Goal: Task Accomplishment & Management: Use online tool/utility

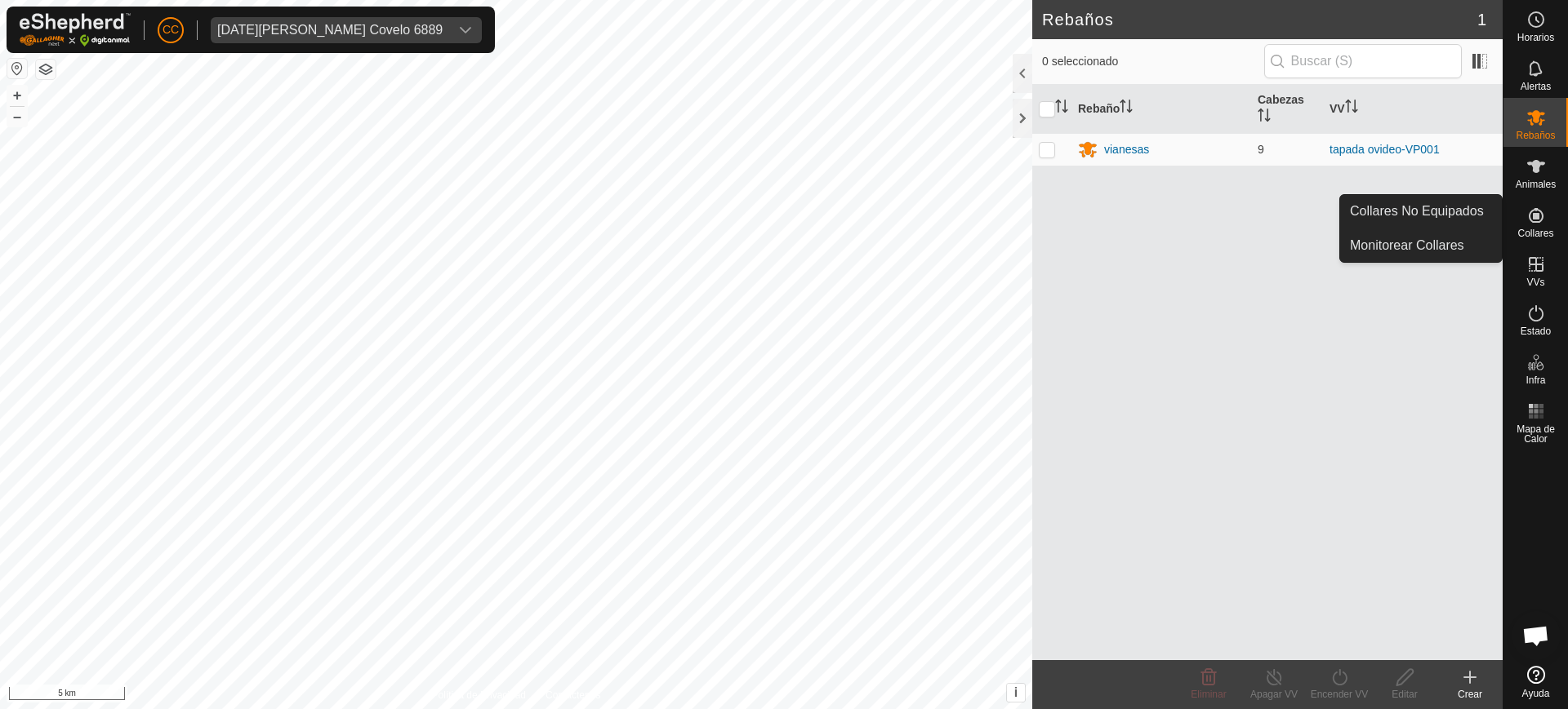
drag, startPoint x: 1536, startPoint y: 195, endPoint x: 1540, endPoint y: 242, distance: 47.2
click at [1540, 242] on div "Collares" at bounding box center [1536, 220] width 65 height 49
click at [1481, 218] on link "Collares No Equipados" at bounding box center [1421, 212] width 161 height 32
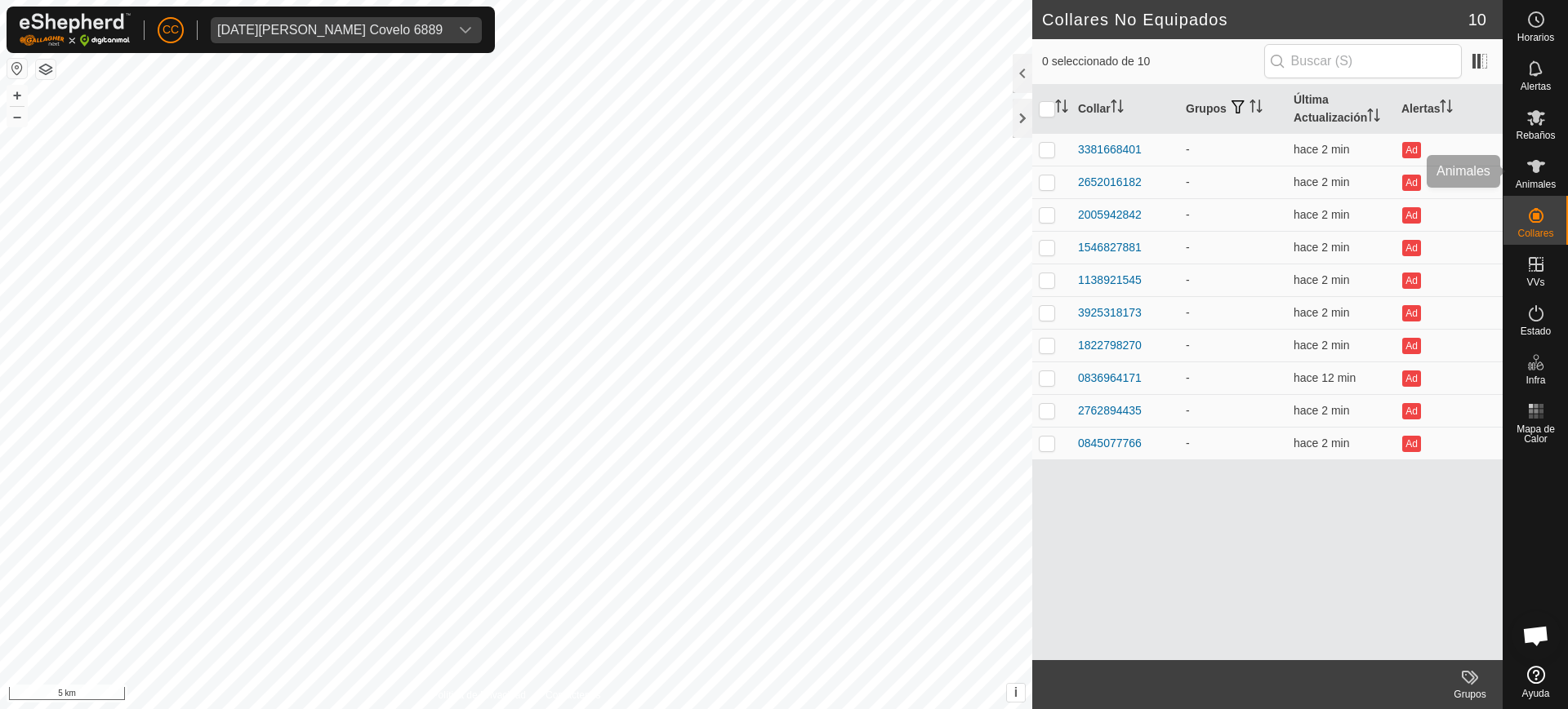
click at [1529, 160] on icon at bounding box center [1536, 167] width 20 height 20
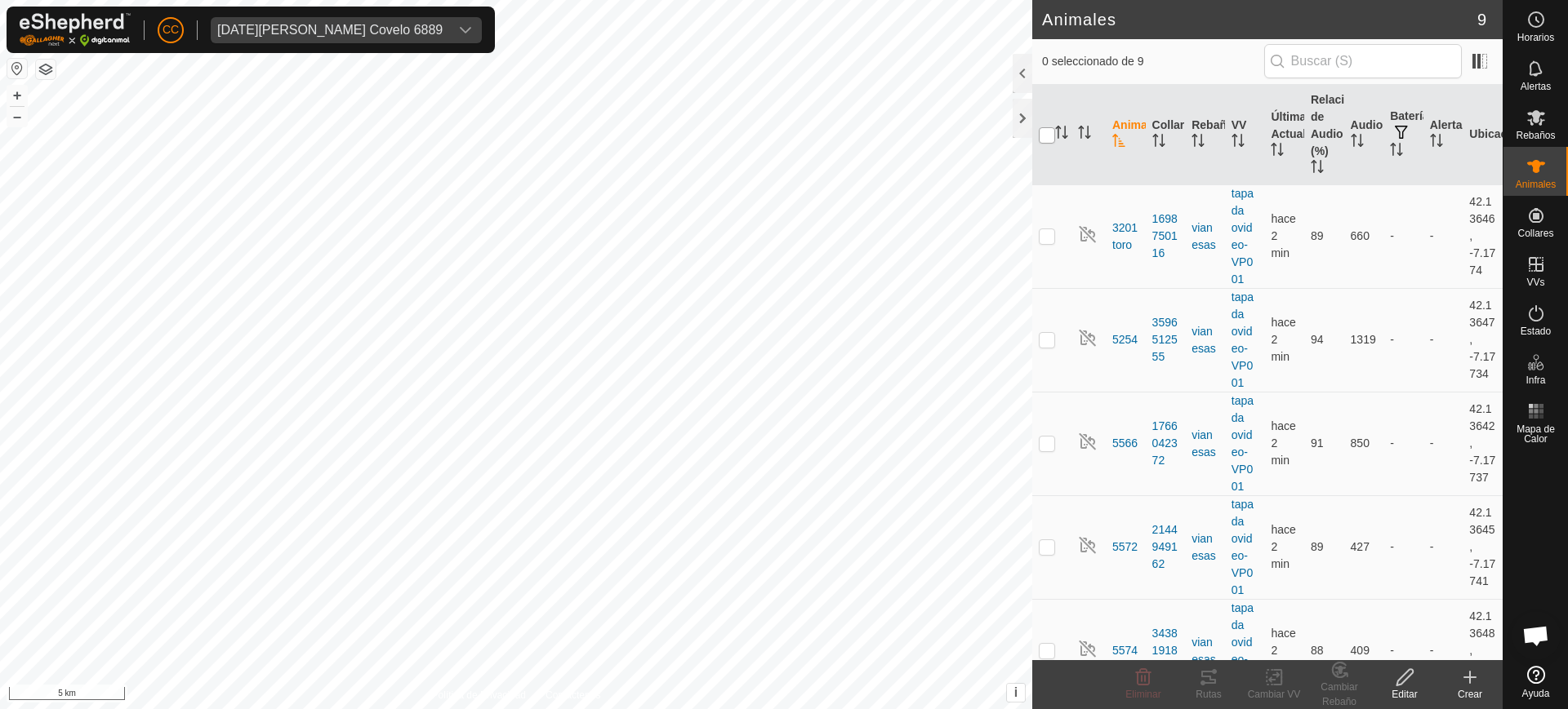
click at [1050, 131] on input "checkbox" at bounding box center [1046, 135] width 16 height 16
checkbox input "true"
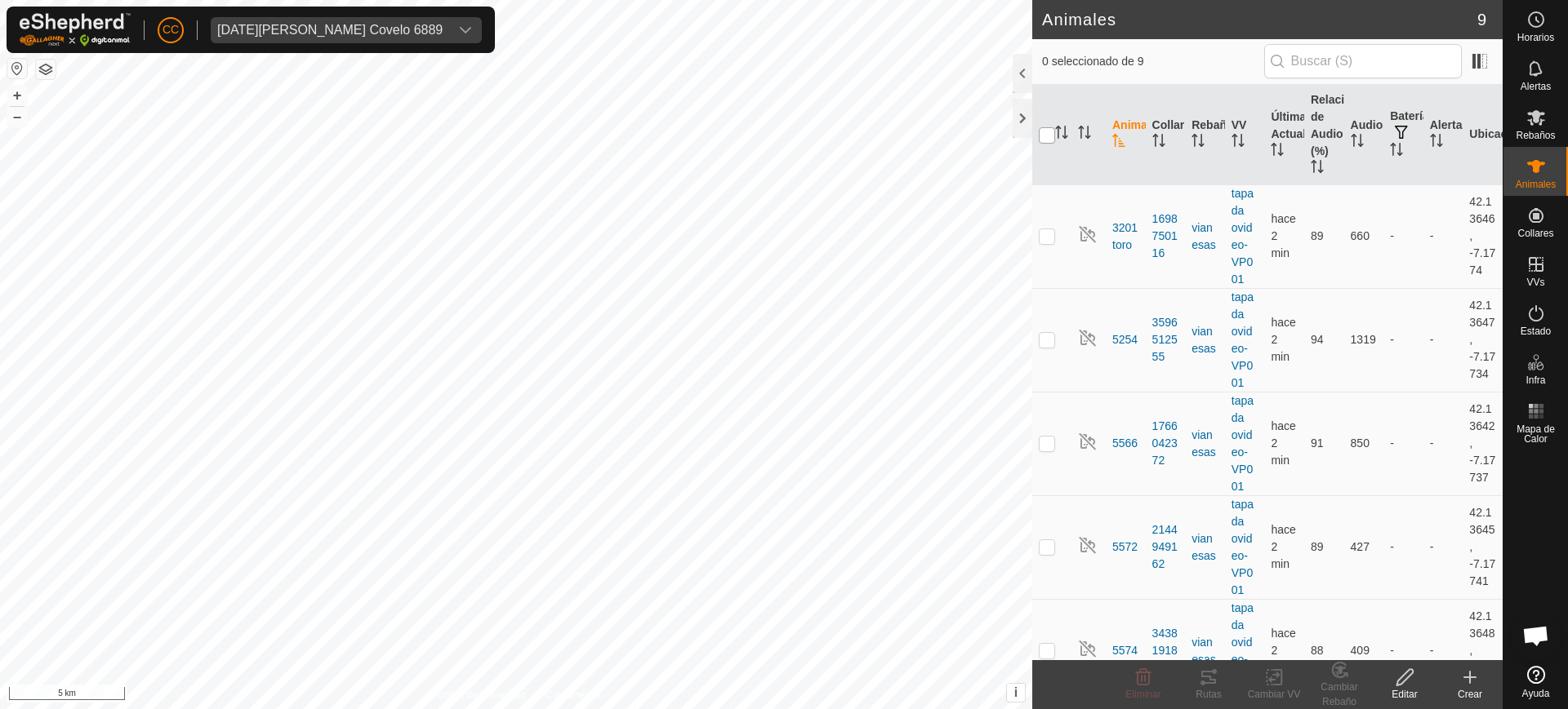
checkbox input "true"
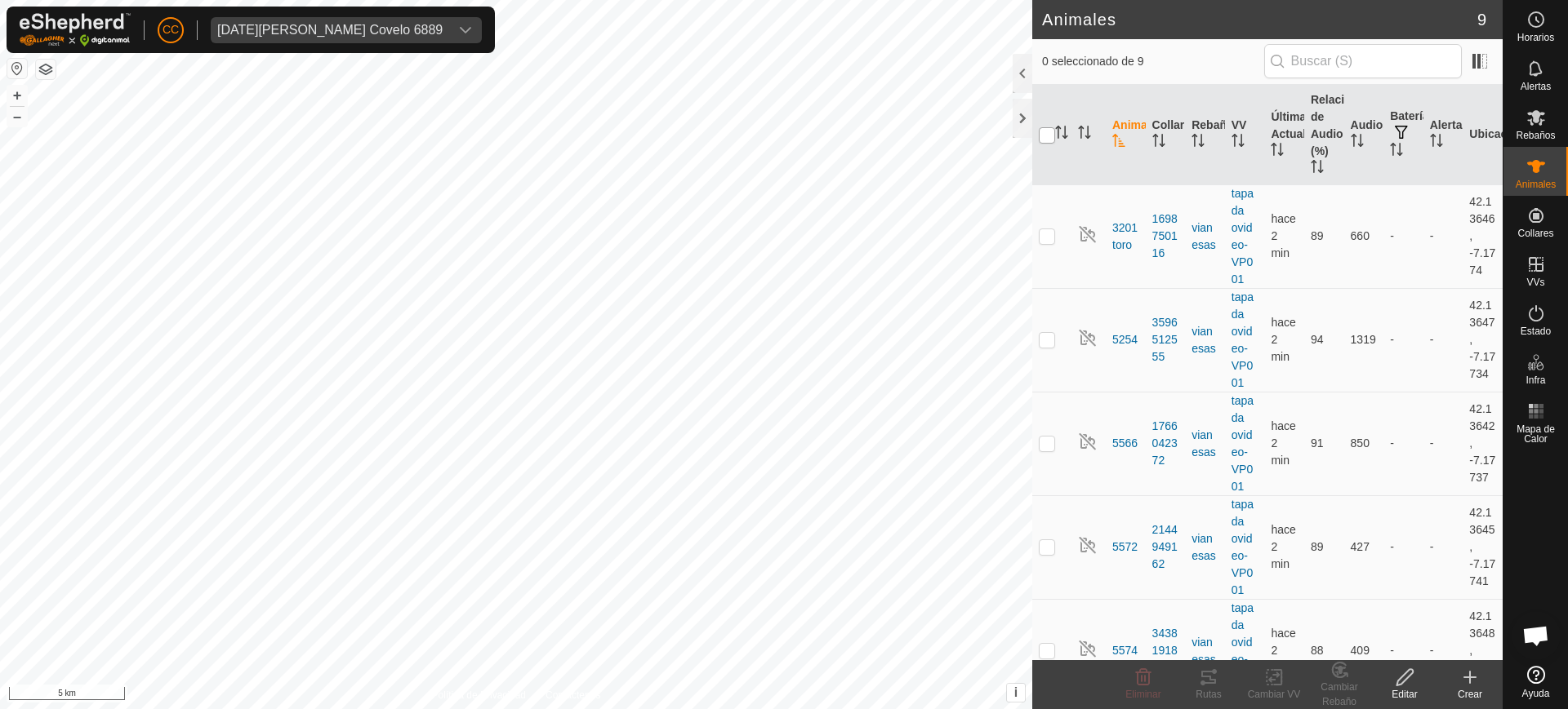
checkbox input "true"
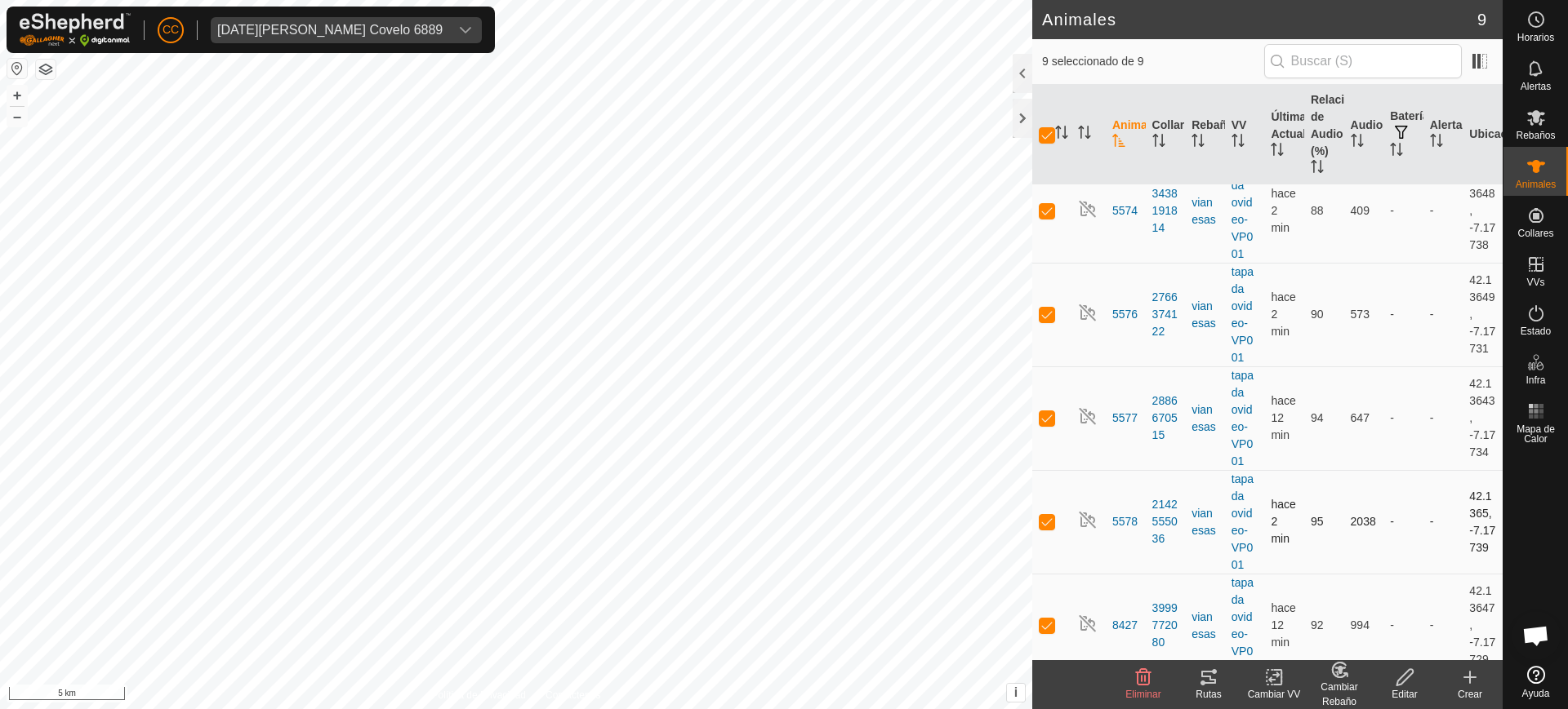
scroll to position [458, 0]
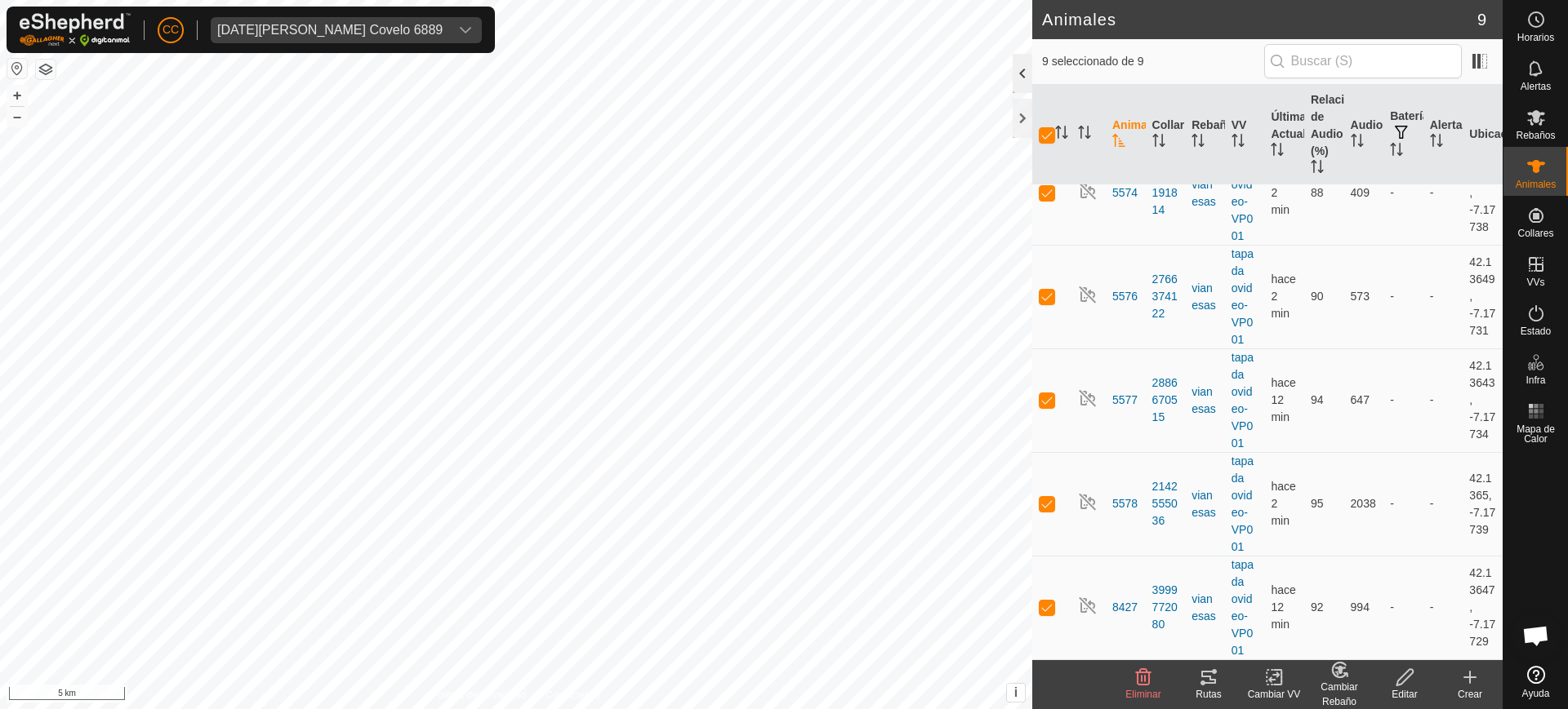
click at [1013, 69] on div at bounding box center [1022, 73] width 20 height 39
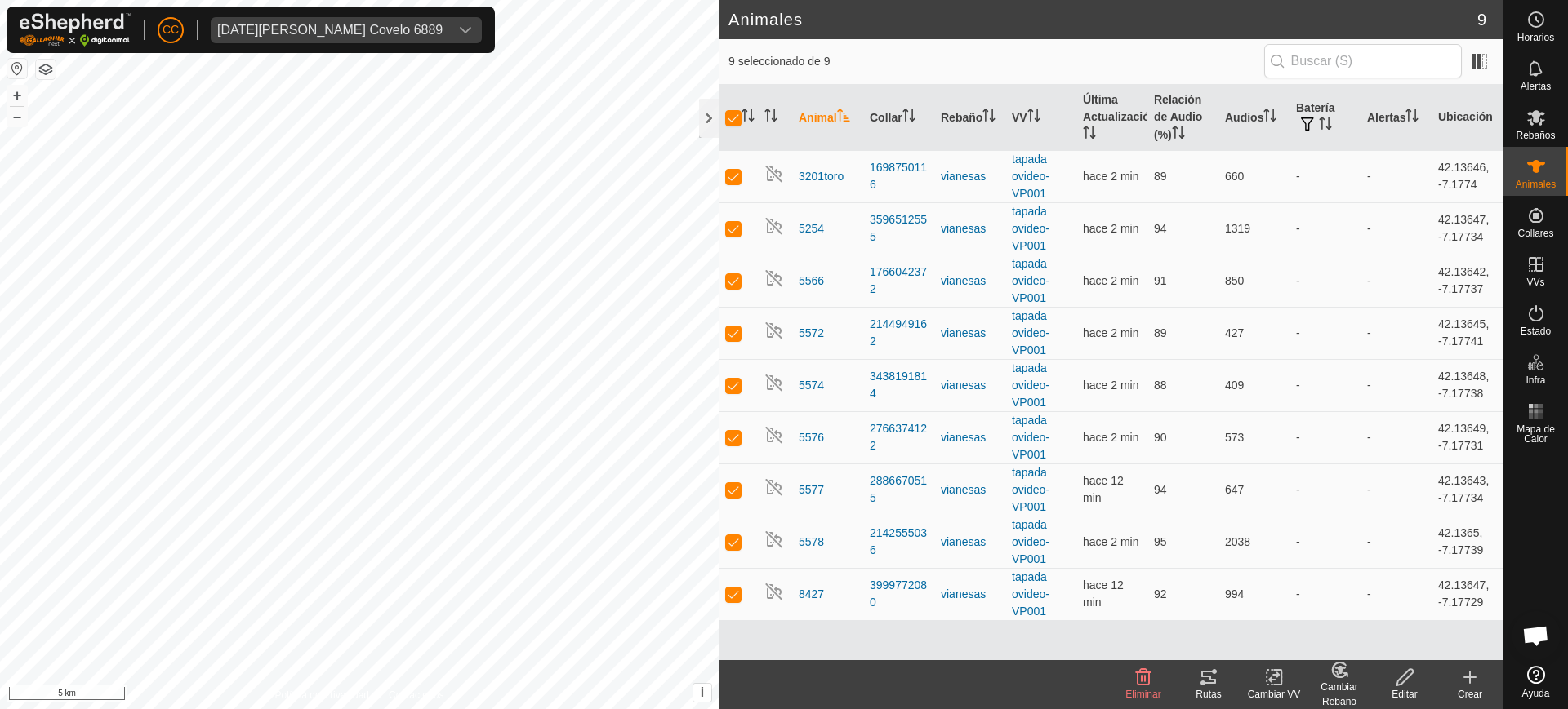
scroll to position [0, 0]
click at [14, 64] on button "button" at bounding box center [17, 69] width 20 height 20
click at [1208, 682] on icon at bounding box center [1208, 678] width 14 height 13
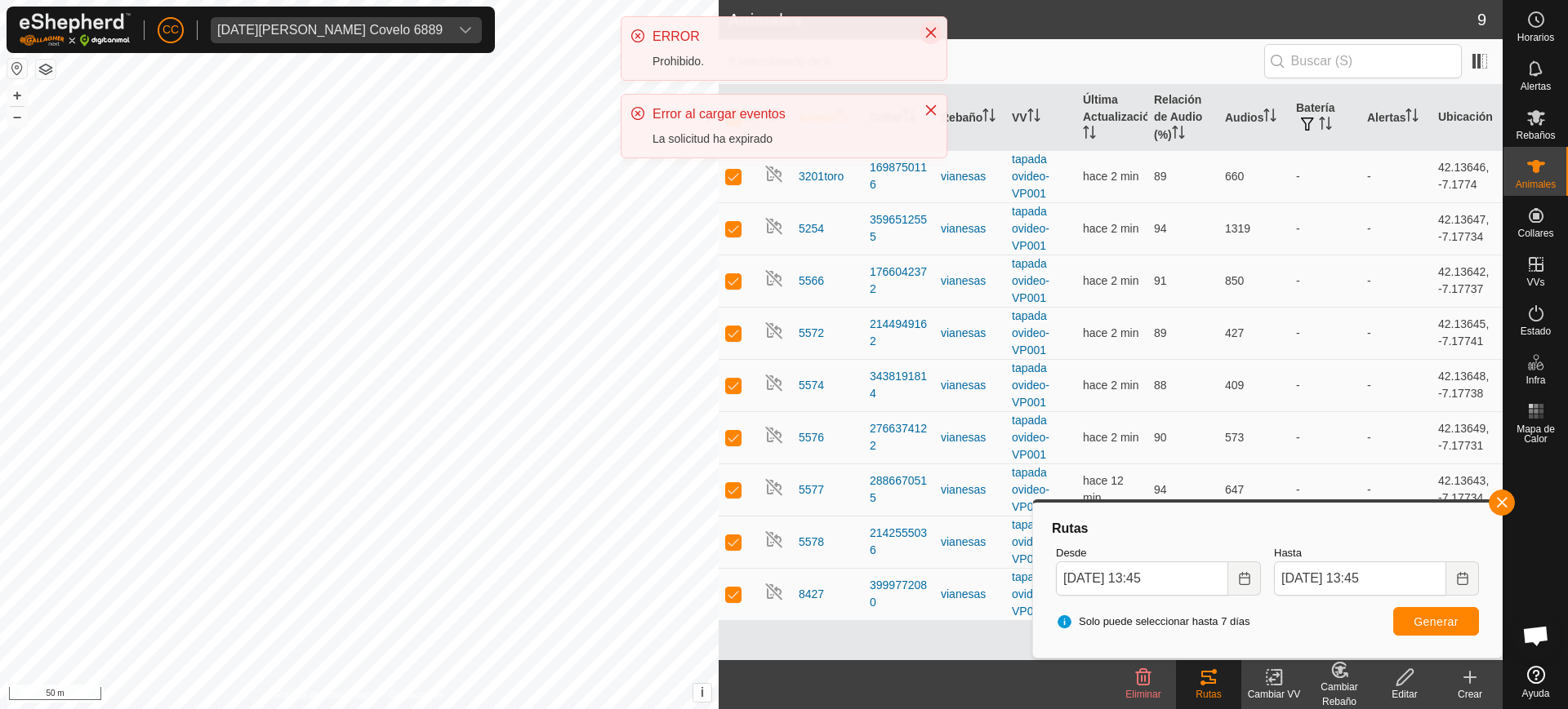
click at [928, 30] on icon "Close" at bounding box center [931, 33] width 11 height 11
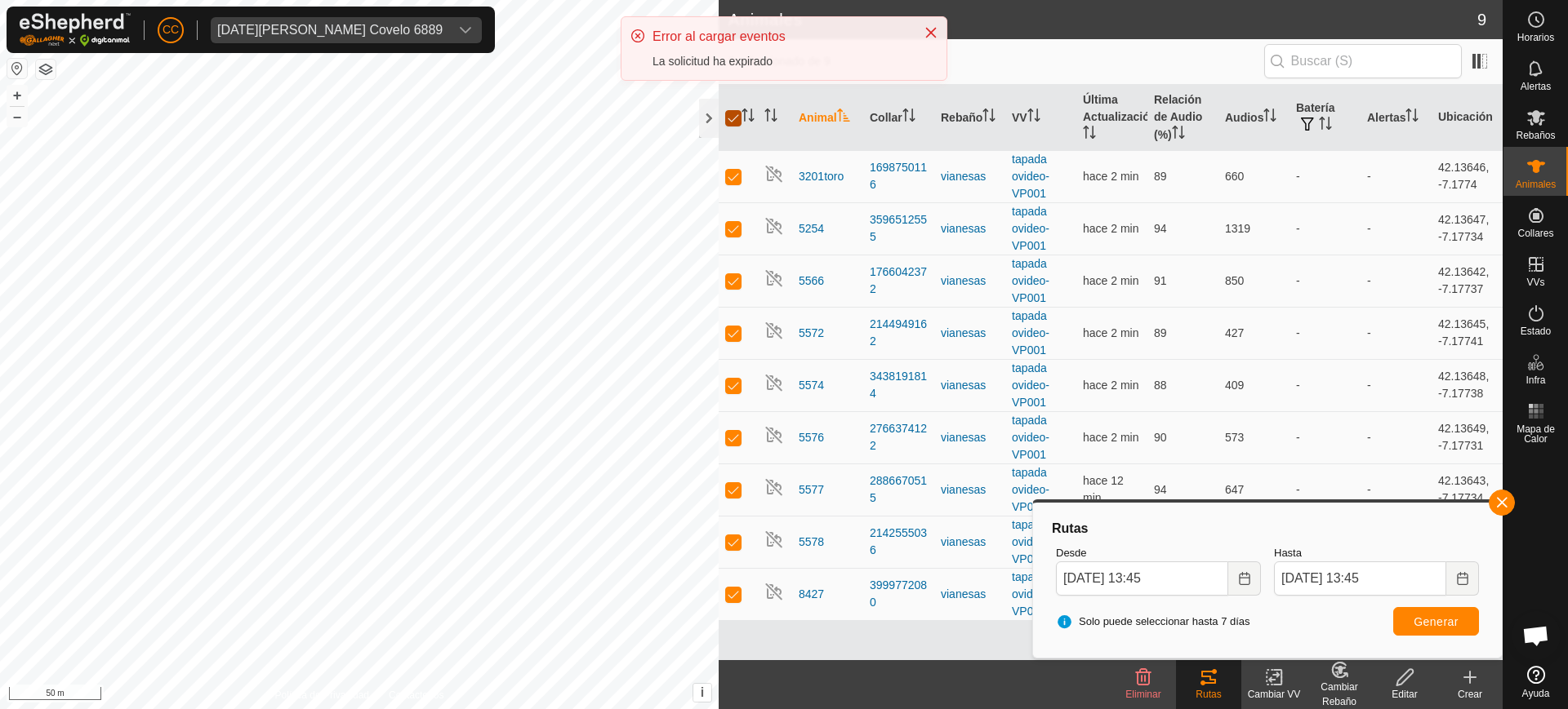
click at [729, 121] on input "checkbox" at bounding box center [733, 118] width 16 height 16
checkbox input "false"
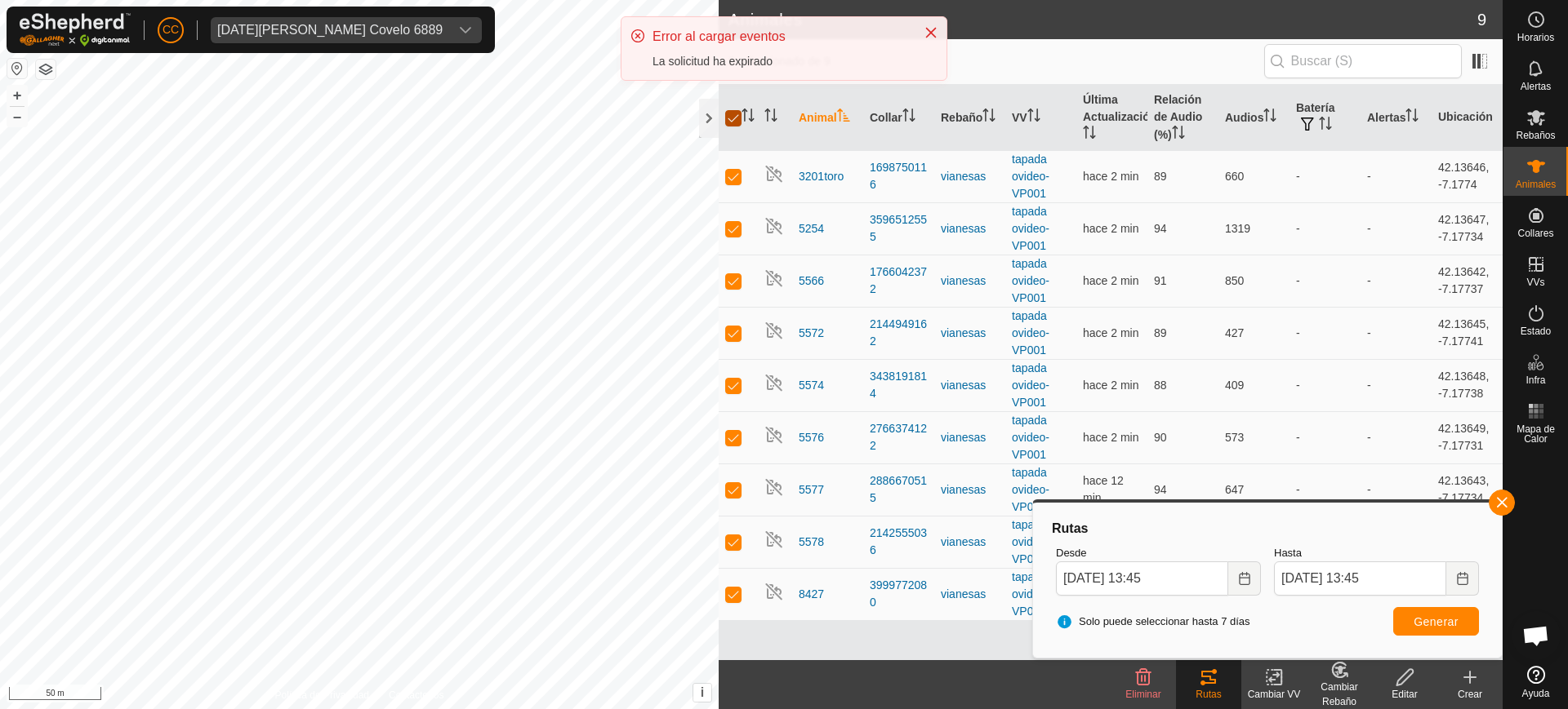
checkbox input "false"
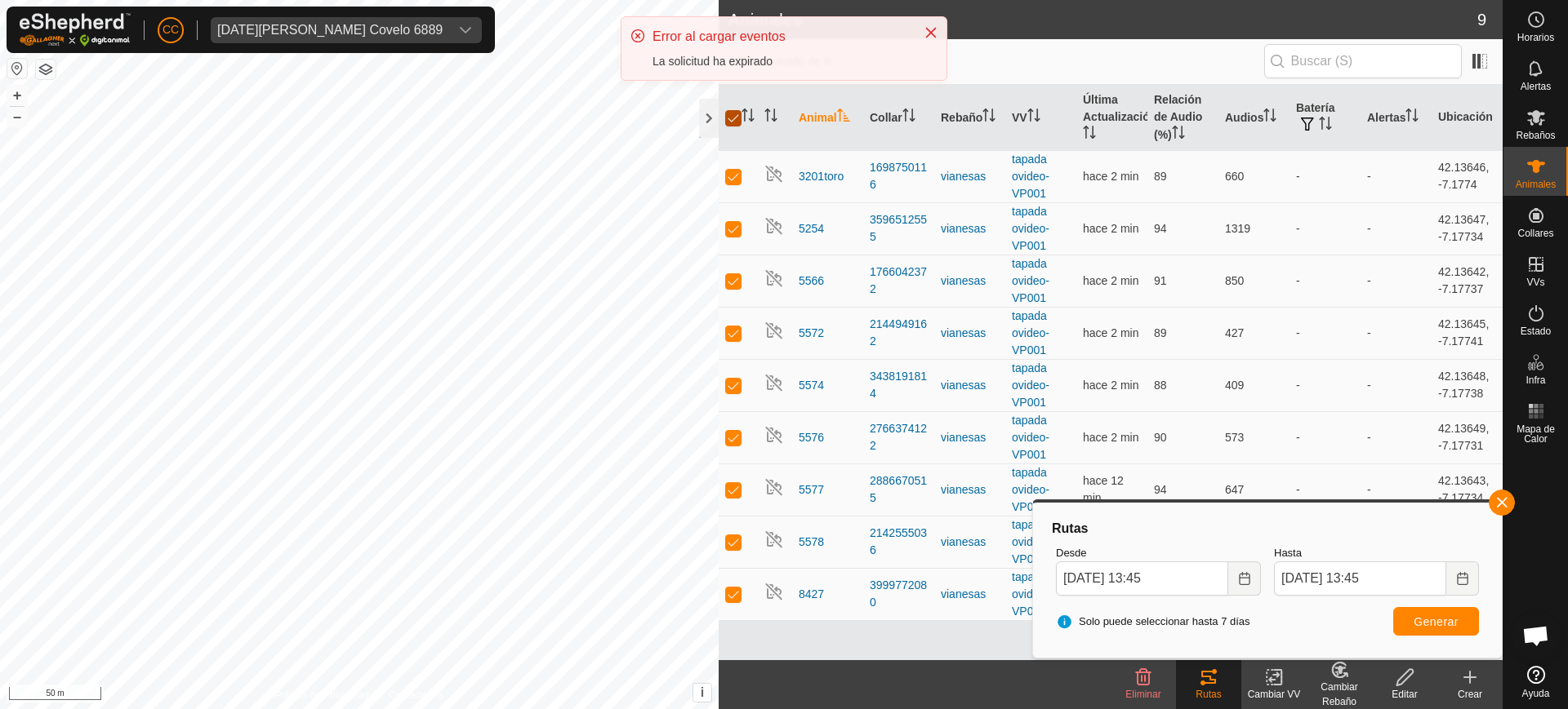
checkbox input "false"
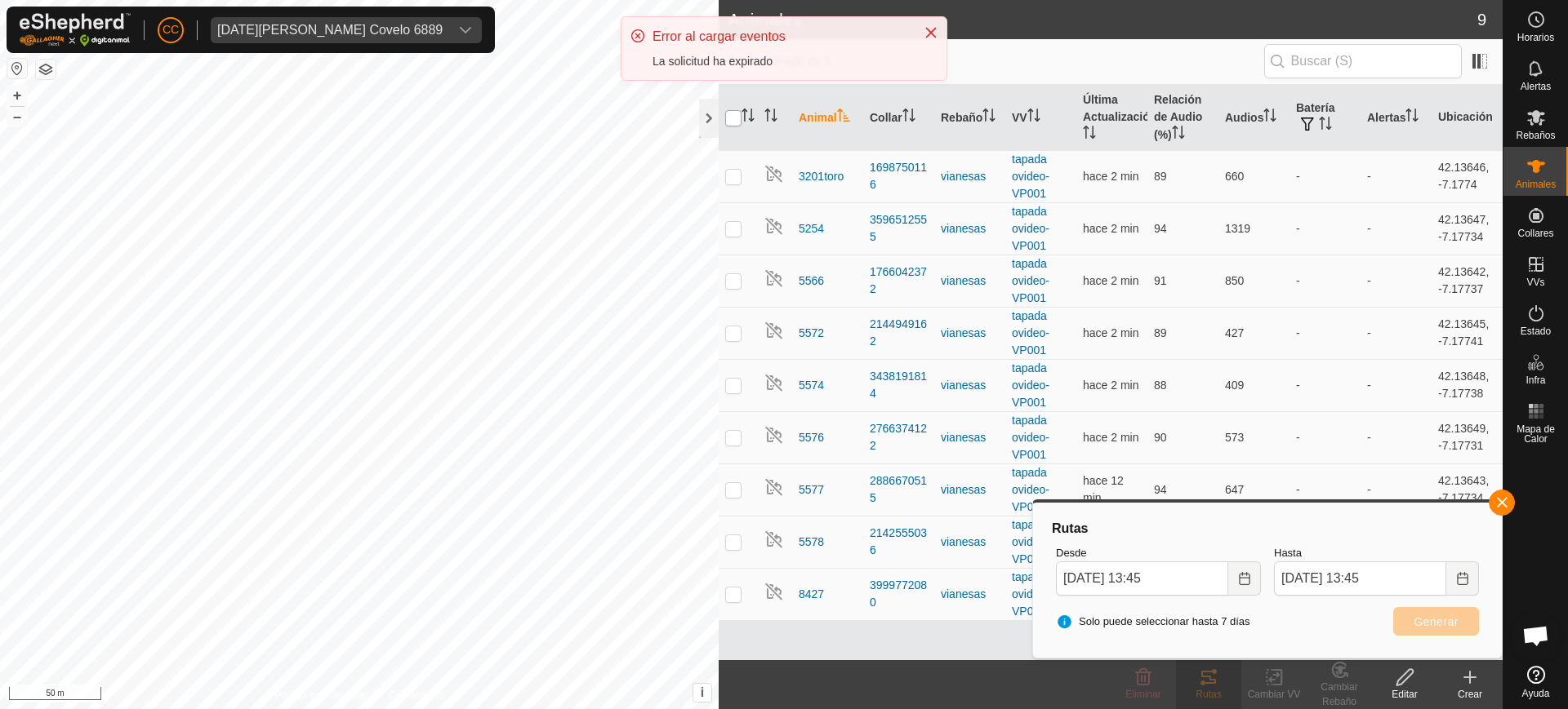
click at [729, 116] on input "checkbox" at bounding box center [733, 118] width 16 height 16
checkbox input "true"
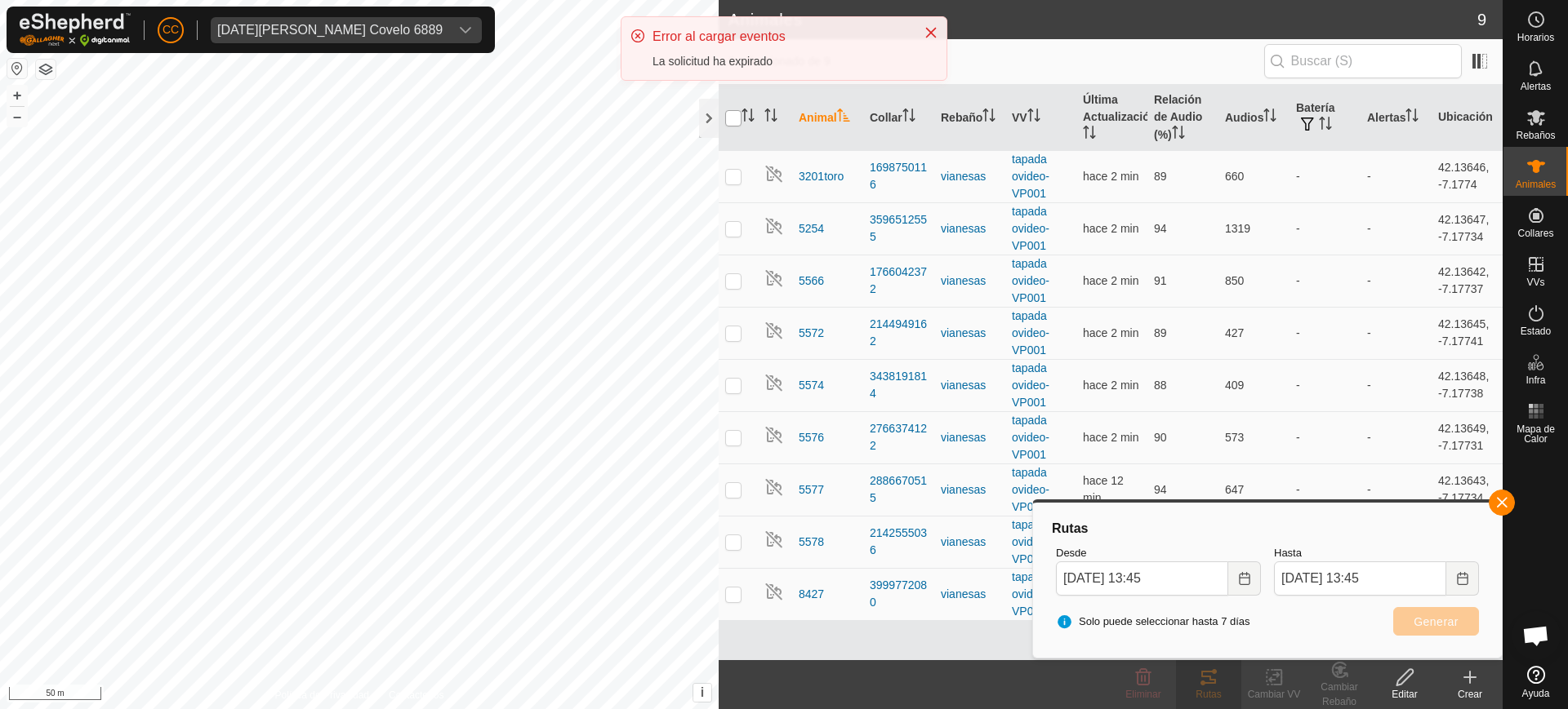
checkbox input "true"
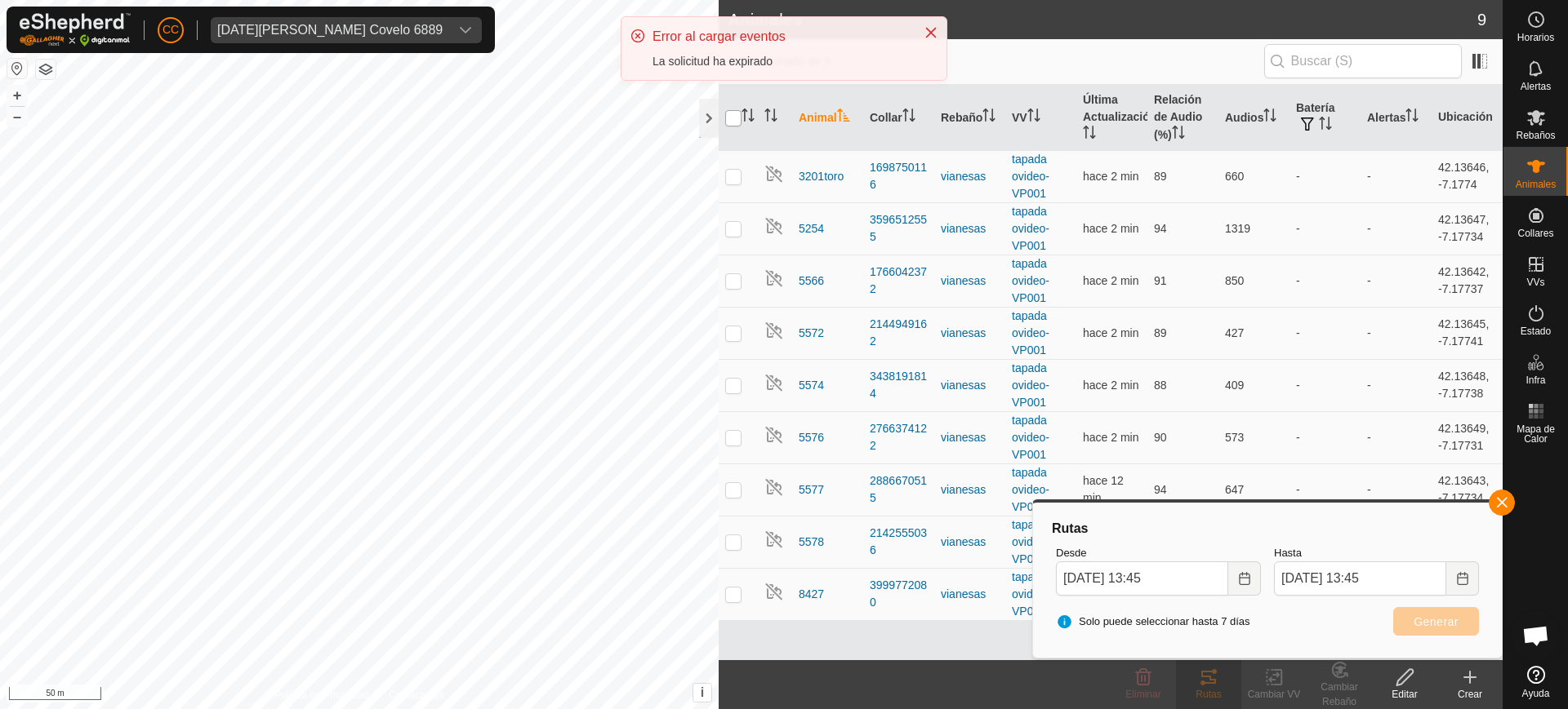
checkbox input "true"
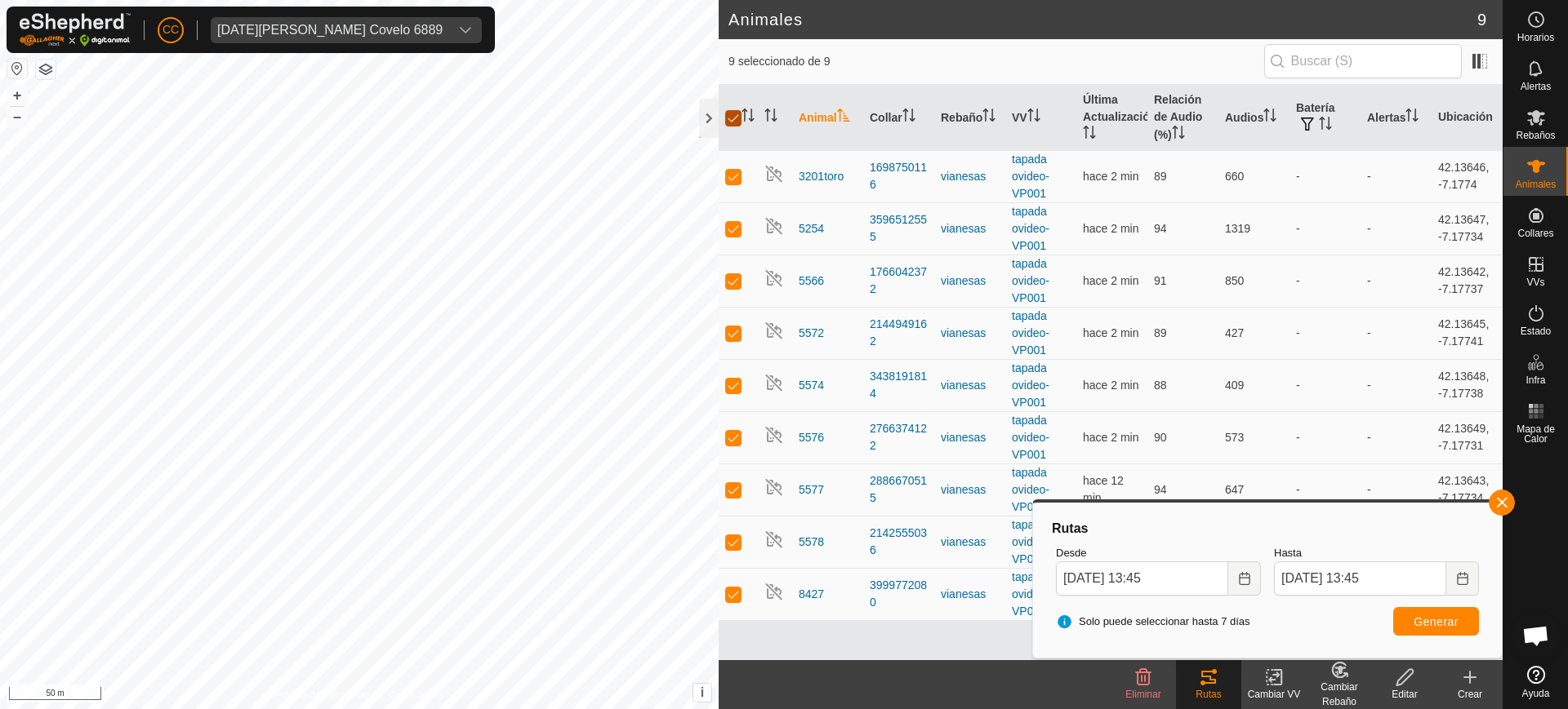
click at [729, 116] on input "checkbox" at bounding box center [733, 118] width 16 height 16
checkbox input "false"
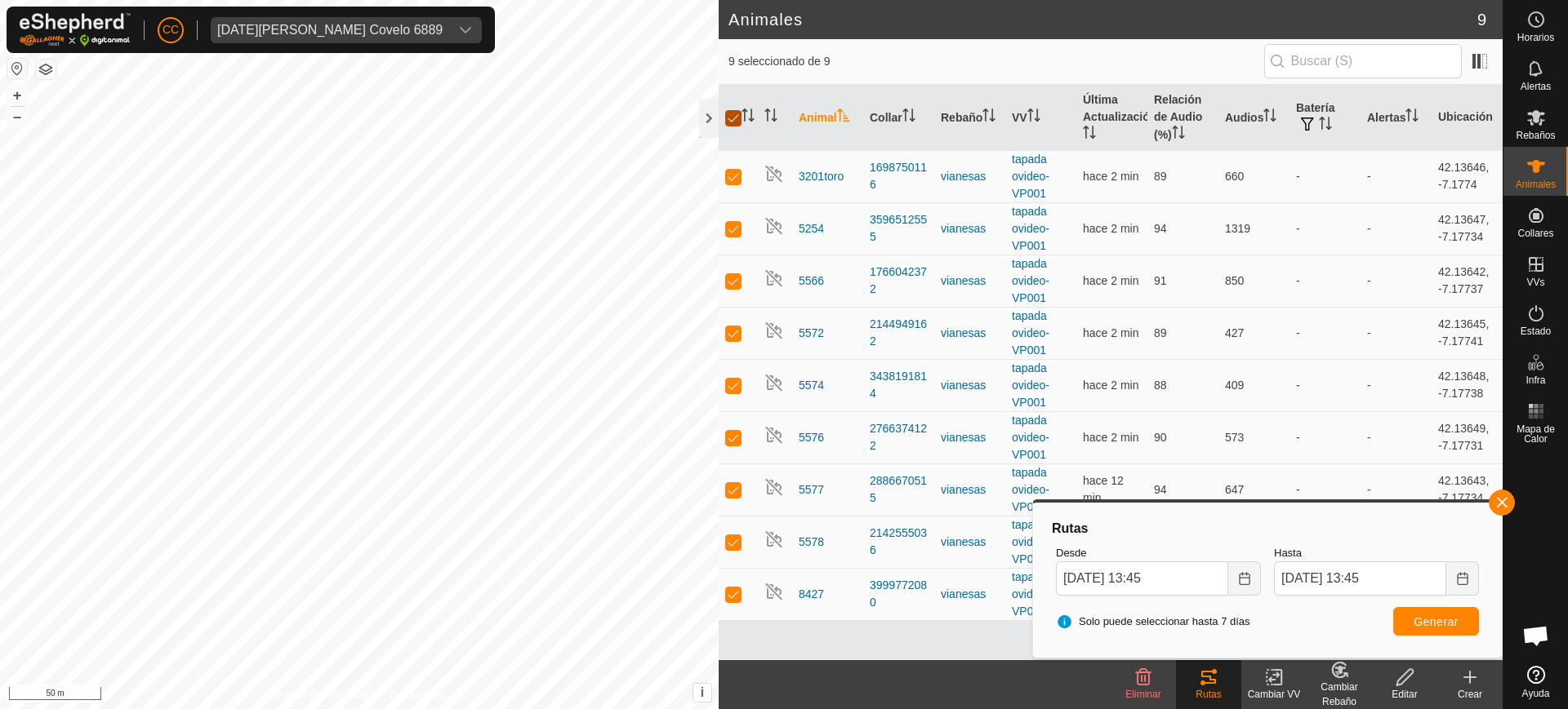
checkbox input "false"
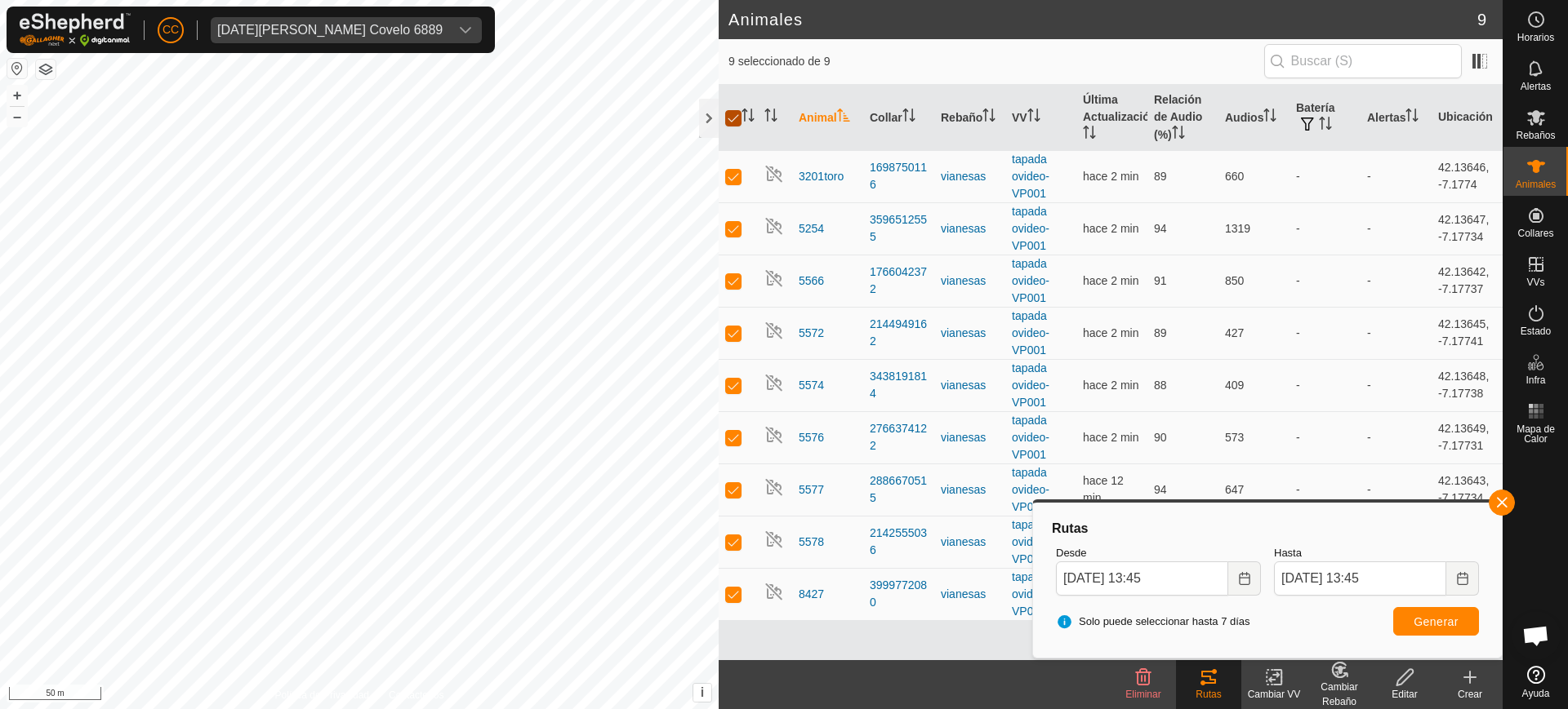
checkbox input "false"
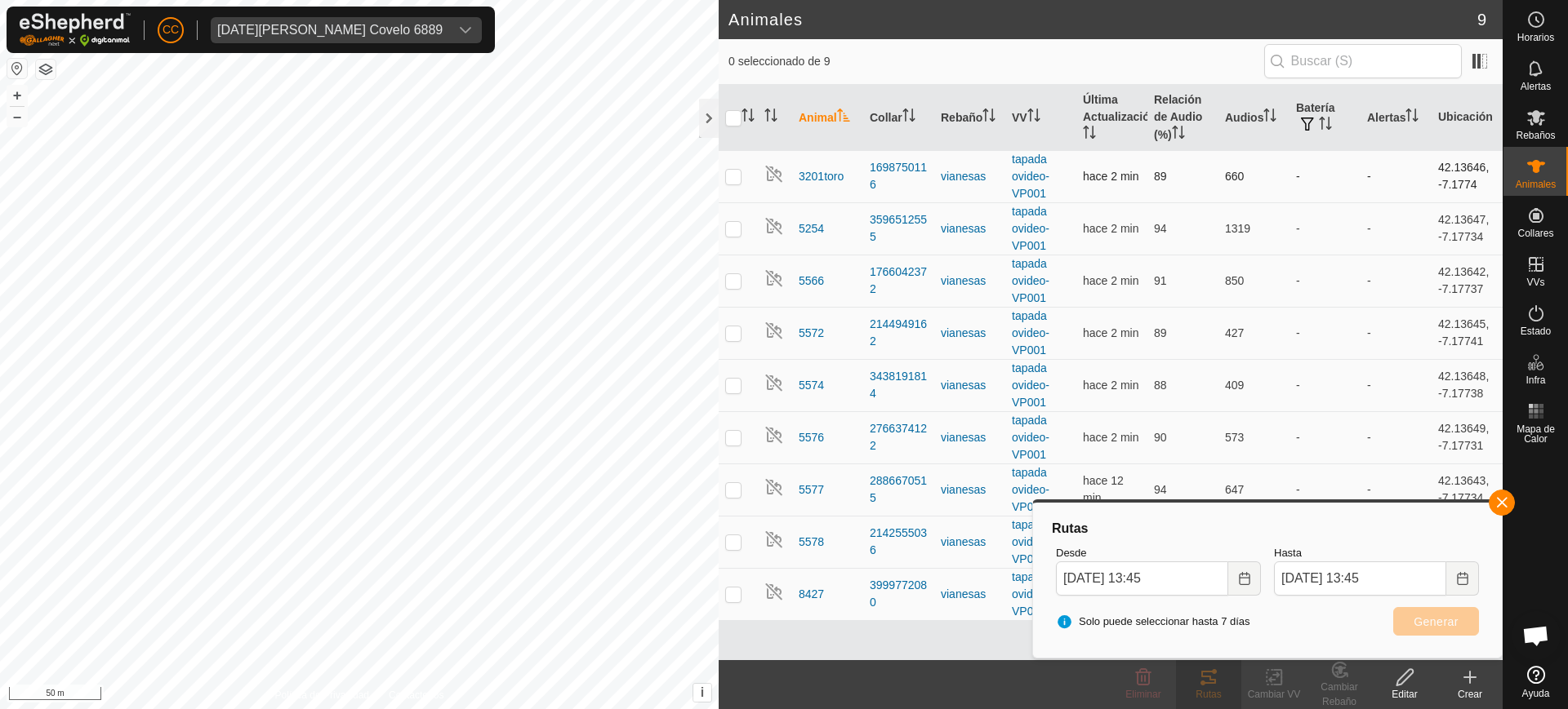
click at [733, 180] on p-checkbox at bounding box center [733, 176] width 16 height 13
checkbox input "true"
drag, startPoint x: 732, startPoint y: 229, endPoint x: 730, endPoint y: 274, distance: 45.0
click at [732, 233] on p-checkbox at bounding box center [733, 229] width 16 height 13
checkbox input "true"
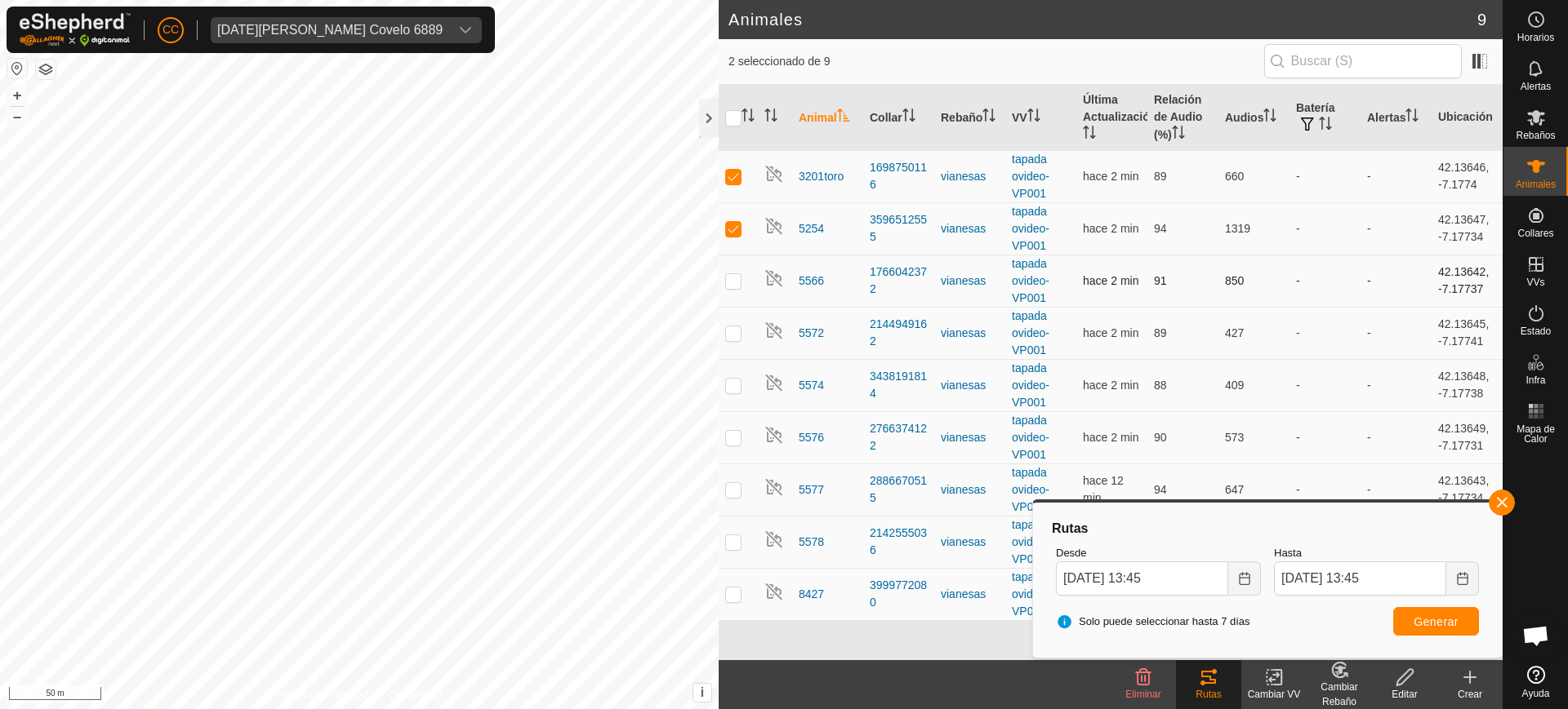
click at [735, 287] on p-checkbox at bounding box center [733, 281] width 16 height 13
checkbox input "true"
click at [734, 336] on p-checkbox at bounding box center [733, 333] width 16 height 13
checkbox input "true"
click at [730, 383] on p-checkbox at bounding box center [733, 385] width 16 height 13
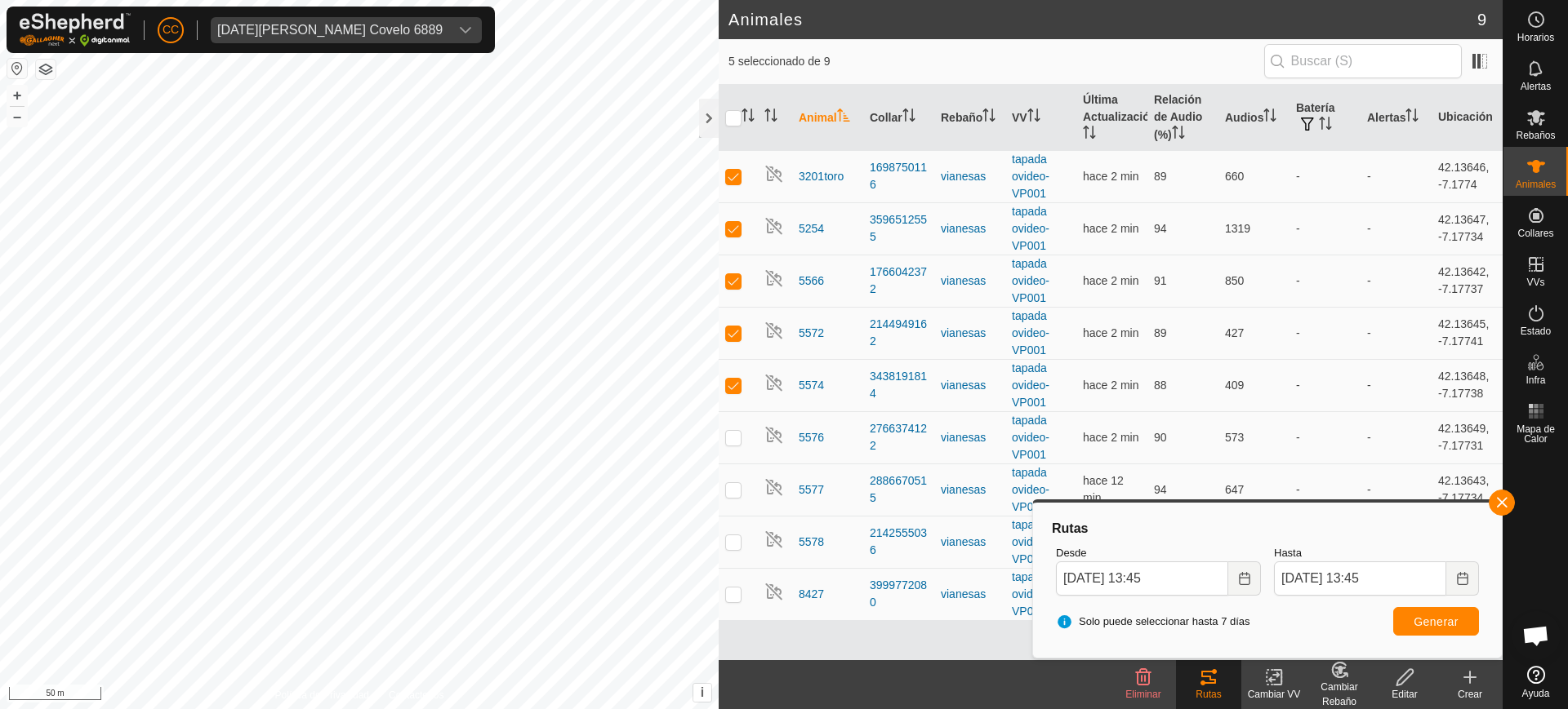
click at [1209, 687] on div "Rutas" at bounding box center [1208, 695] width 65 height 14
click at [1198, 672] on tracks-svg-icon at bounding box center [1208, 678] width 65 height 20
click at [1430, 618] on span "Generar" at bounding box center [1436, 622] width 45 height 13
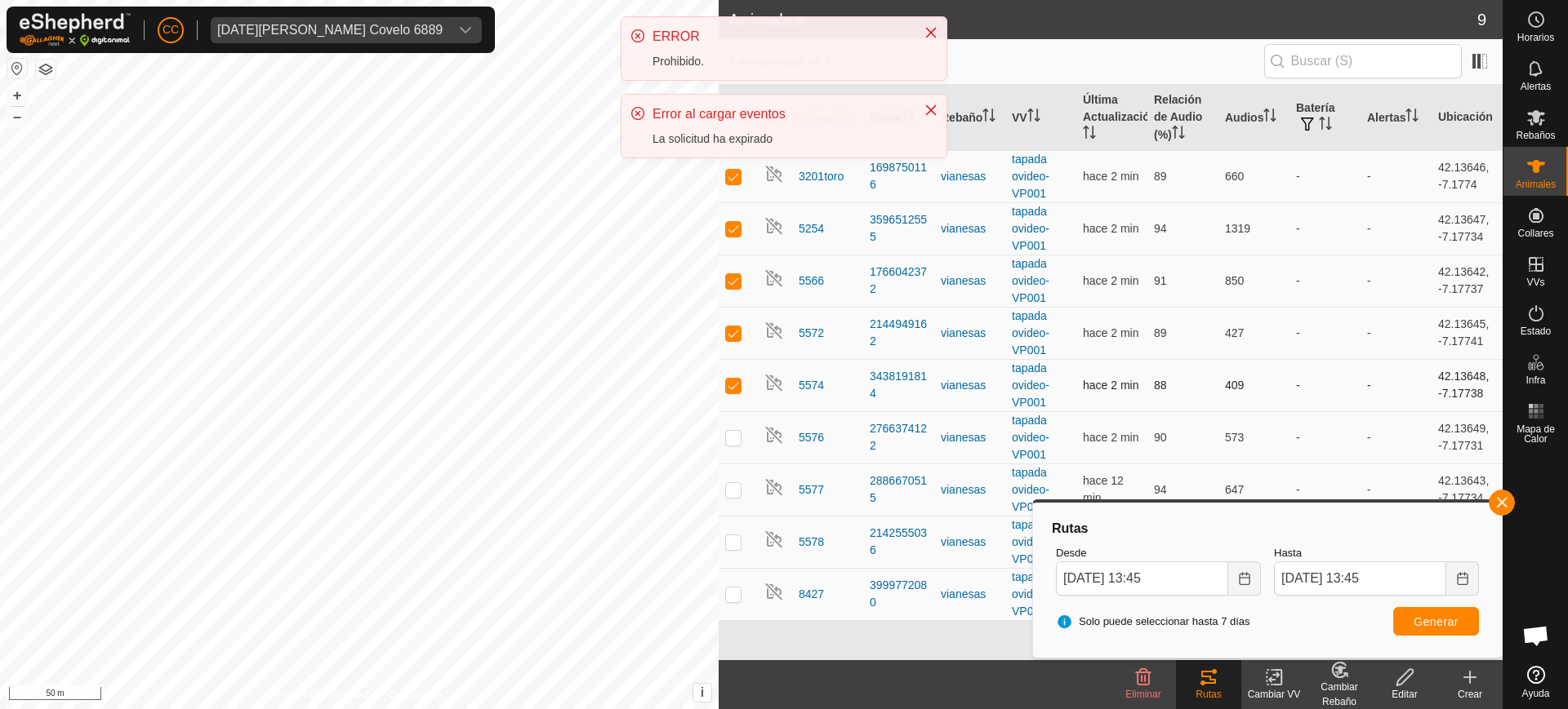
click at [738, 379] on p-checkbox at bounding box center [733, 385] width 16 height 13
checkbox input "false"
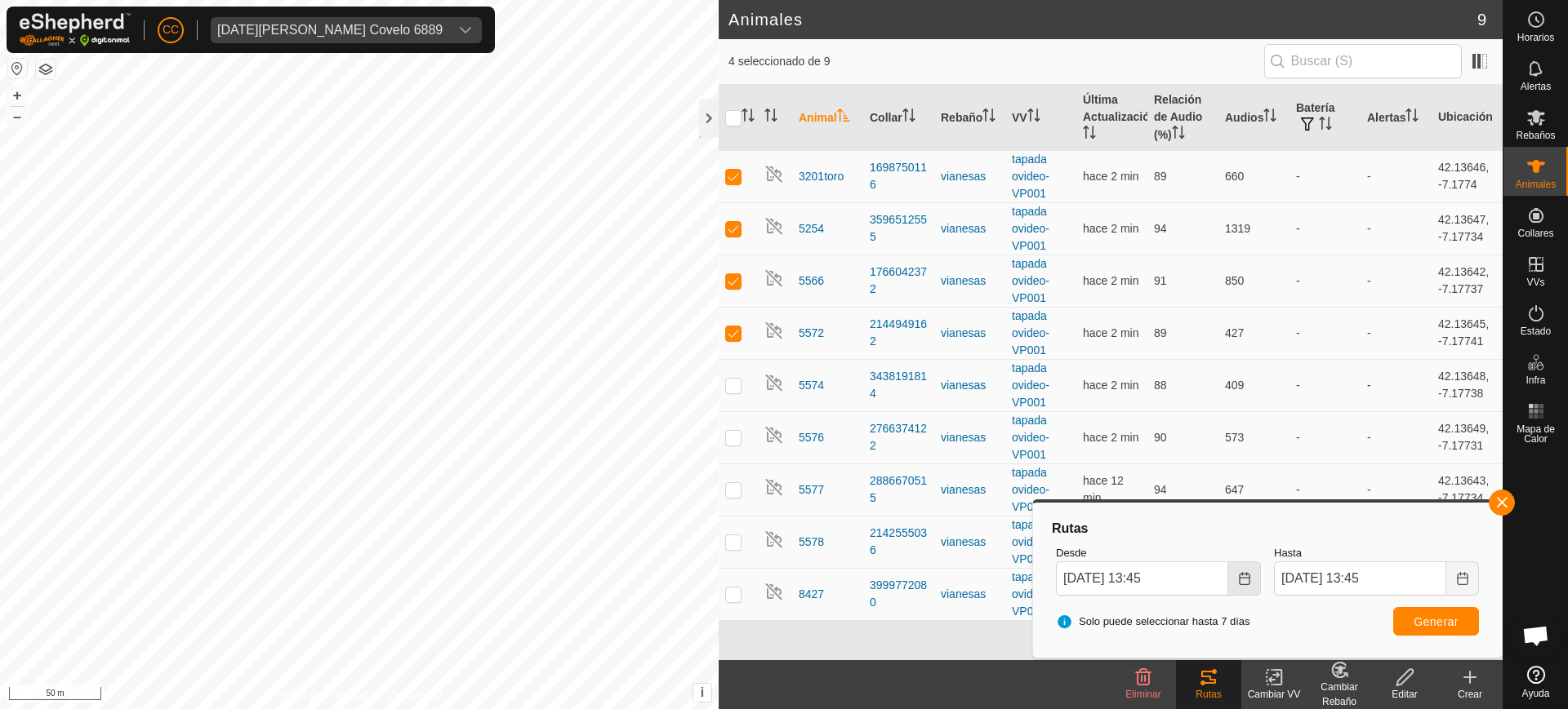
click at [1248, 580] on icon "Choose Date" at bounding box center [1244, 578] width 13 height 13
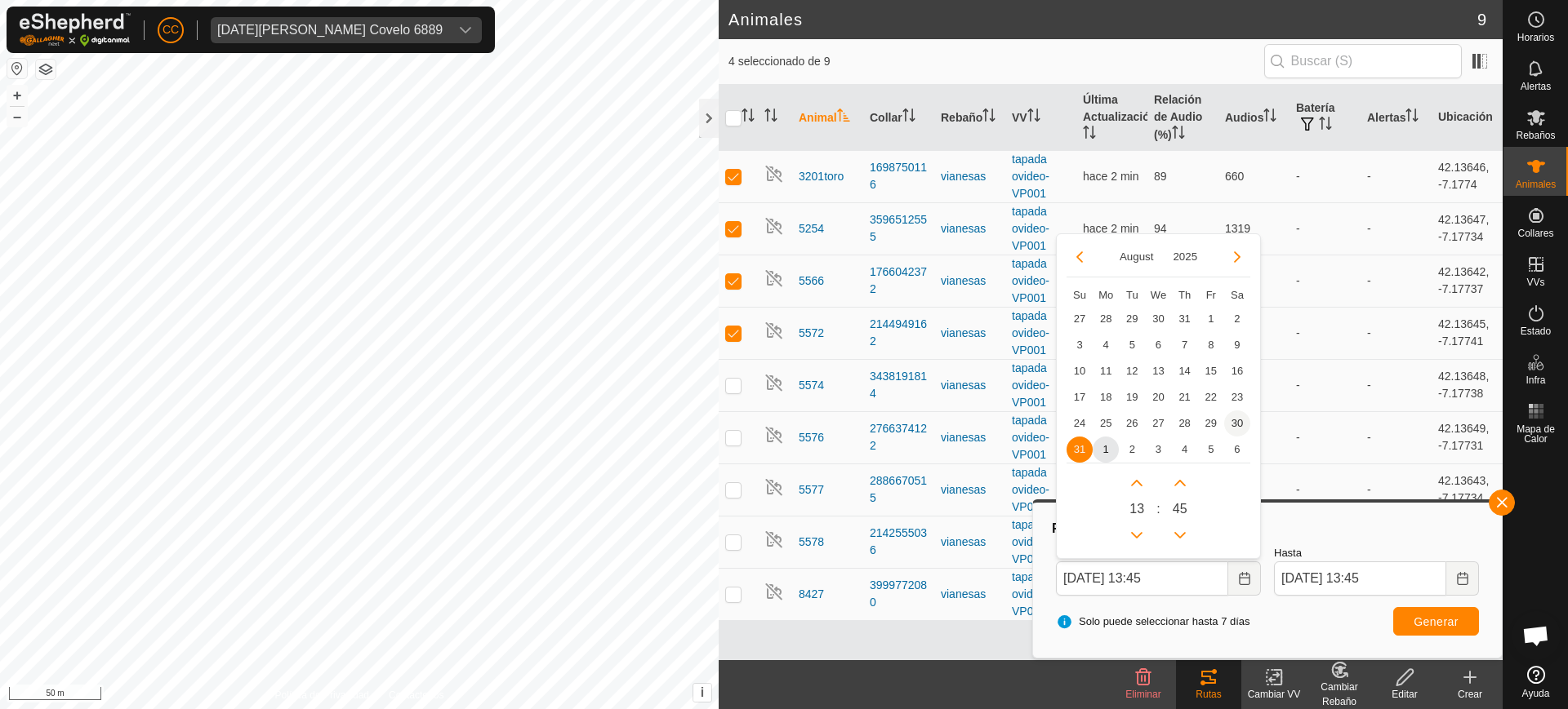
click at [1236, 421] on span "30" at bounding box center [1236, 423] width 26 height 26
type input "[DATE] 13:45"
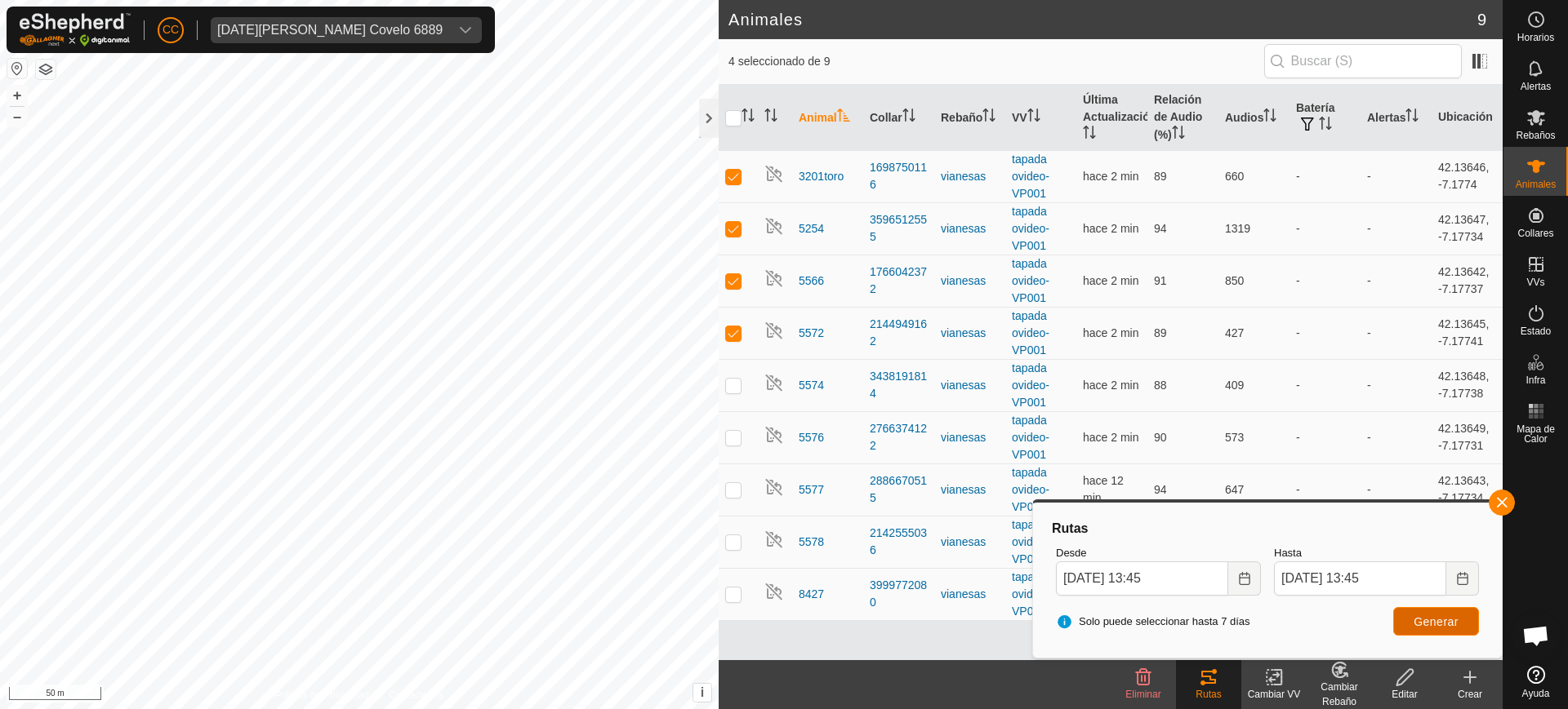
click at [1431, 626] on span "Generar" at bounding box center [1436, 622] width 45 height 13
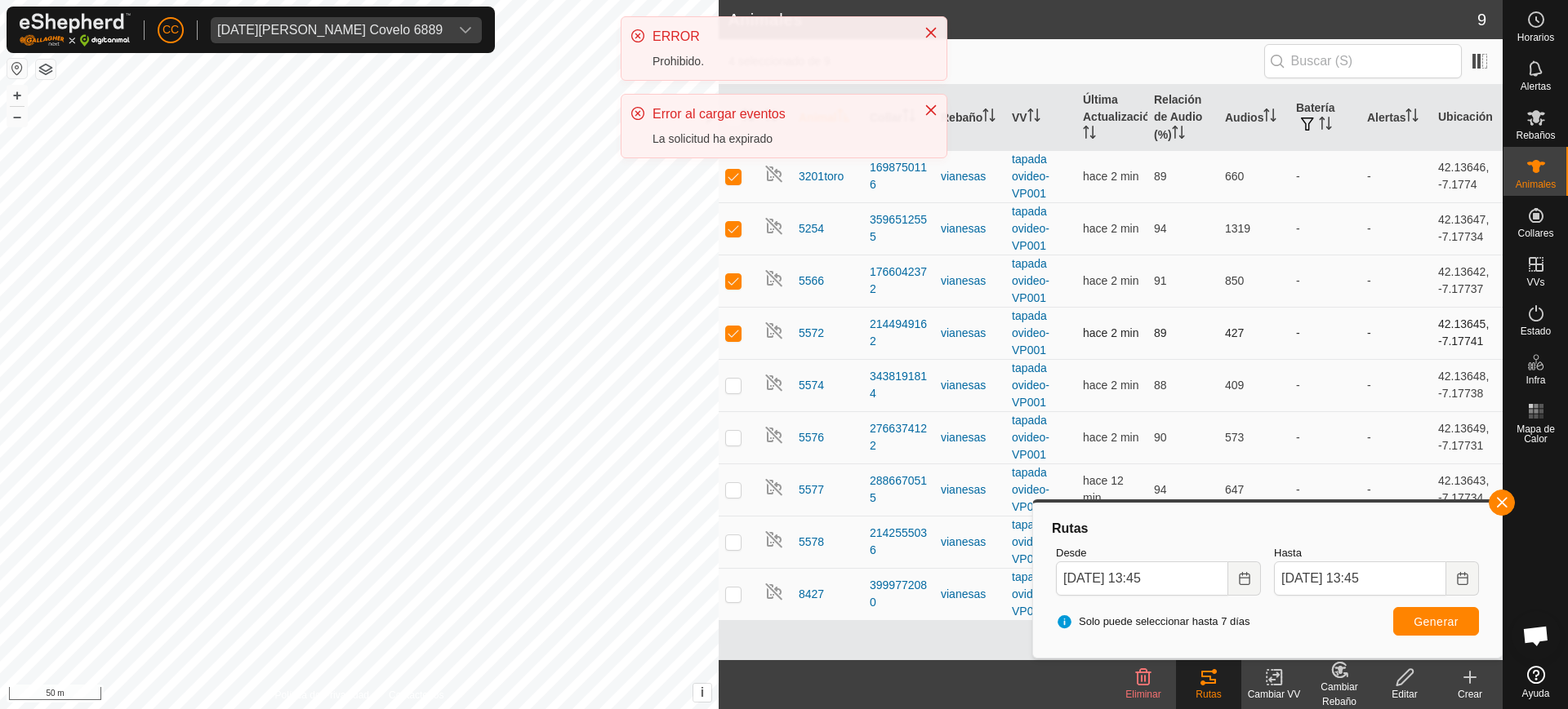
click at [732, 324] on td at bounding box center [738, 333] width 39 height 52
checkbox input "false"
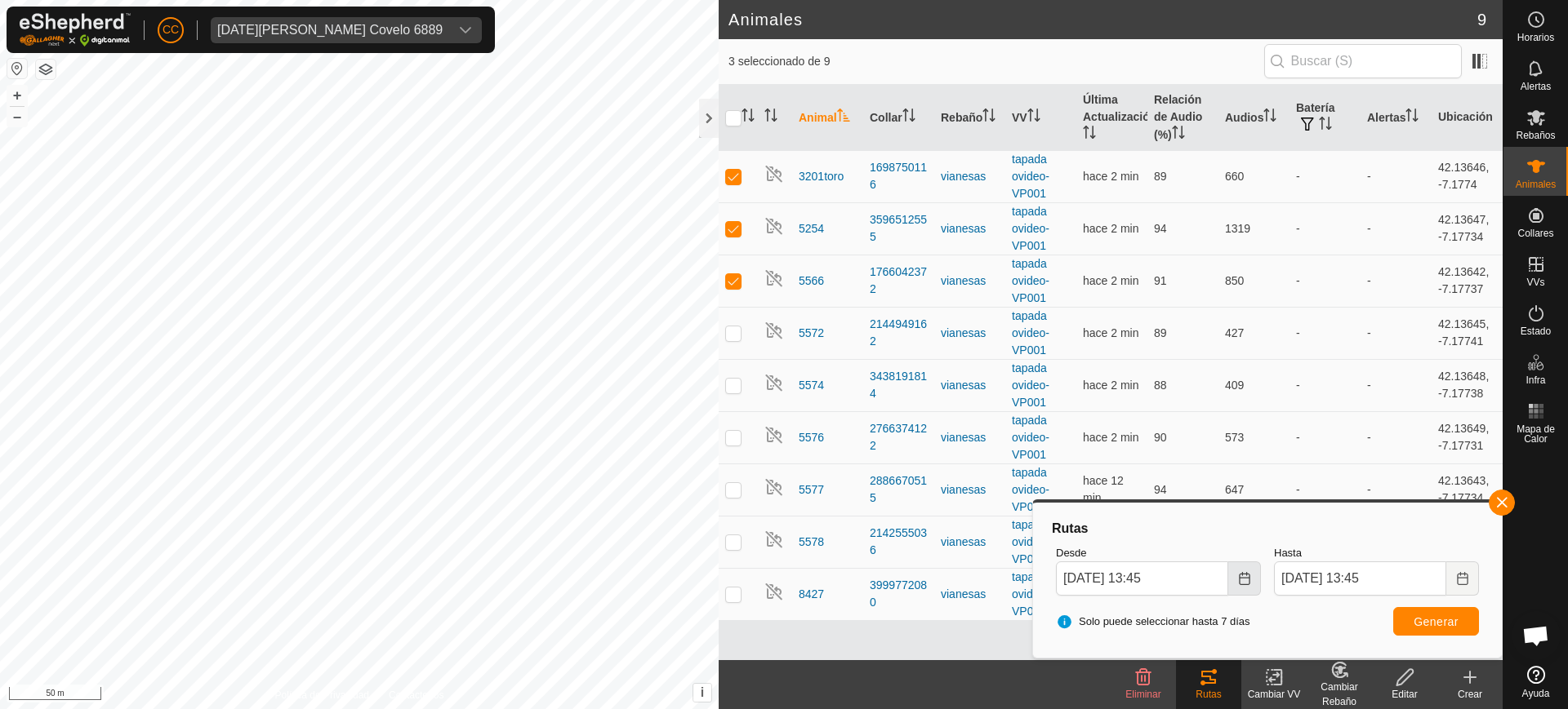
click at [1258, 579] on div "Desde [DATE] 13:45" at bounding box center [1157, 570] width 218 height 64
click at [1257, 581] on button "Choose Date" at bounding box center [1244, 579] width 32 height 34
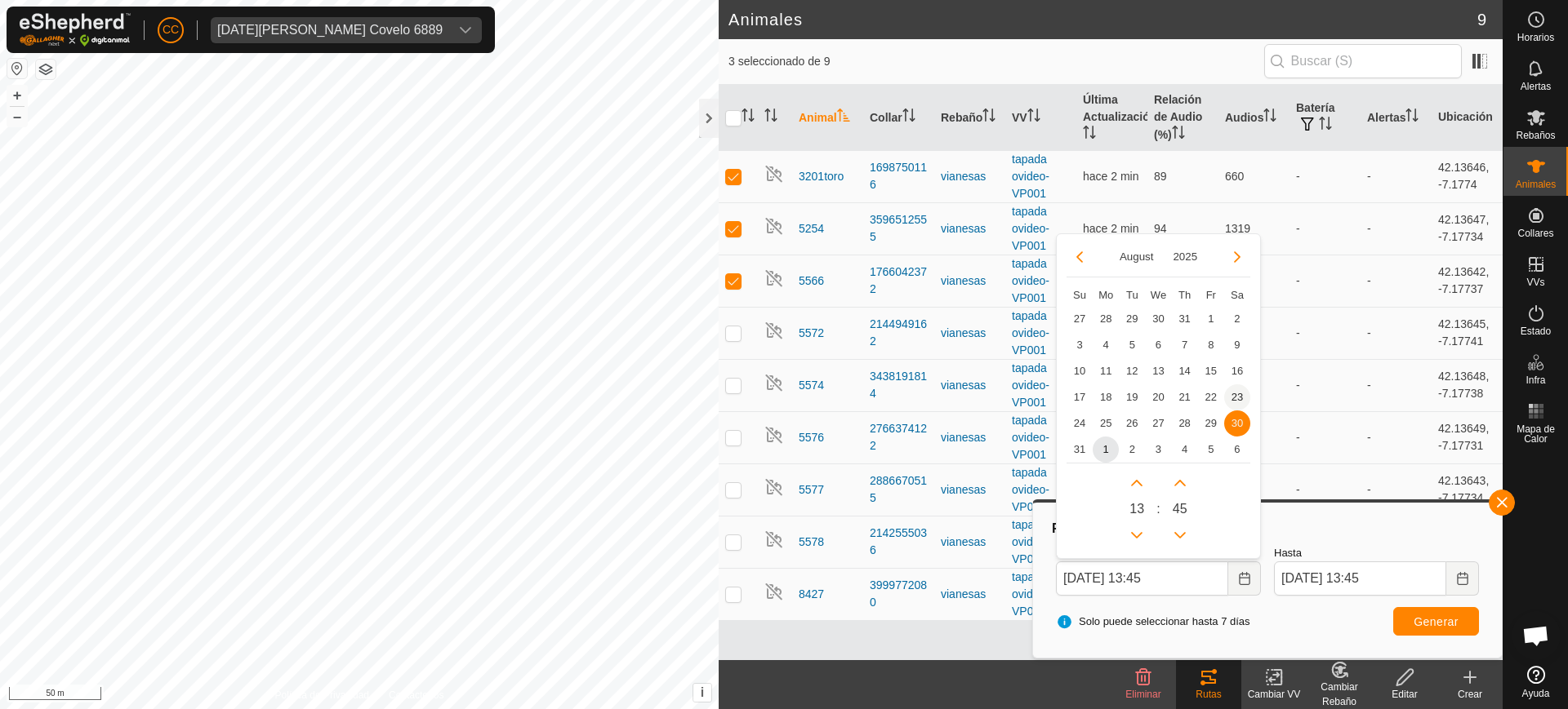
click at [1236, 396] on span "23" at bounding box center [1236, 397] width 26 height 26
type input "[DATE] 13:45"
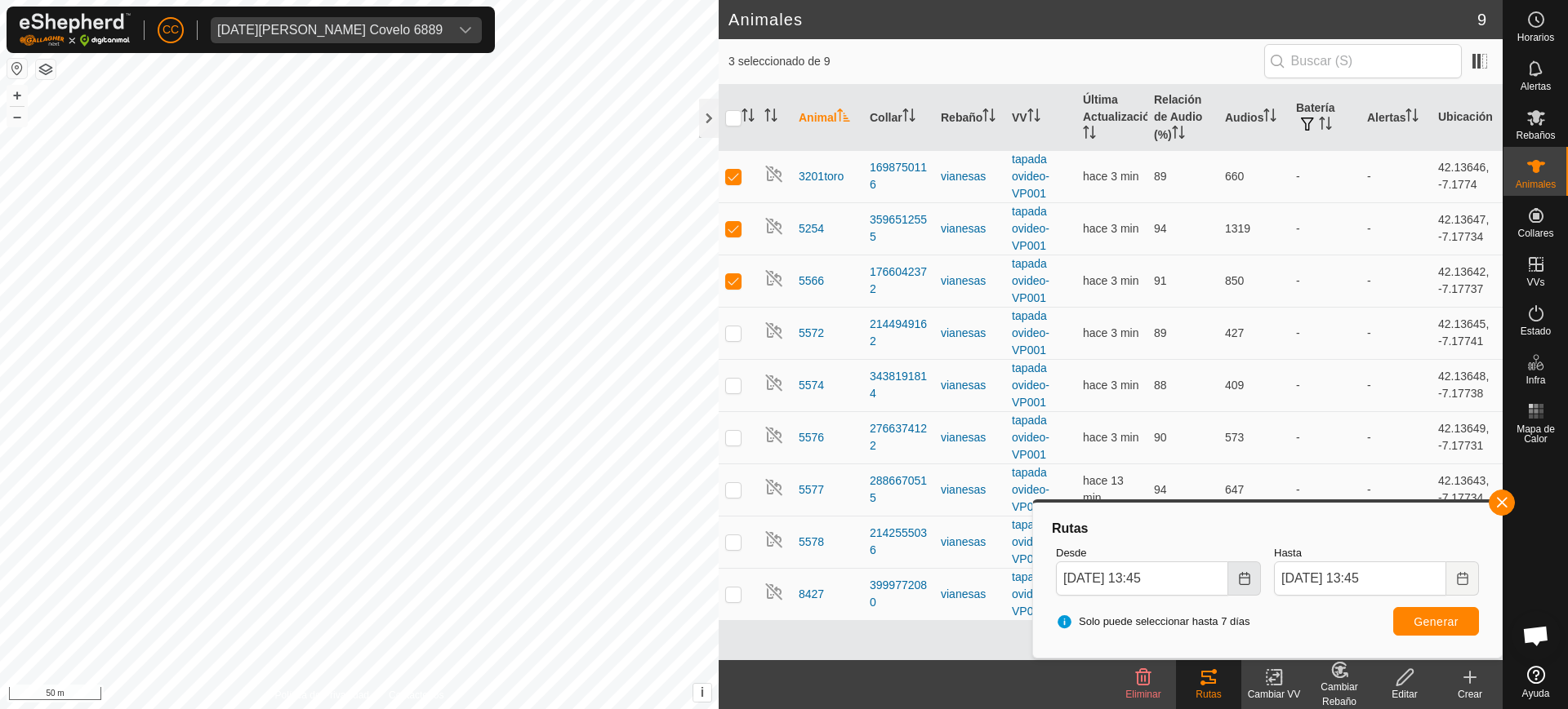
click at [1249, 582] on icon "Choose Date" at bounding box center [1244, 578] width 11 height 13
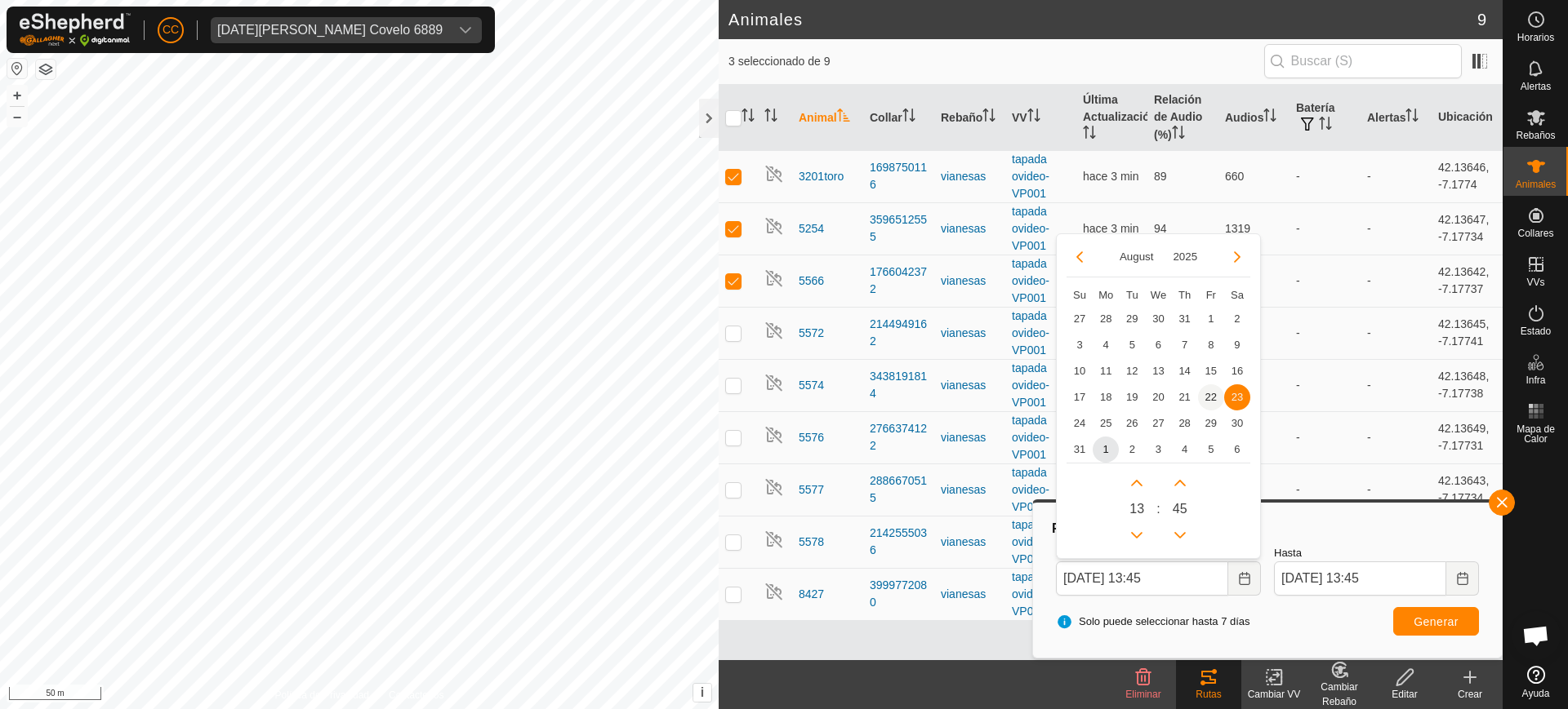
click at [1205, 393] on span "22" at bounding box center [1210, 397] width 26 height 26
type input "[DATE] 13:45"
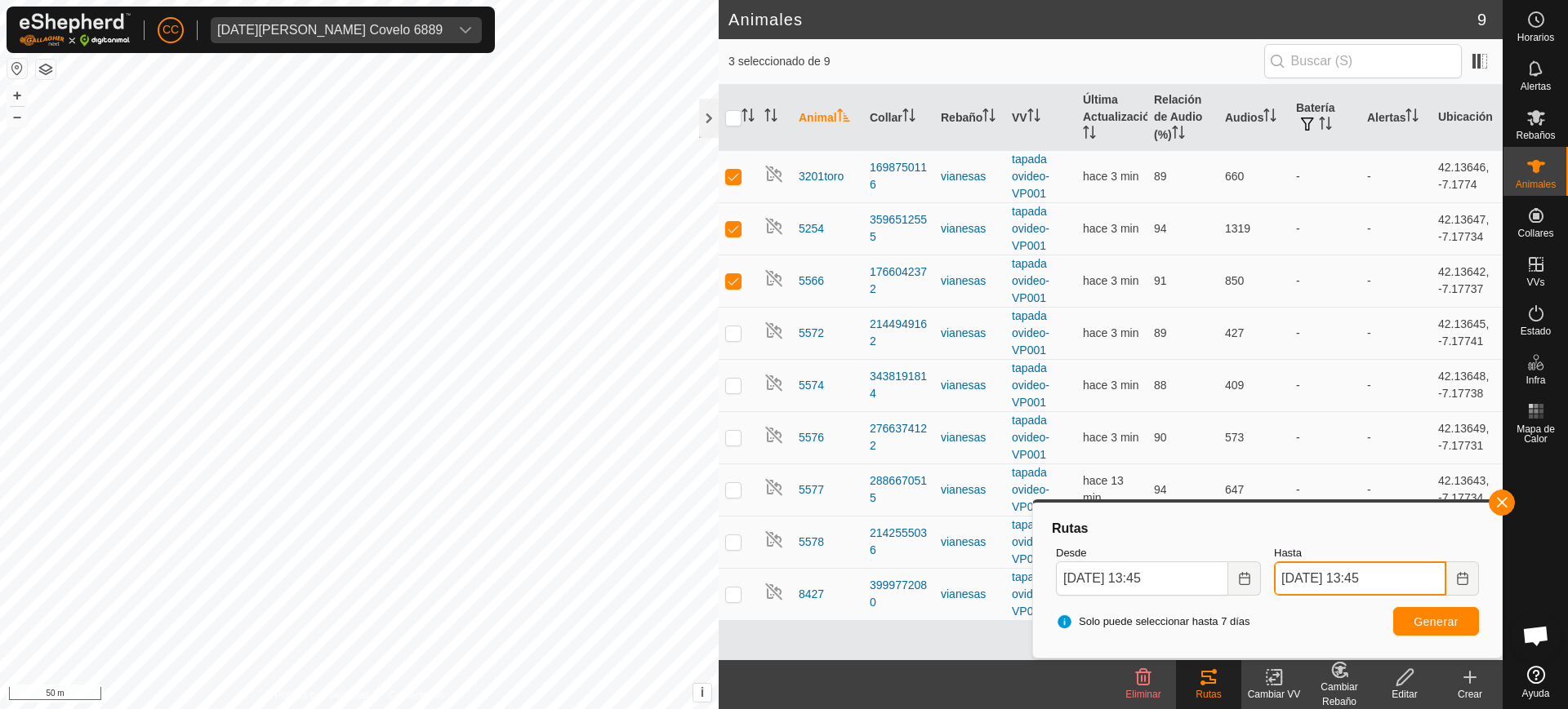
click at [1427, 581] on input "[DATE] 13:45" at bounding box center [1360, 579] width 172 height 34
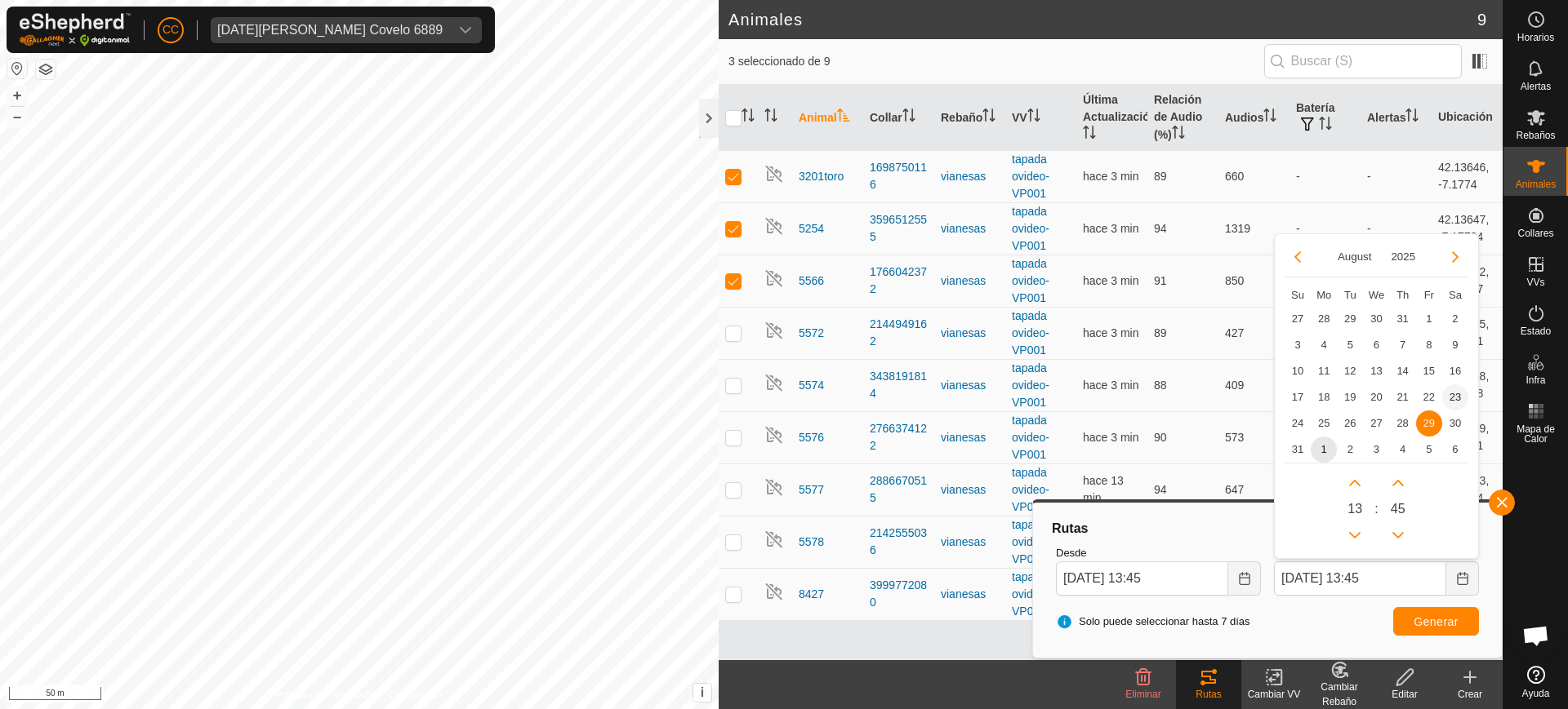
click at [1451, 395] on span "23" at bounding box center [1454, 397] width 26 height 26
type input "[DATE] 13:45"
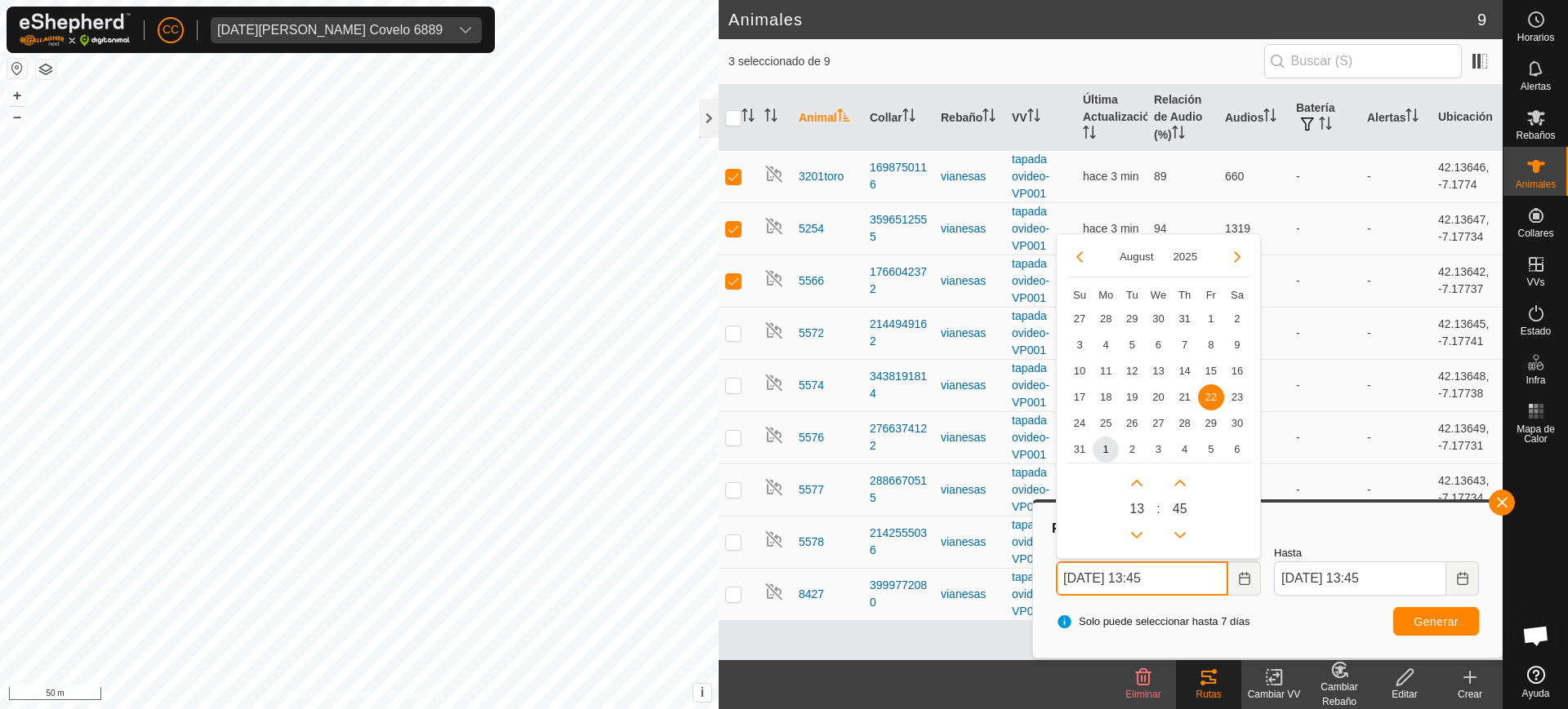
click at [1195, 581] on input "[DATE] 13:45" at bounding box center [1142, 579] width 172 height 34
click at [1204, 421] on span "29" at bounding box center [1210, 423] width 26 height 26
type input "[DATE] 13:45"
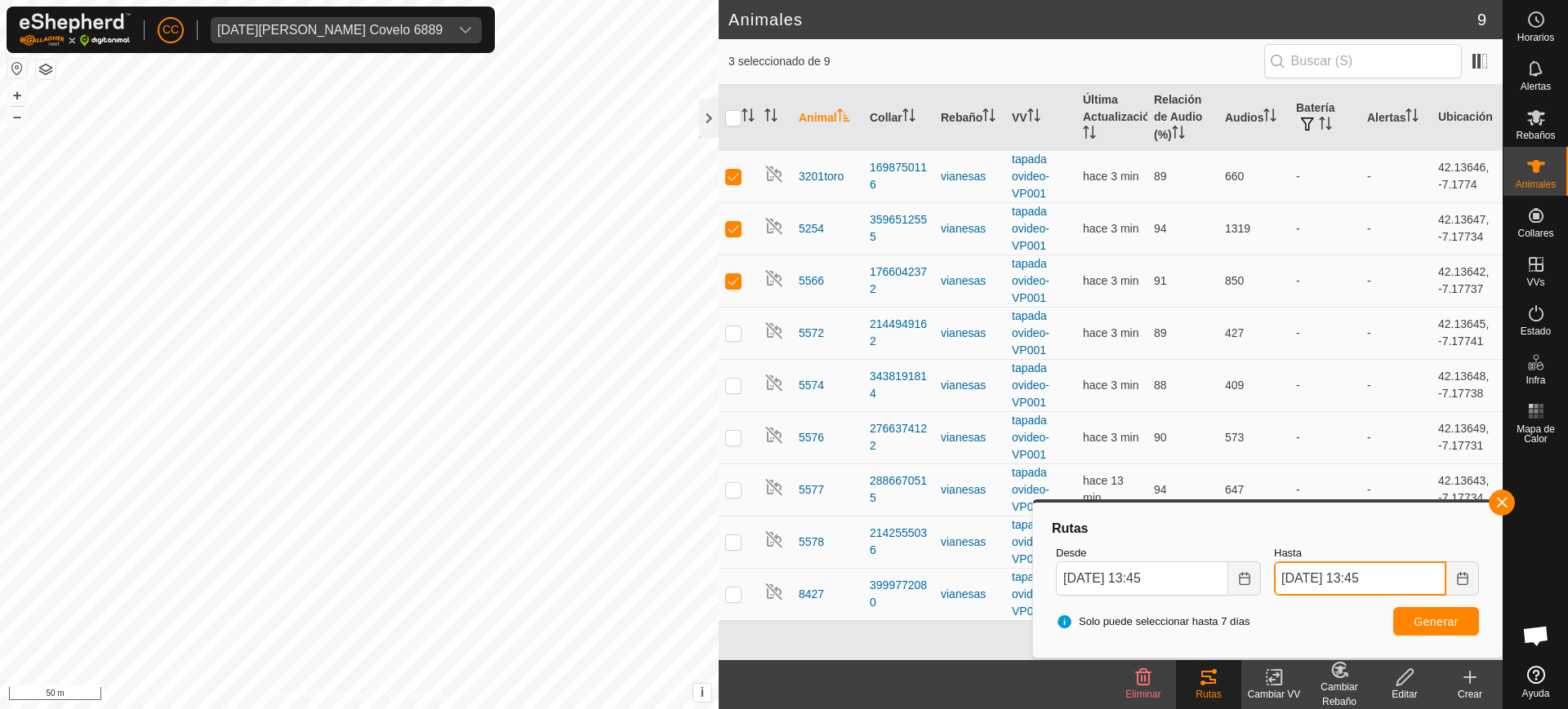
click at [1431, 576] on input "[DATE] 13:45" at bounding box center [1360, 579] width 172 height 34
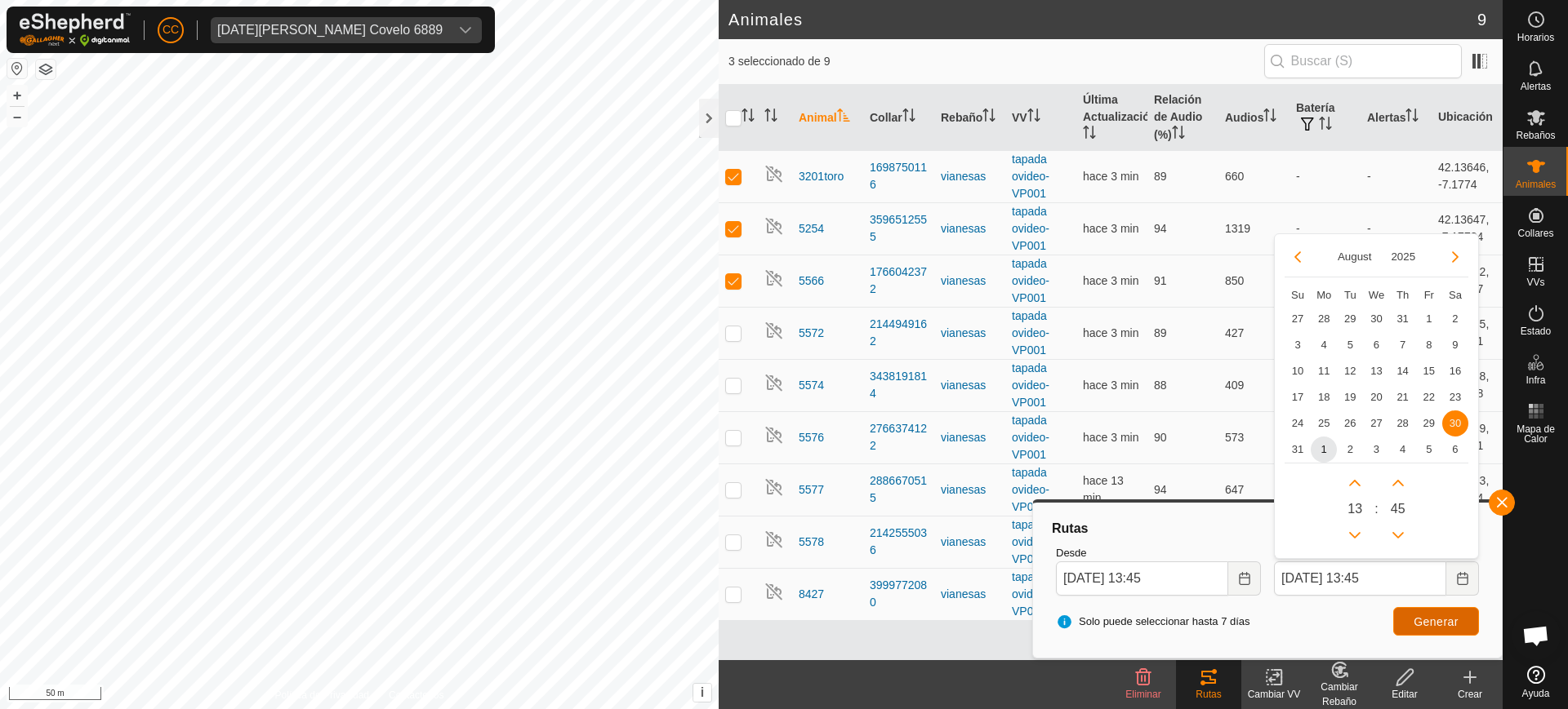
click at [1456, 626] on span "Generar" at bounding box center [1436, 622] width 45 height 13
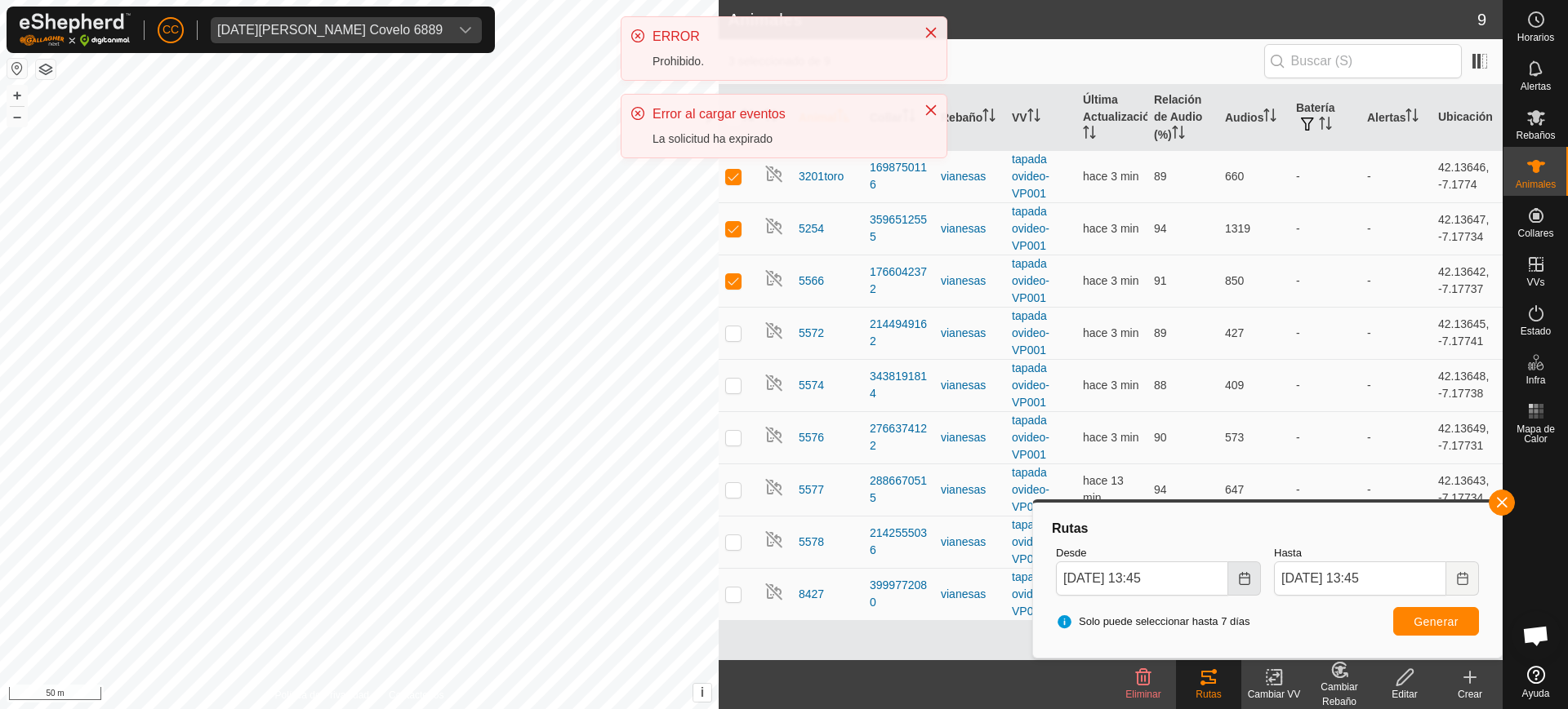
click at [1241, 578] on icon "Choose Date" at bounding box center [1244, 578] width 13 height 13
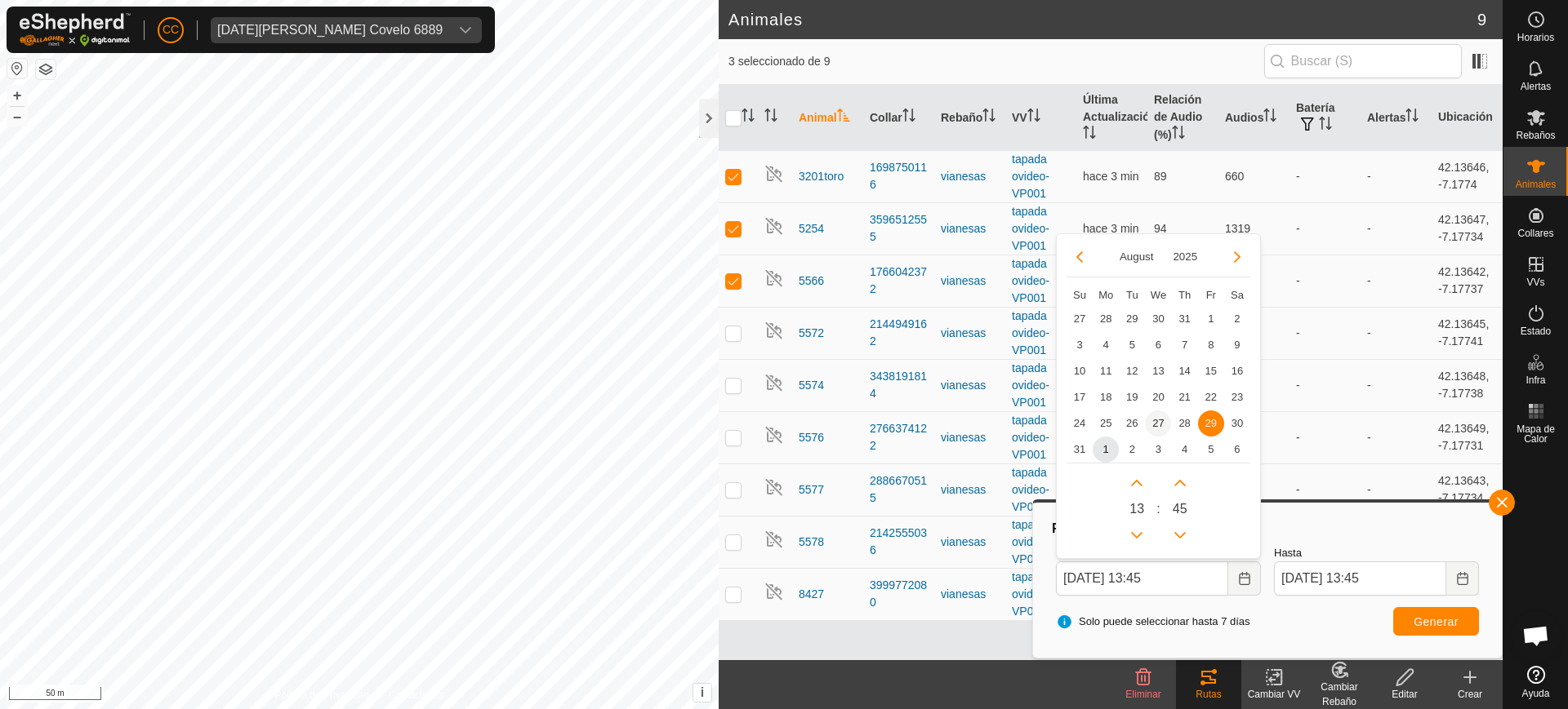
click at [1153, 425] on span "27" at bounding box center [1157, 423] width 26 height 26
type input "[DATE] 13:45"
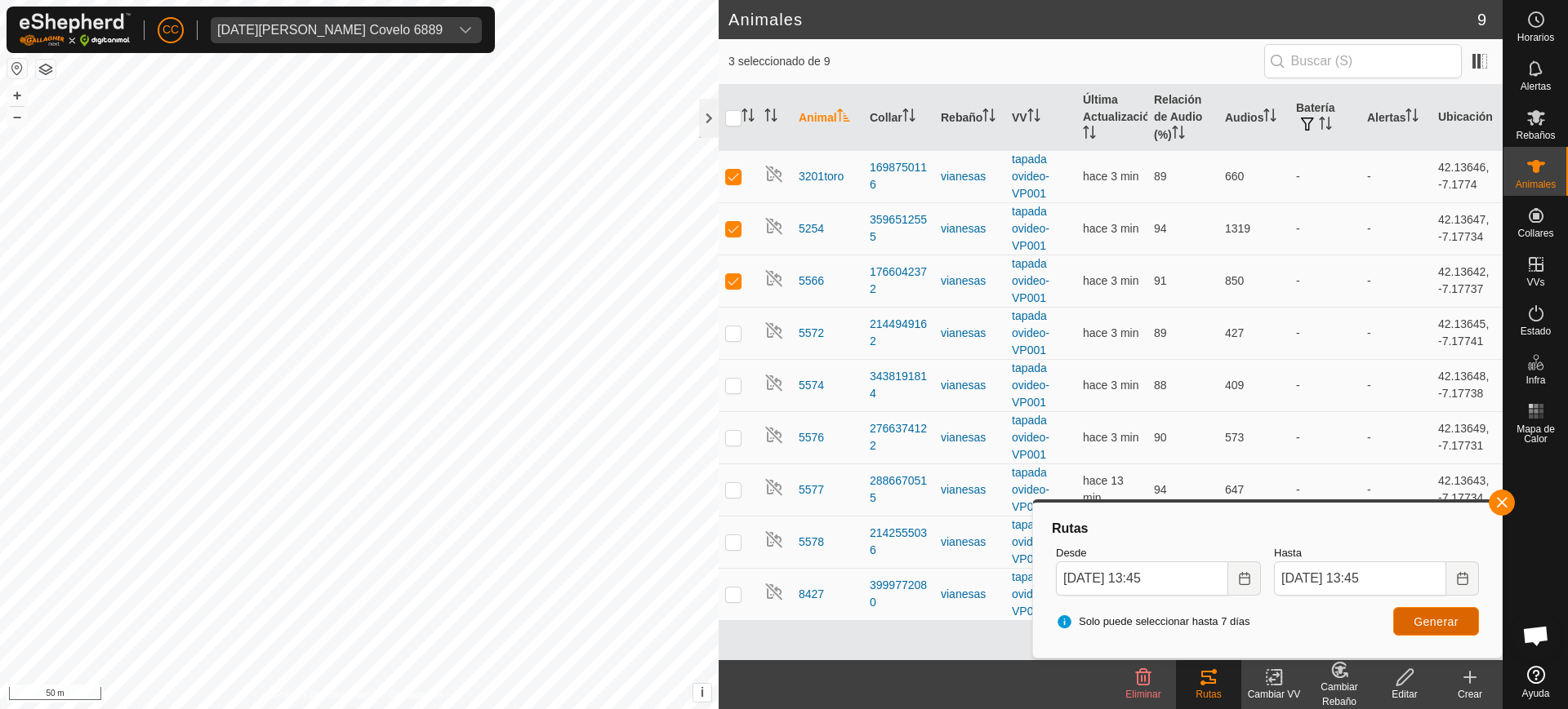
click at [1436, 616] on span "Generar" at bounding box center [1436, 622] width 45 height 13
click at [1469, 580] on button "Choose Date" at bounding box center [1462, 579] width 32 height 34
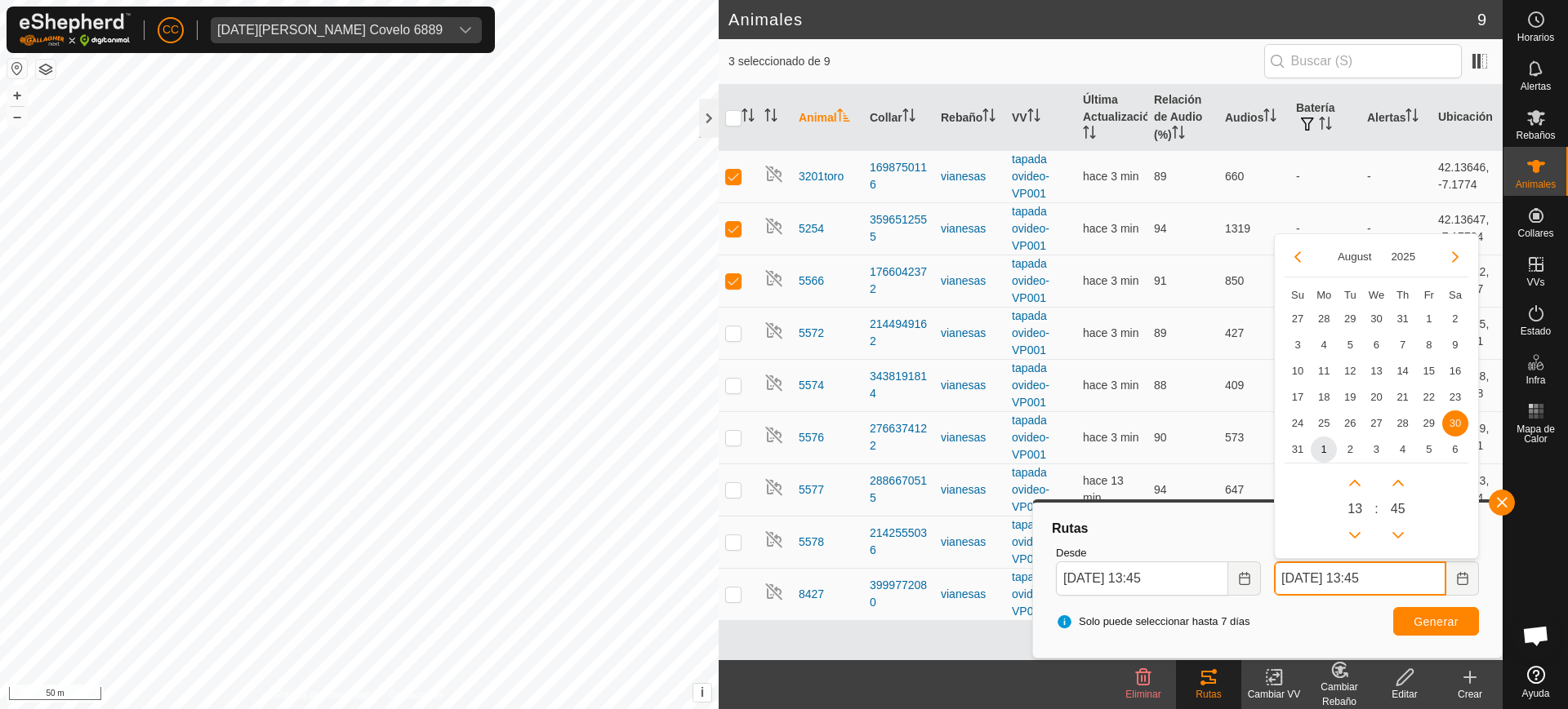
click at [1328, 590] on input "[DATE] 13:45" at bounding box center [1360, 579] width 172 height 34
click at [1304, 446] on span "31" at bounding box center [1297, 449] width 26 height 26
type input "[DATE] 13:45"
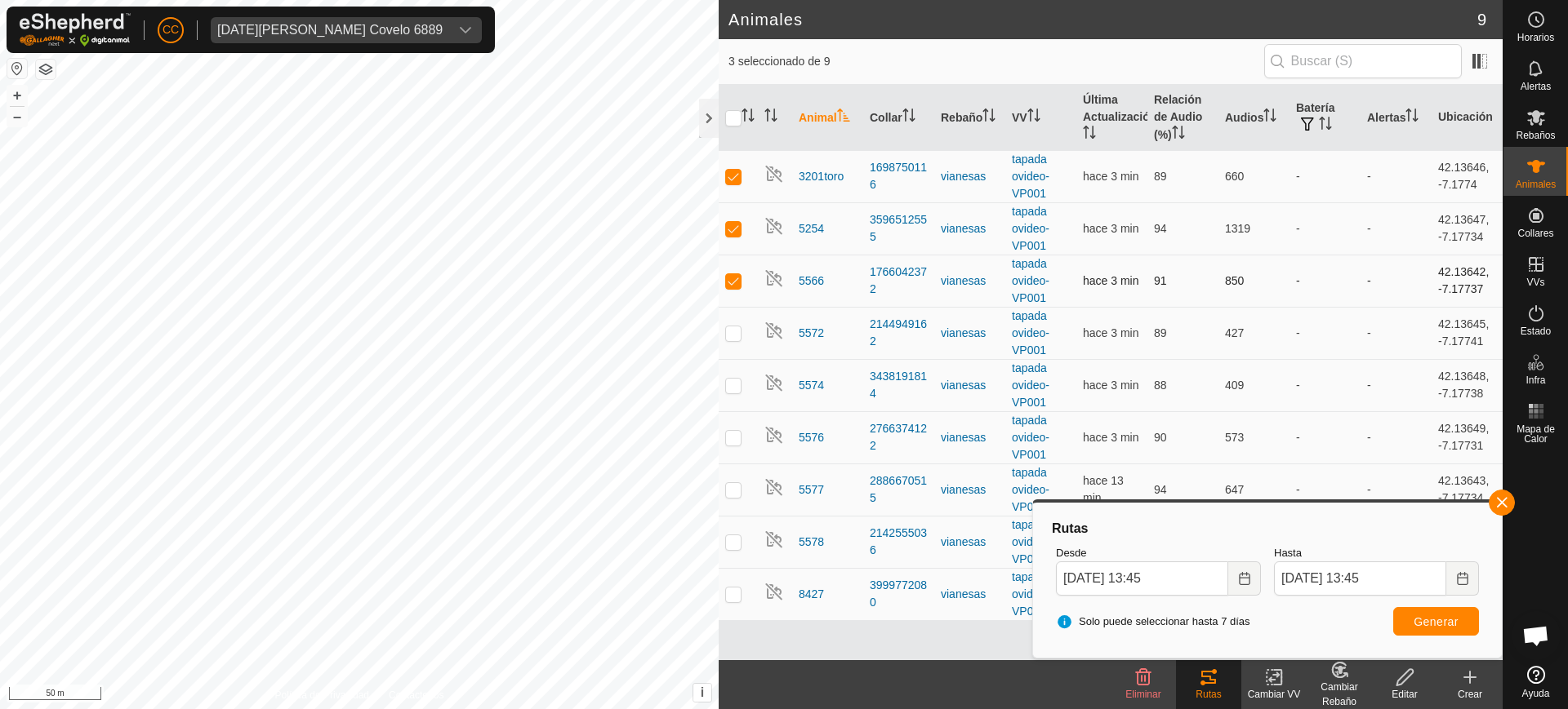
click at [736, 278] on p-checkbox at bounding box center [733, 281] width 16 height 13
checkbox input "false"
drag, startPoint x: 738, startPoint y: 227, endPoint x: 728, endPoint y: 193, distance: 35.4
click at [736, 222] on p-checkbox at bounding box center [733, 229] width 16 height 13
checkbox input "false"
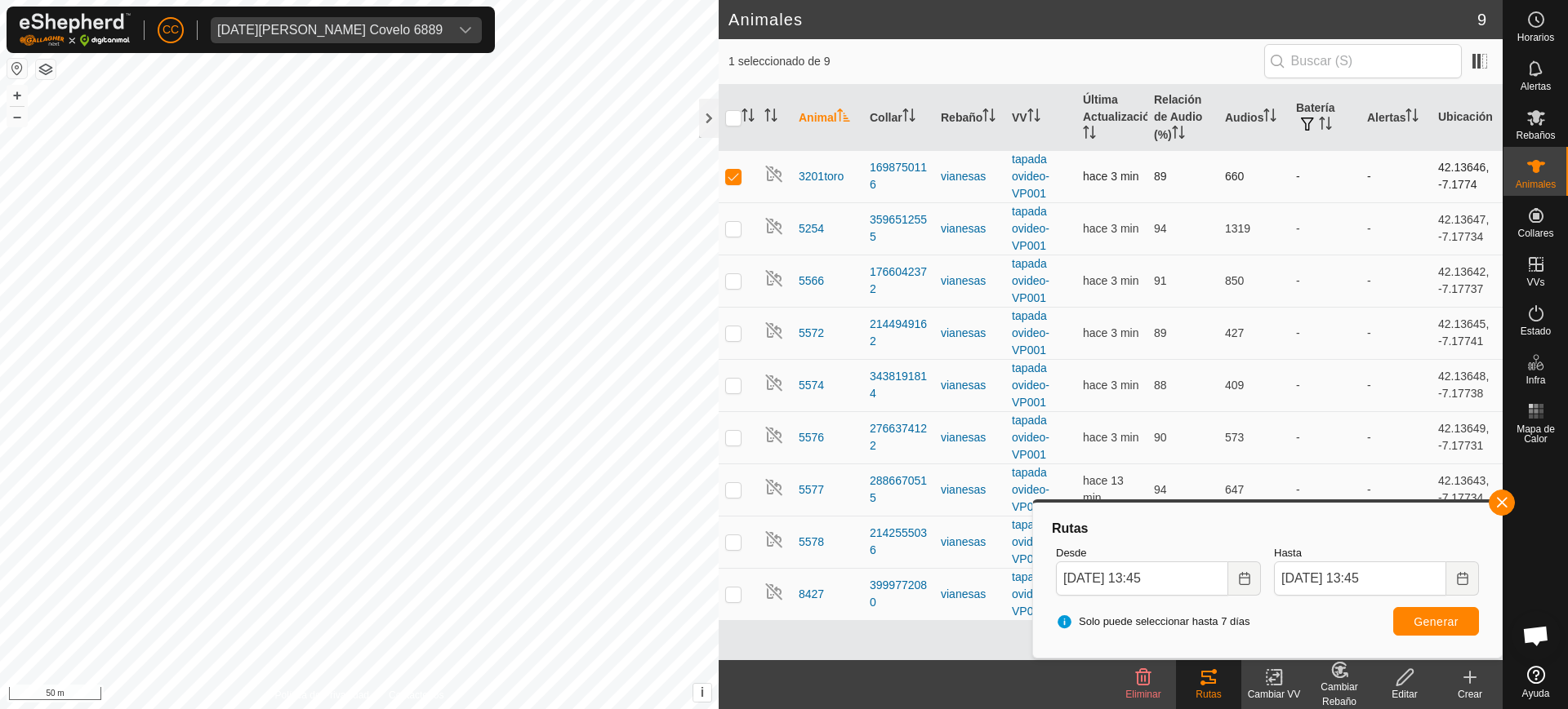
drag, startPoint x: 732, startPoint y: 167, endPoint x: 732, endPoint y: 180, distance: 13.0
click at [732, 168] on td at bounding box center [738, 177] width 39 height 52
checkbox input "false"
click at [727, 328] on p-checkbox at bounding box center [733, 333] width 16 height 13
click at [1427, 623] on span "Generar" at bounding box center [1436, 622] width 45 height 13
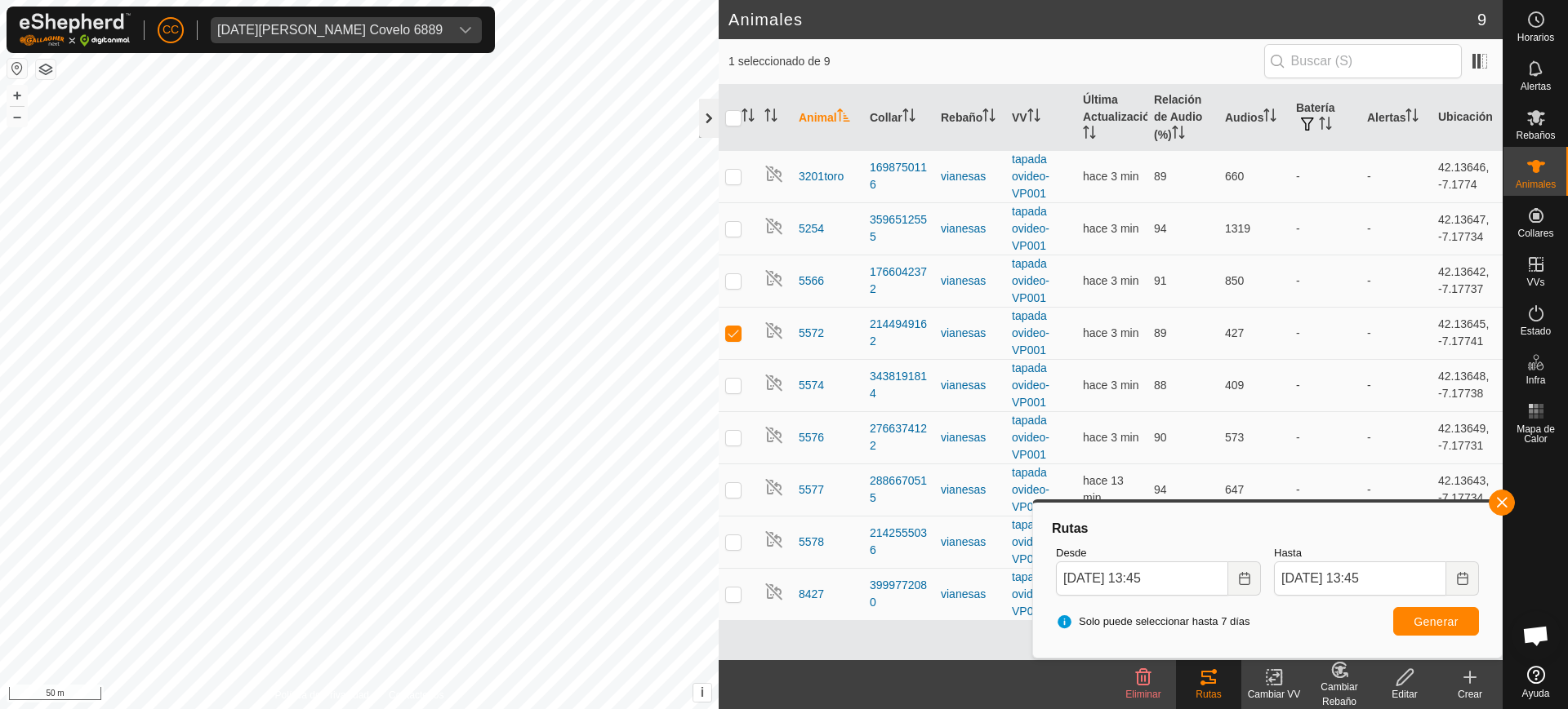
click at [706, 121] on div at bounding box center [709, 118] width 20 height 39
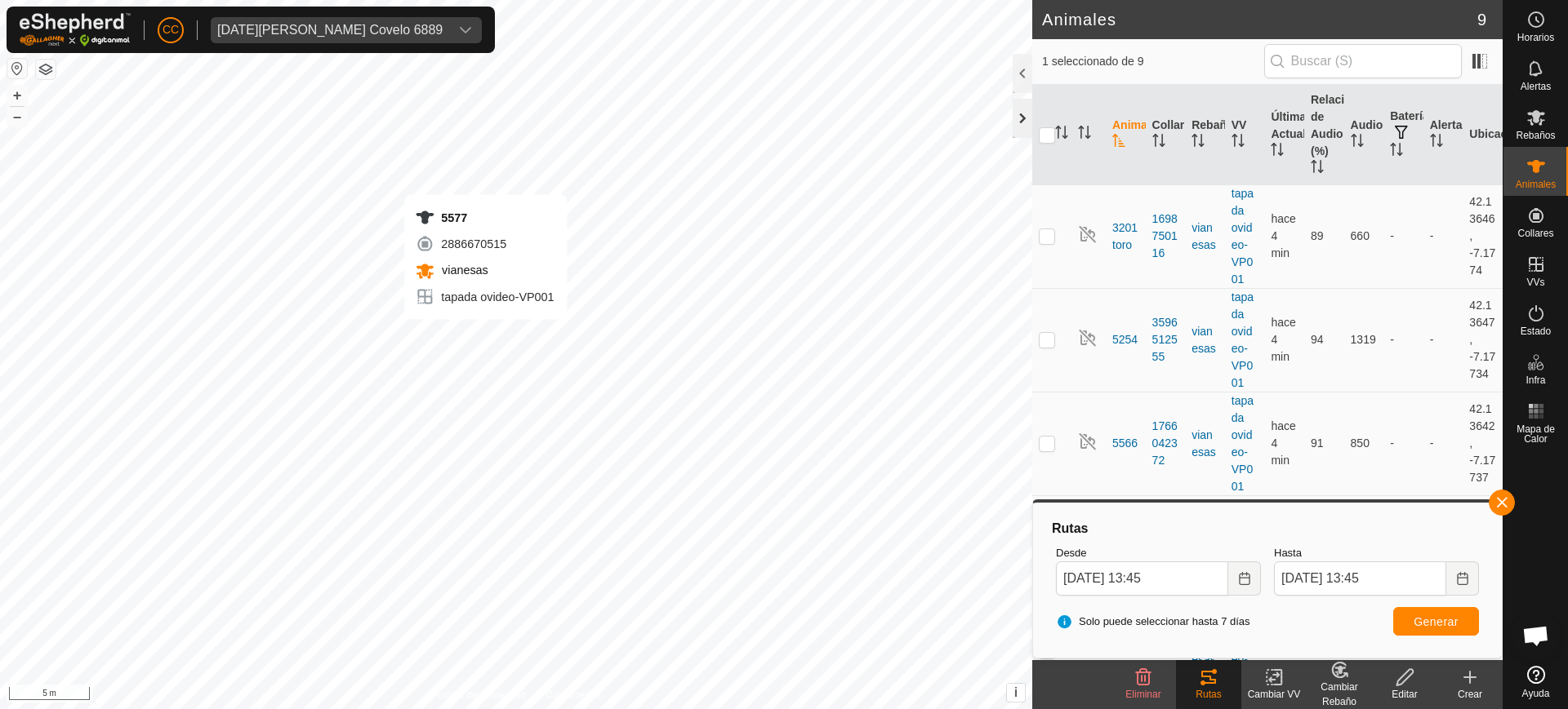
checkbox input "false"
checkbox input "true"
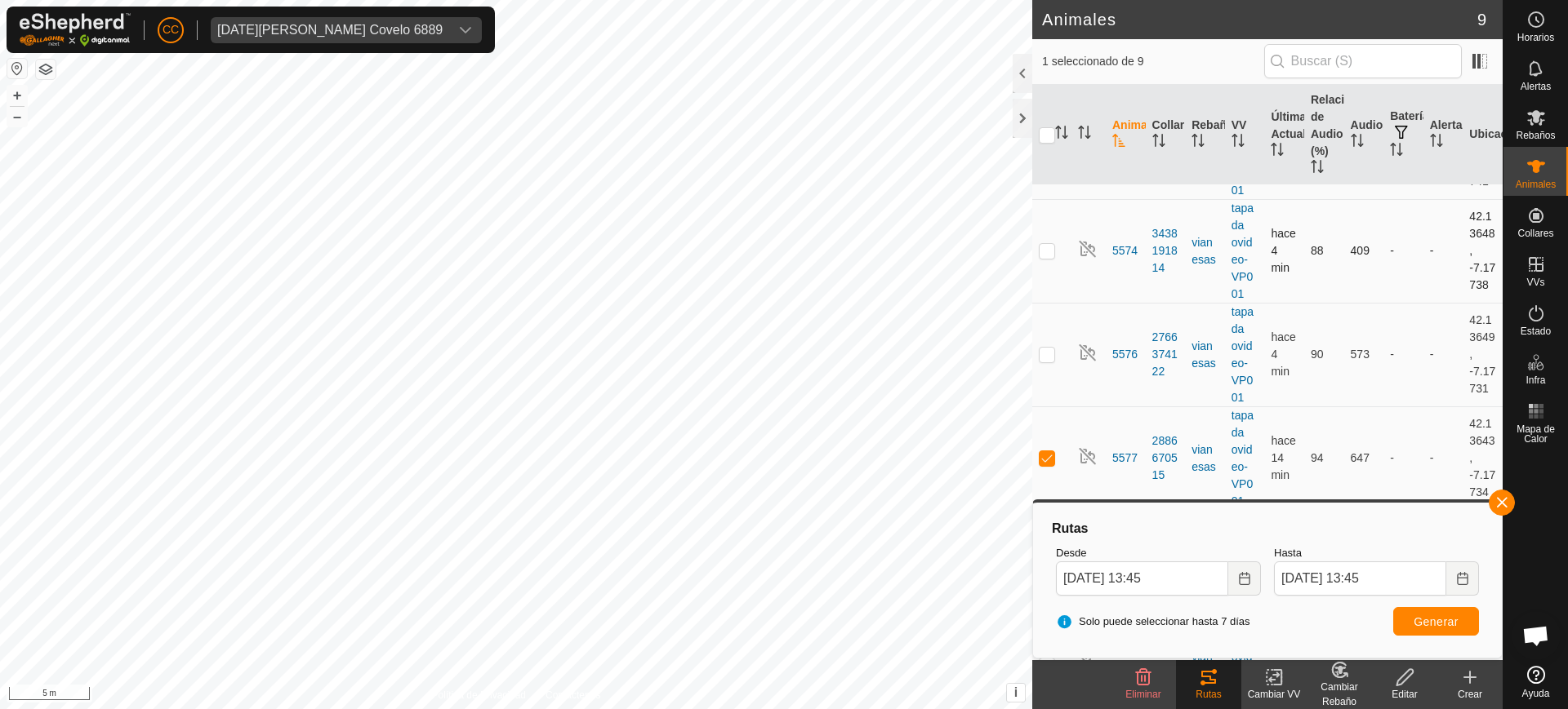
scroll to position [458, 0]
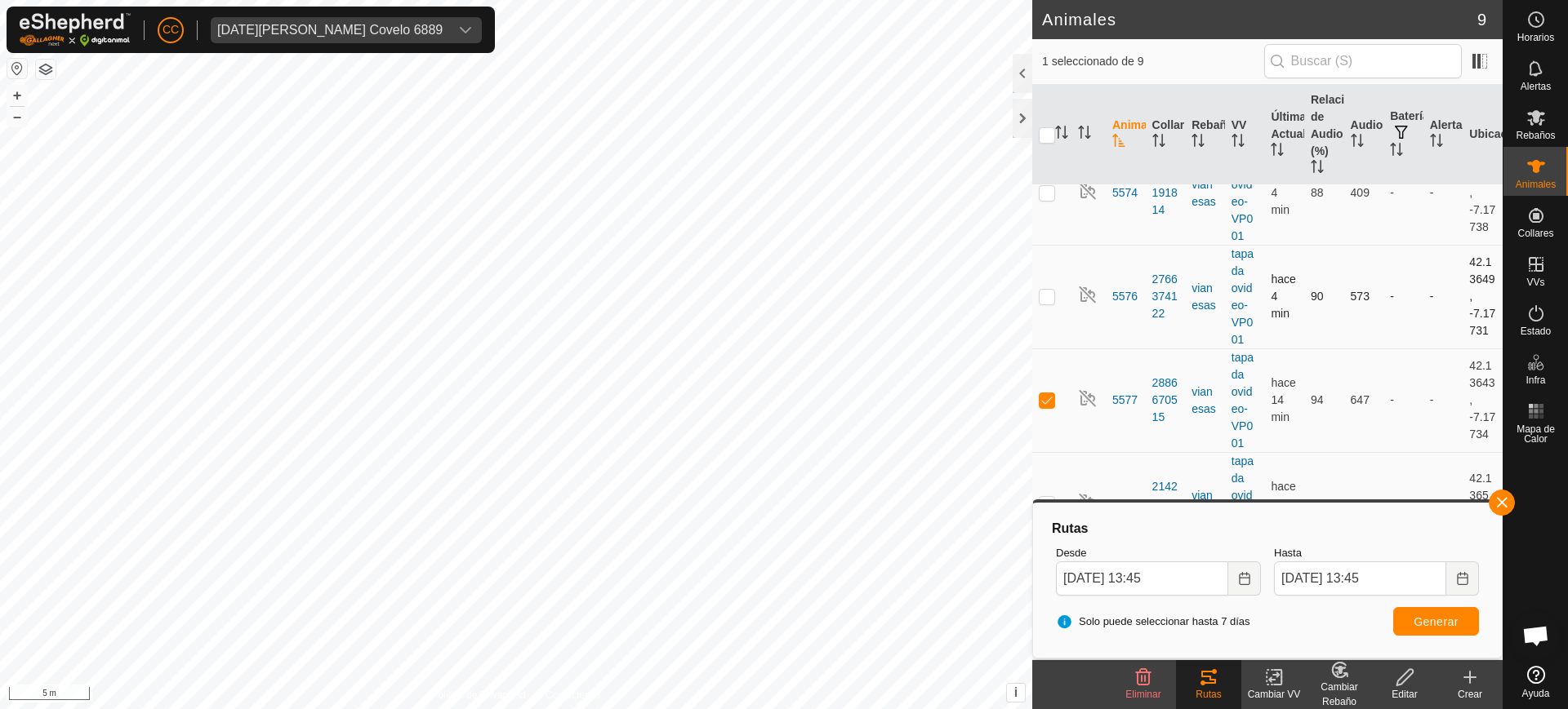
click at [1046, 301] on p-checkbox at bounding box center [1046, 296] width 16 height 13
checkbox input "true"
click at [1442, 625] on span "Generar" at bounding box center [1436, 622] width 45 height 13
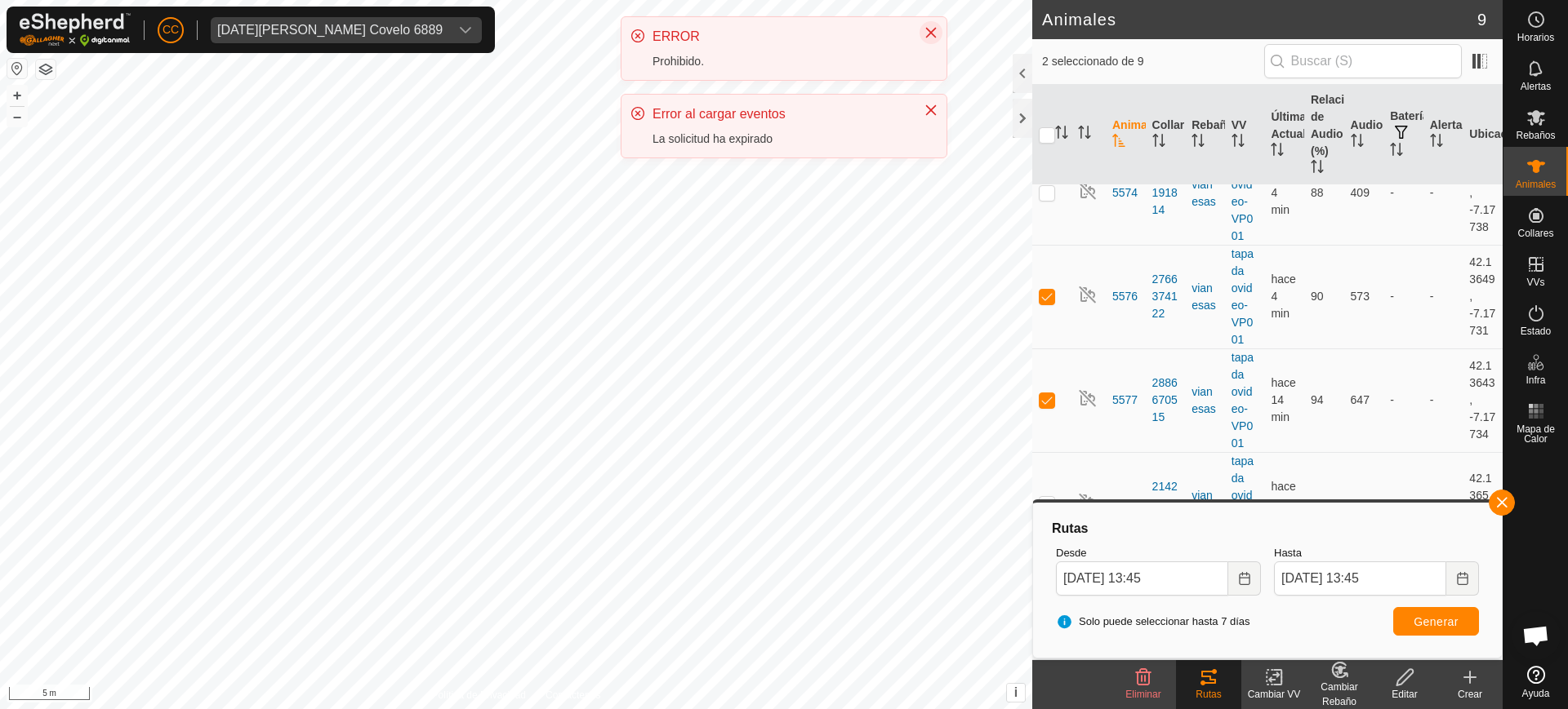
click at [938, 22] on button "Close" at bounding box center [931, 33] width 23 height 23
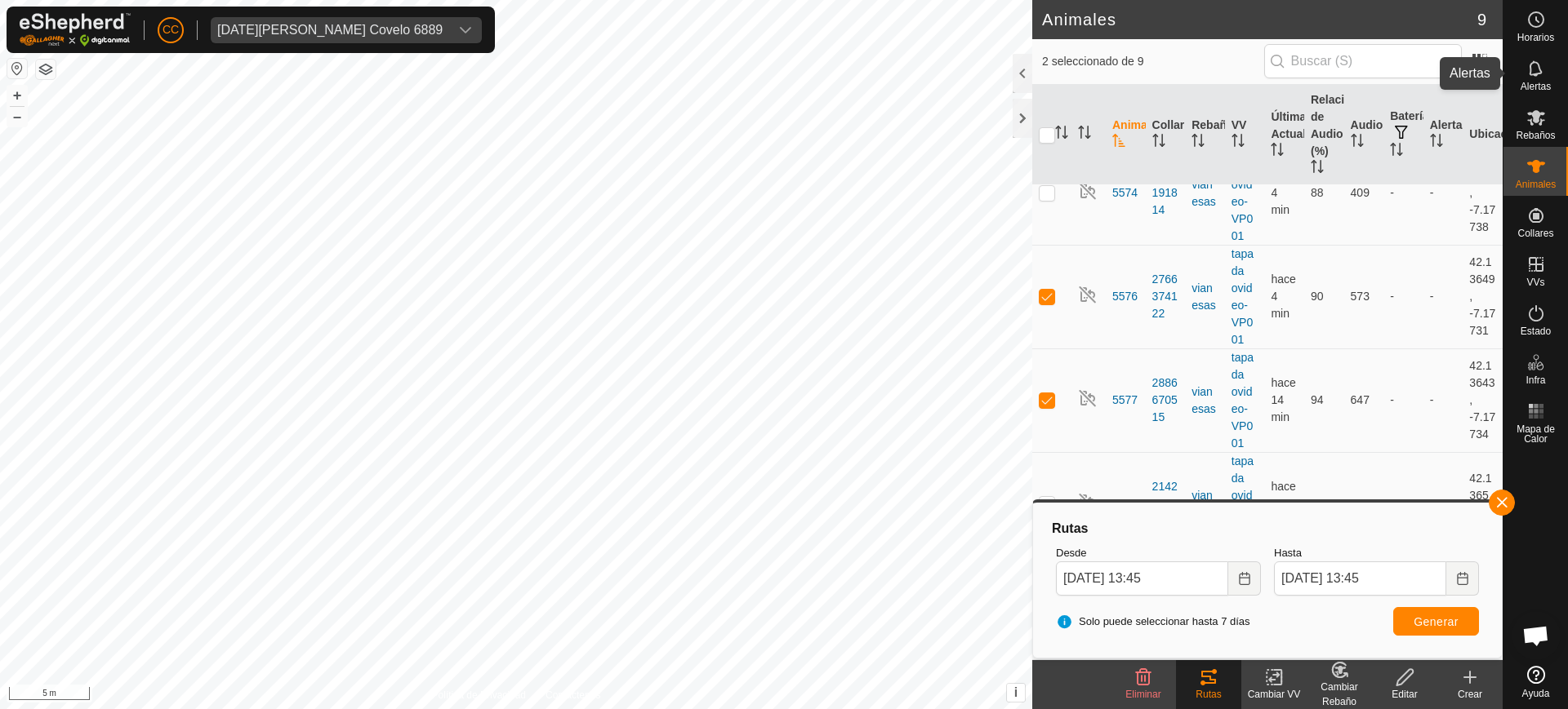
click at [1541, 70] on icon at bounding box center [1535, 67] width 13 height 15
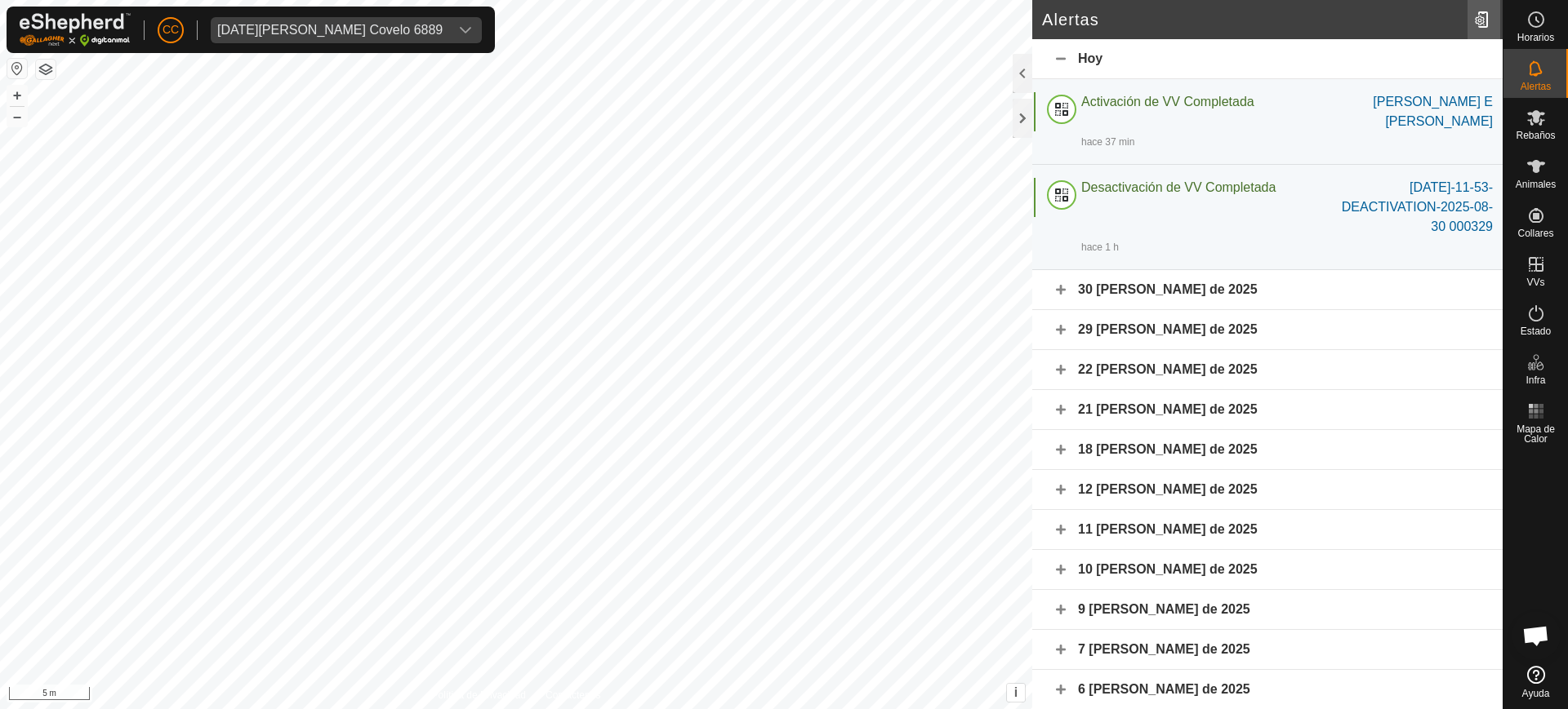
click at [1479, 10] on div at bounding box center [1484, 19] width 32 height 46
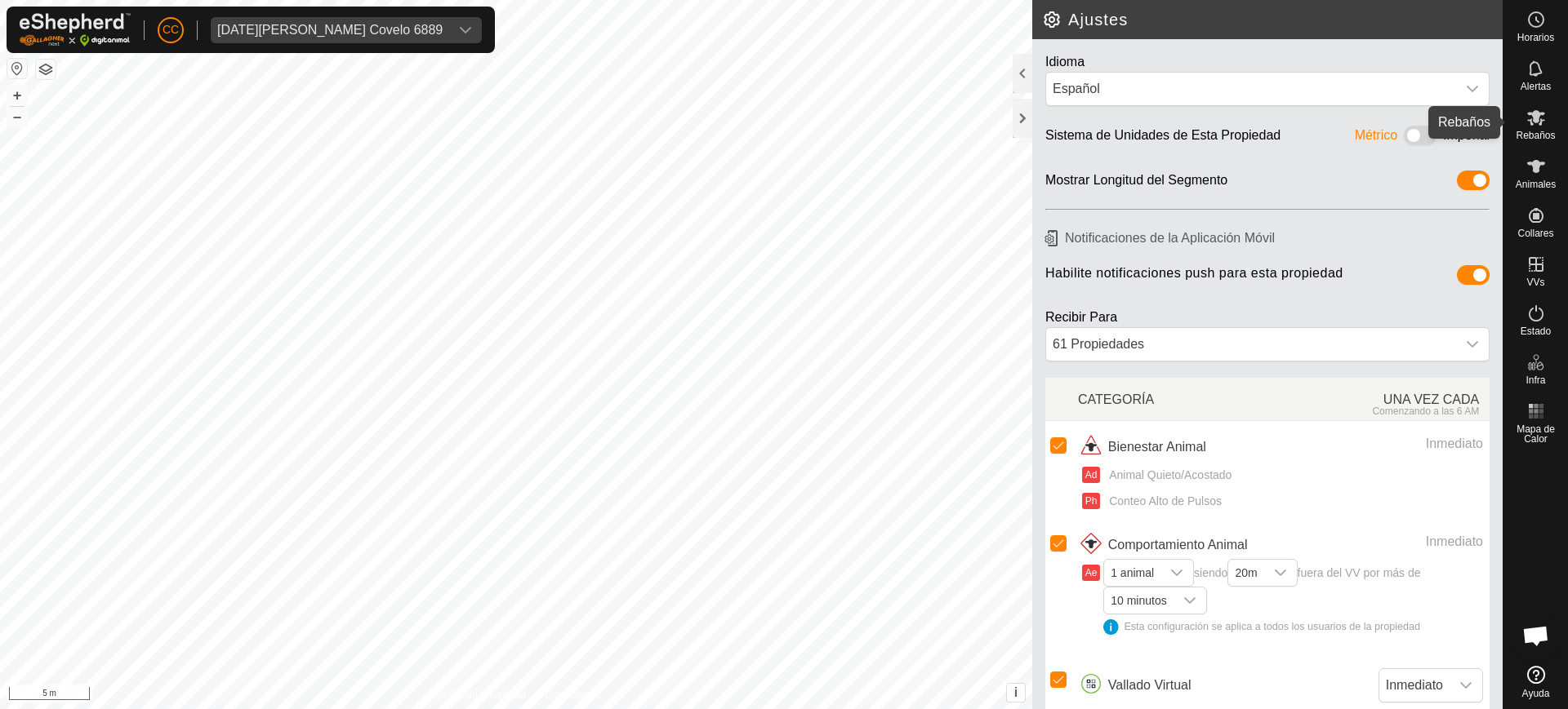
click at [1530, 128] on es-mob-svg-icon at bounding box center [1536, 117] width 30 height 26
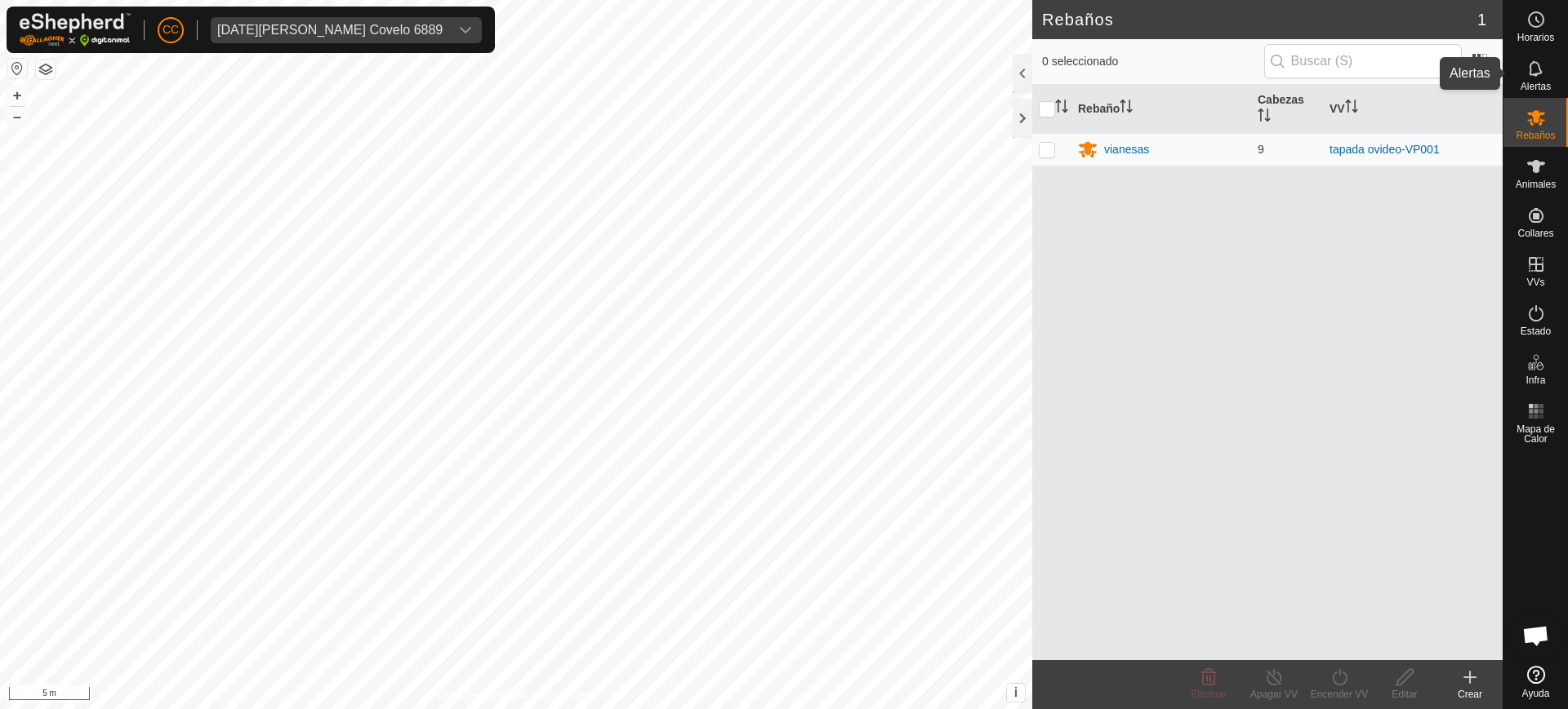
click at [1521, 78] on es-notification-svg-icon at bounding box center [1536, 68] width 30 height 26
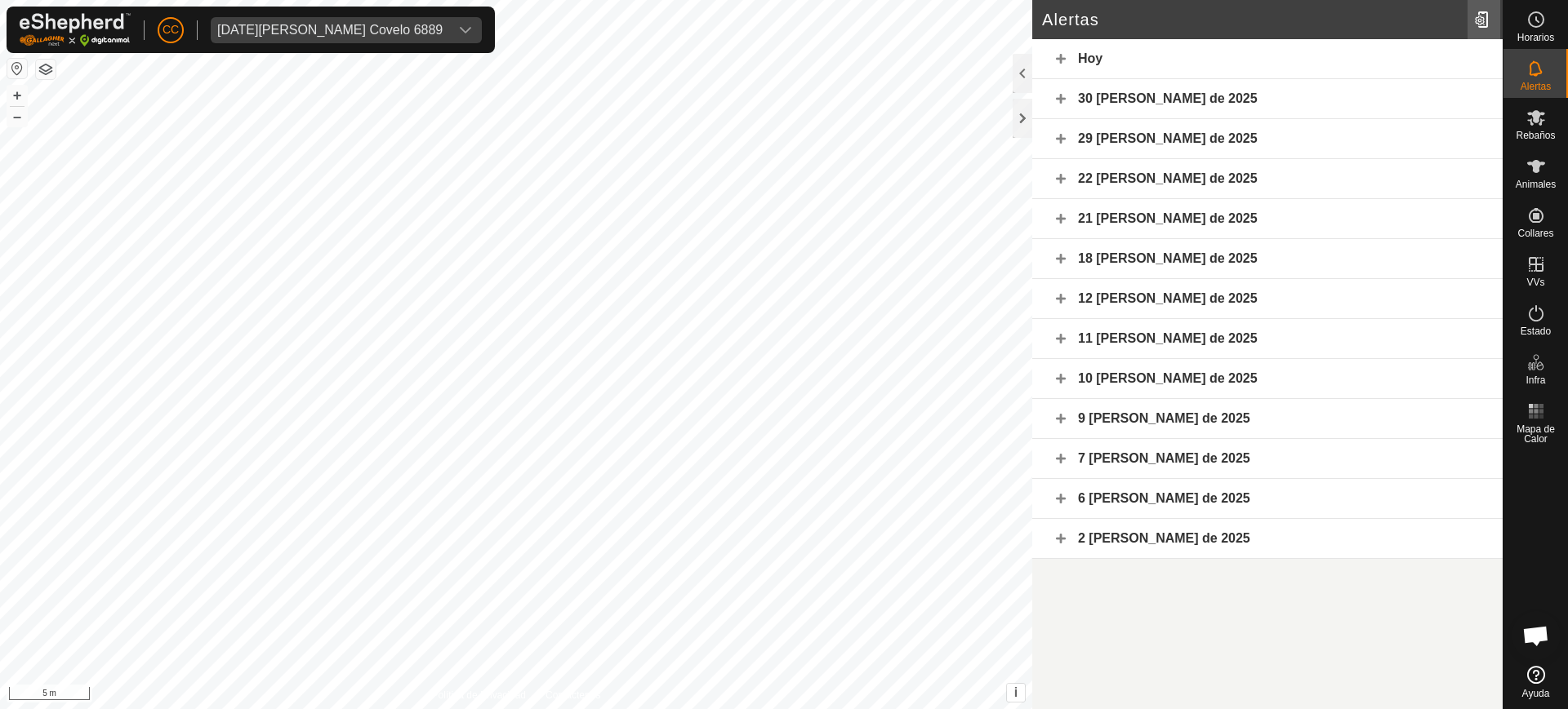
click at [1479, 17] on div at bounding box center [1484, 19] width 32 height 46
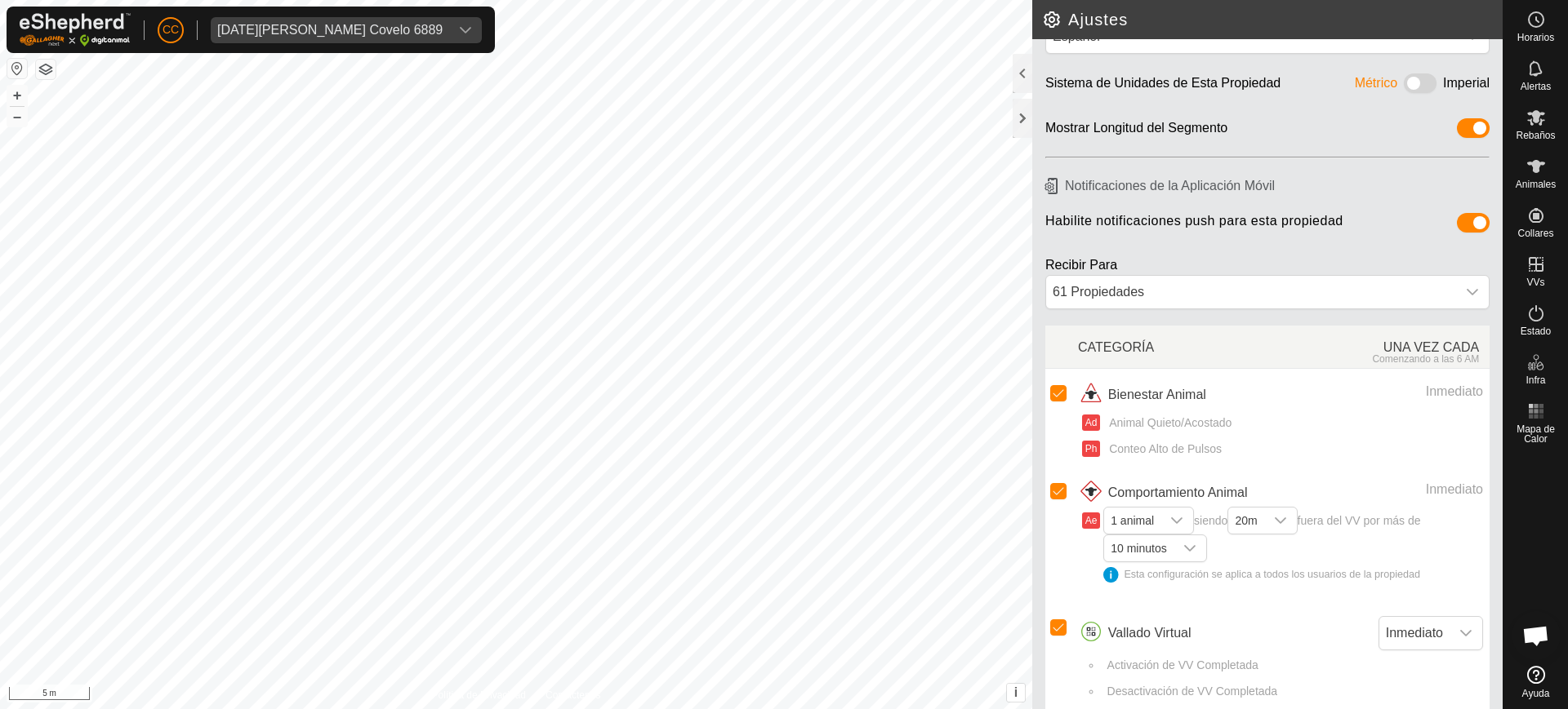
scroll to position [65, 0]
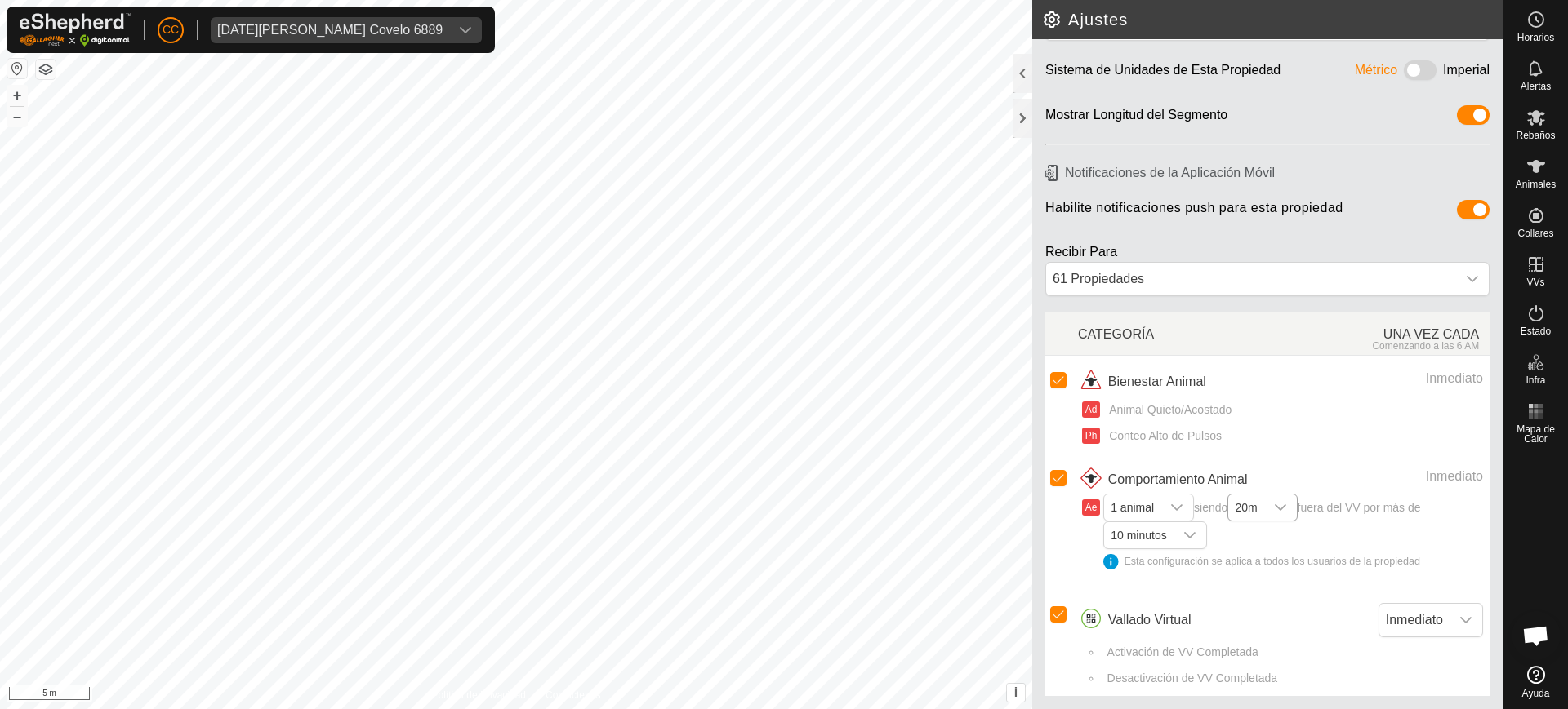
click at [1271, 507] on div "dropdown trigger" at bounding box center [1280, 507] width 32 height 26
click at [1529, 125] on icon at bounding box center [1536, 117] width 20 height 20
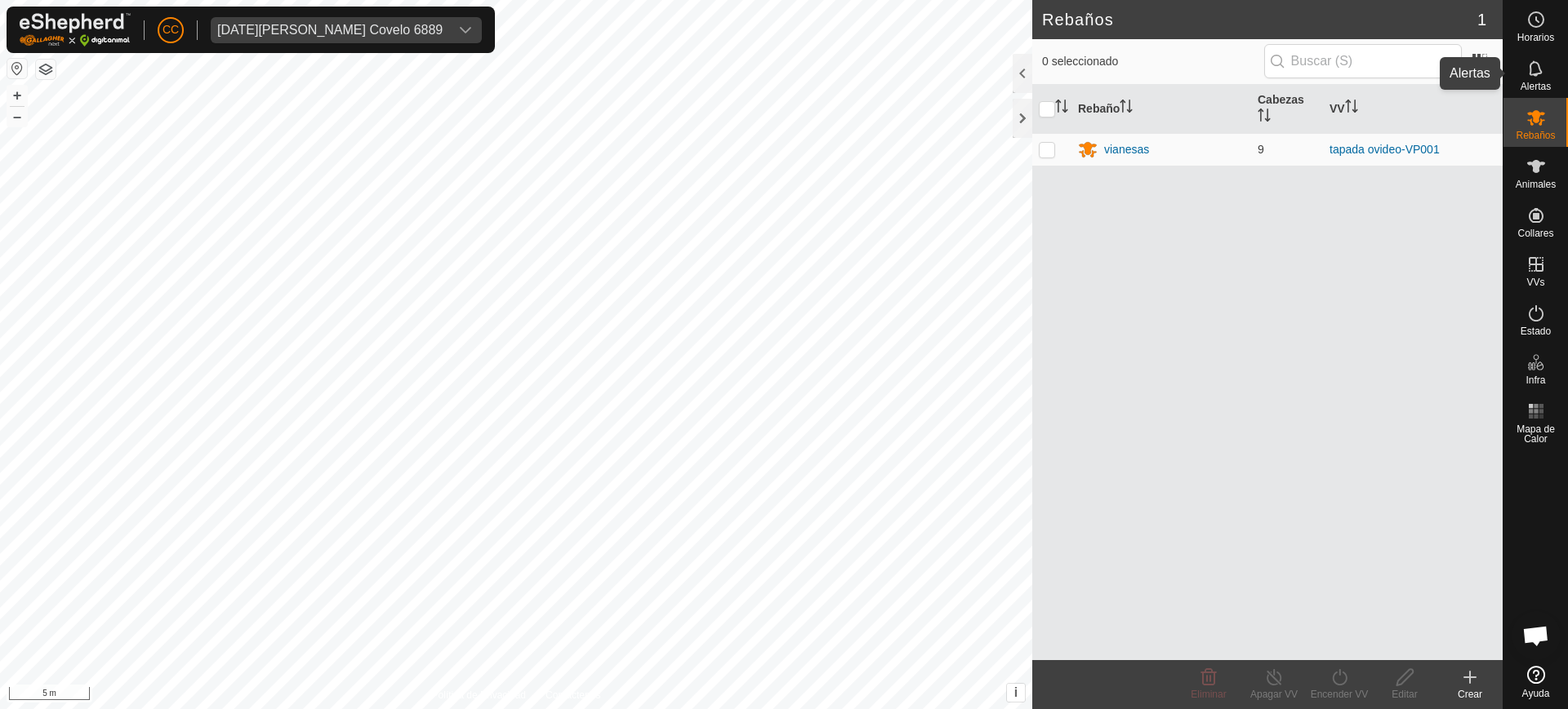
click at [1547, 72] on es-notification-svg-icon at bounding box center [1536, 68] width 30 height 26
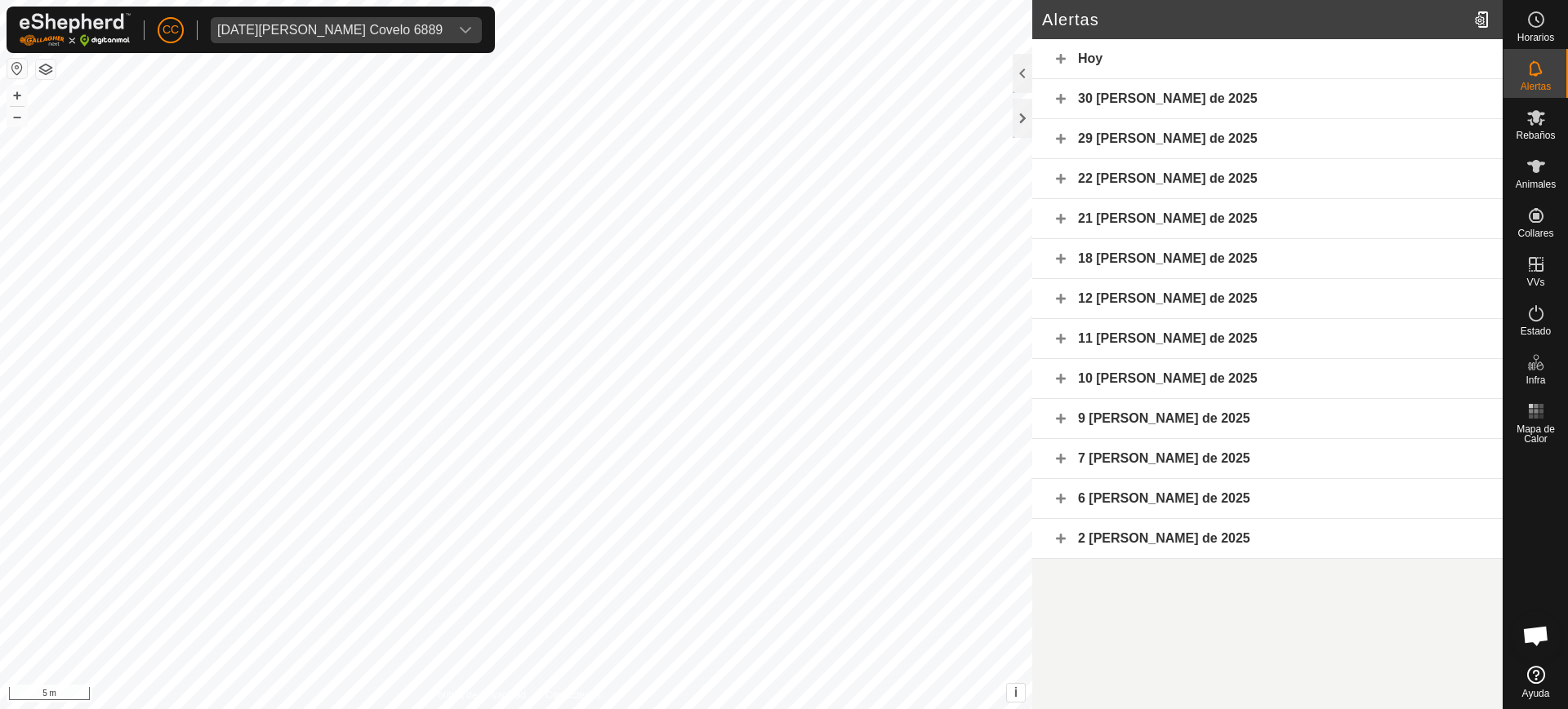
click at [1280, 97] on div "30 [PERSON_NAME] de 2025" at bounding box center [1267, 99] width 471 height 40
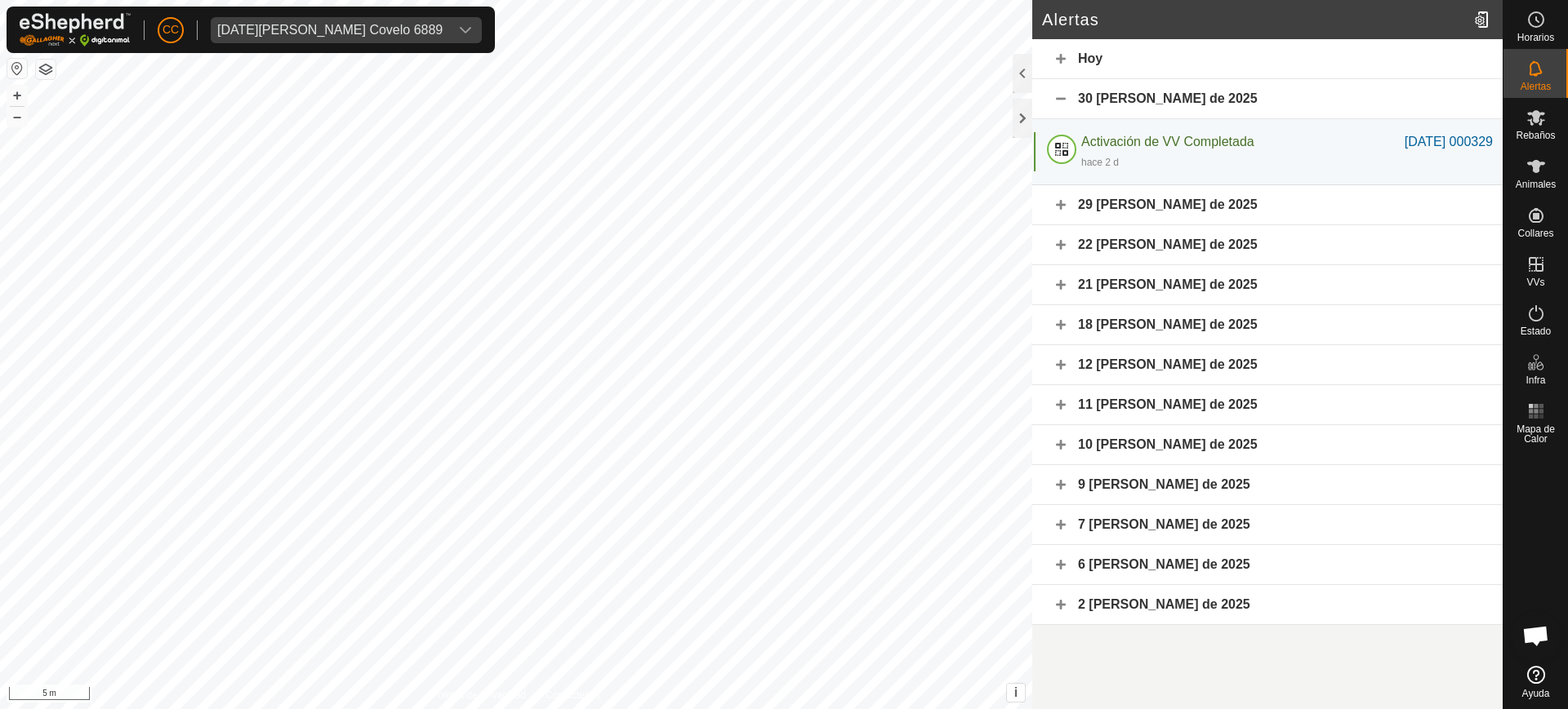
click at [1195, 212] on div "29 [PERSON_NAME] de 2025" at bounding box center [1267, 205] width 471 height 40
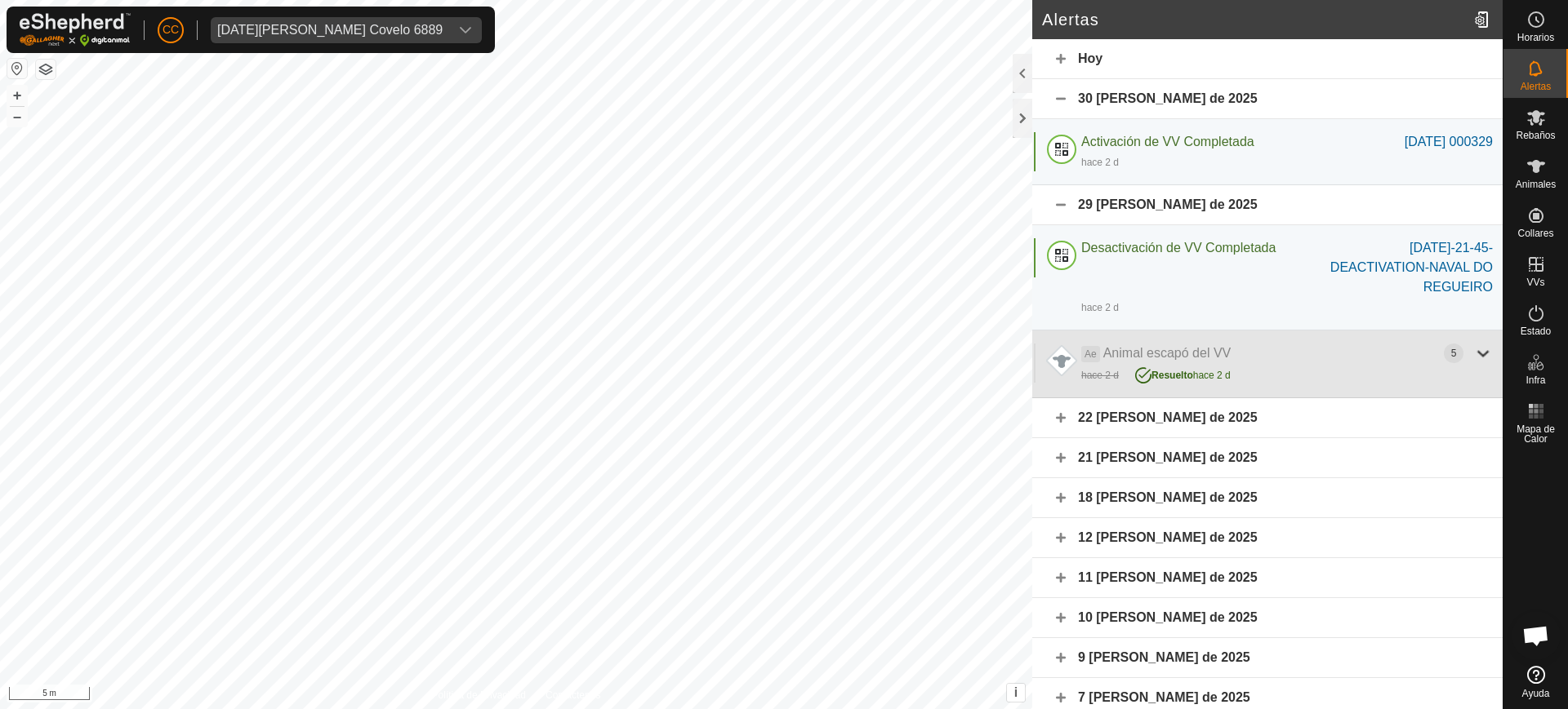
click at [1473, 353] on div at bounding box center [1483, 353] width 20 height 20
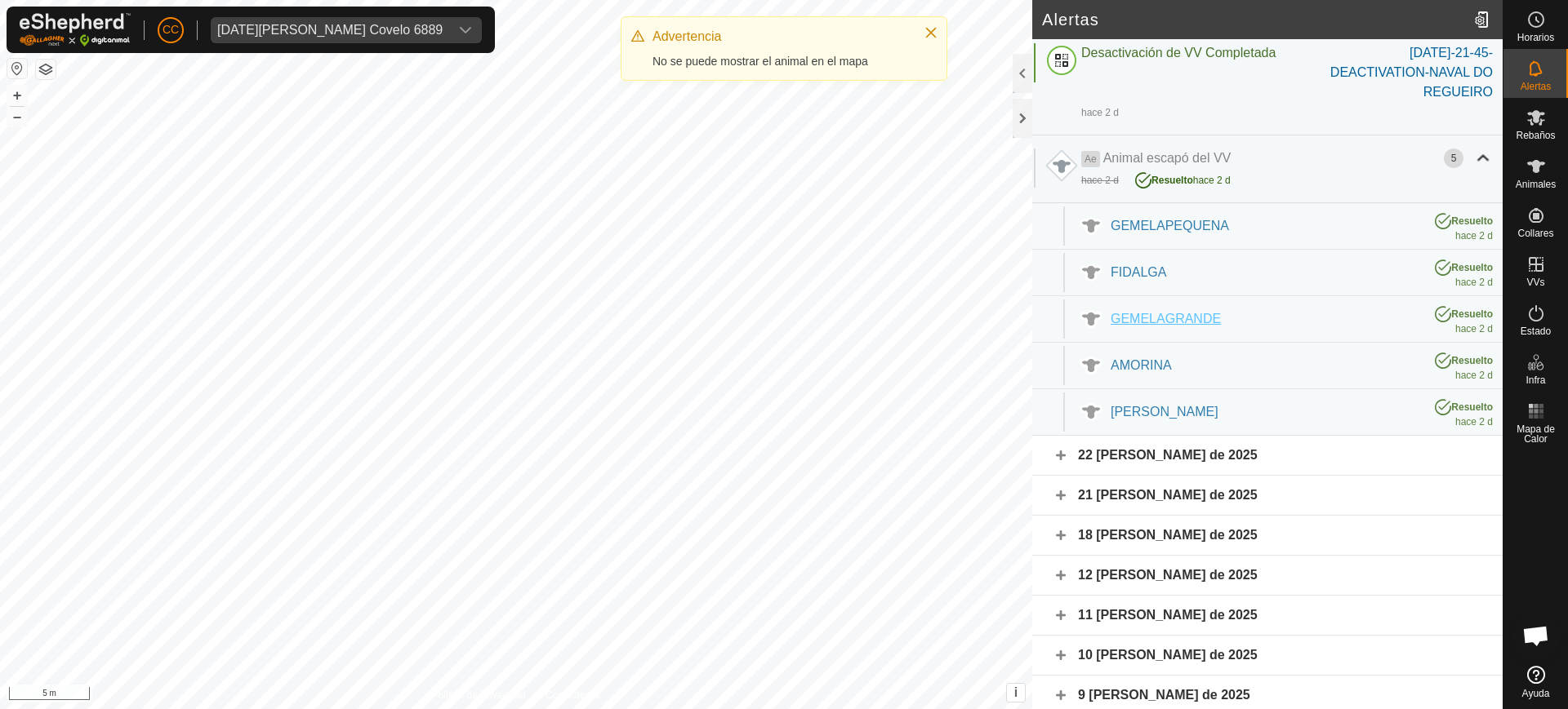
scroll to position [225, 0]
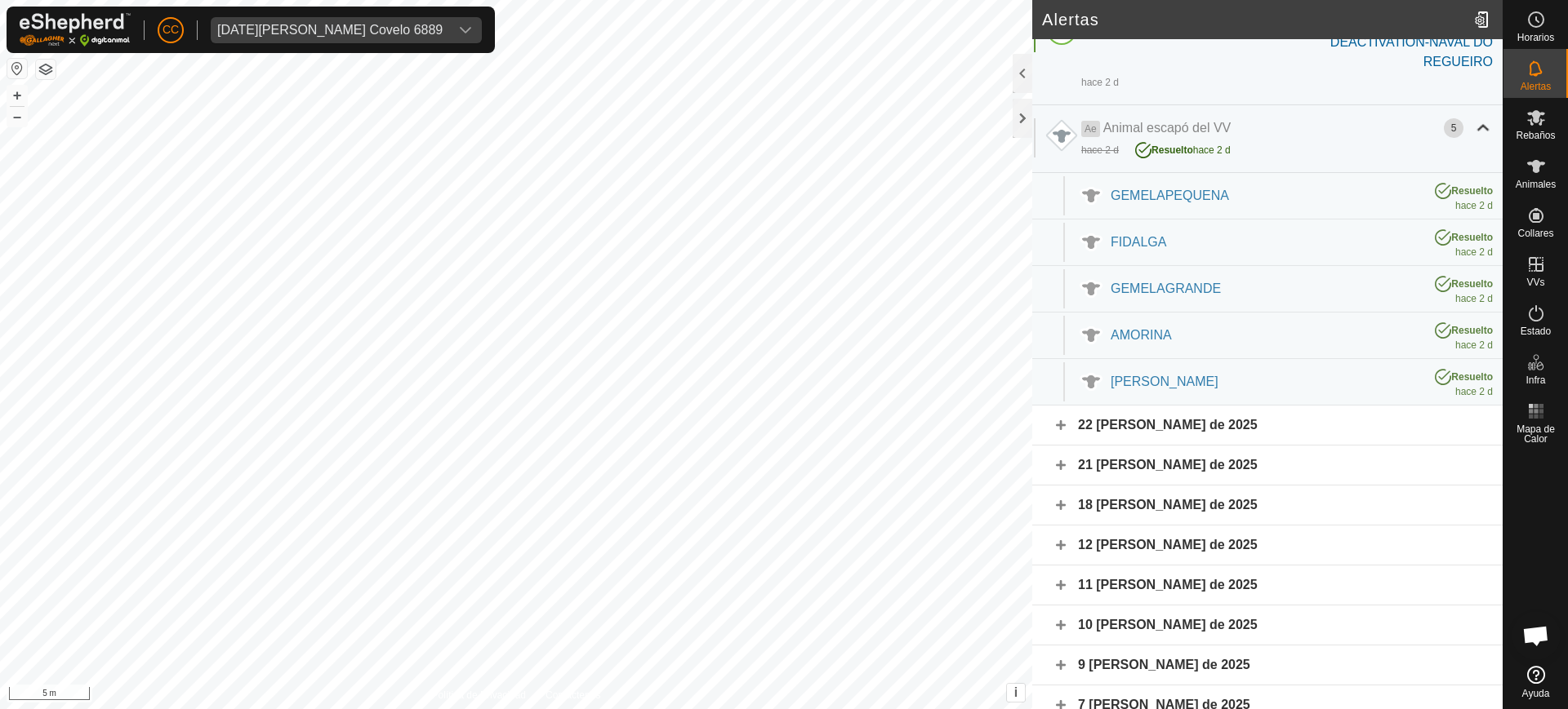
click at [1244, 427] on div "22 [PERSON_NAME] de 2025" at bounding box center [1267, 426] width 471 height 40
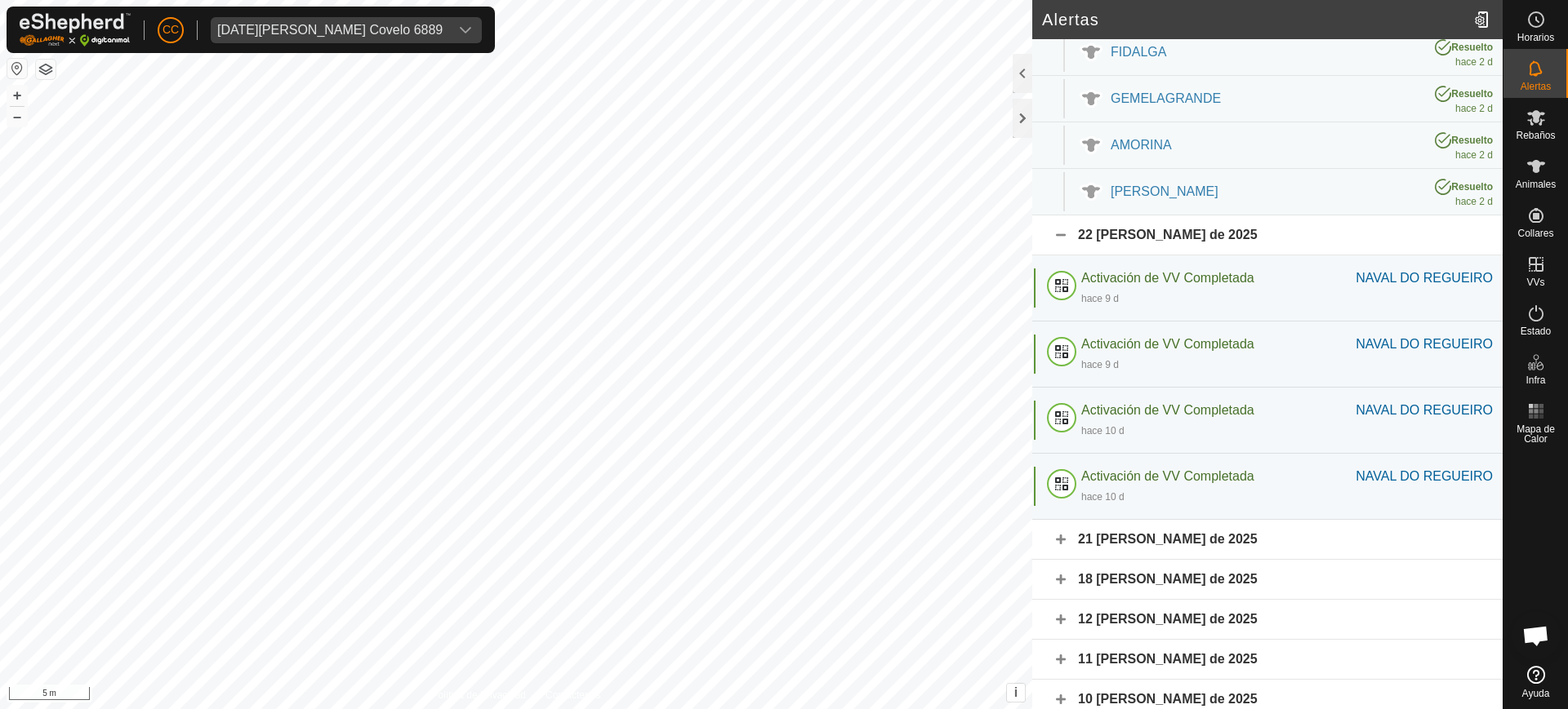
scroll to position [431, 0]
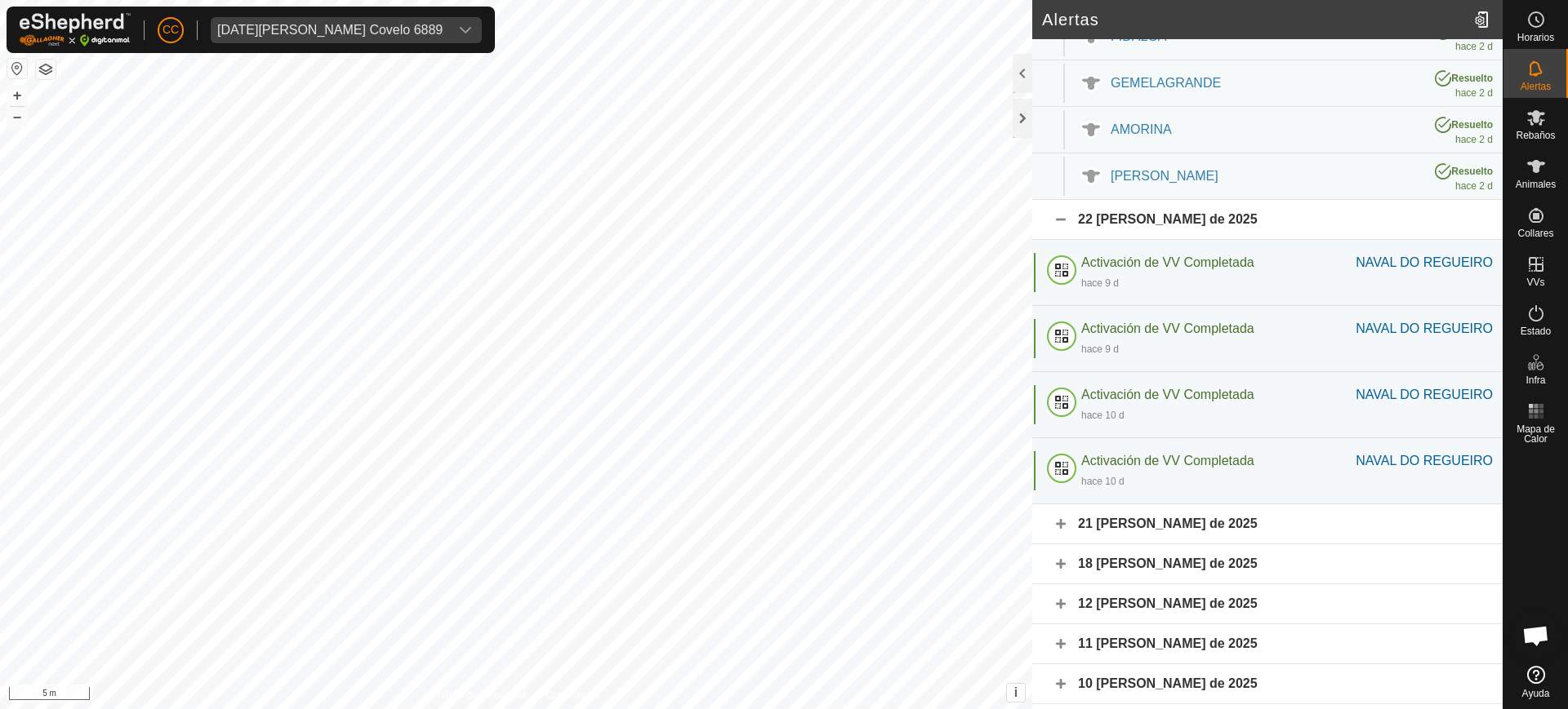
click at [1243, 526] on div "21 [PERSON_NAME] de 2025" at bounding box center [1267, 524] width 471 height 40
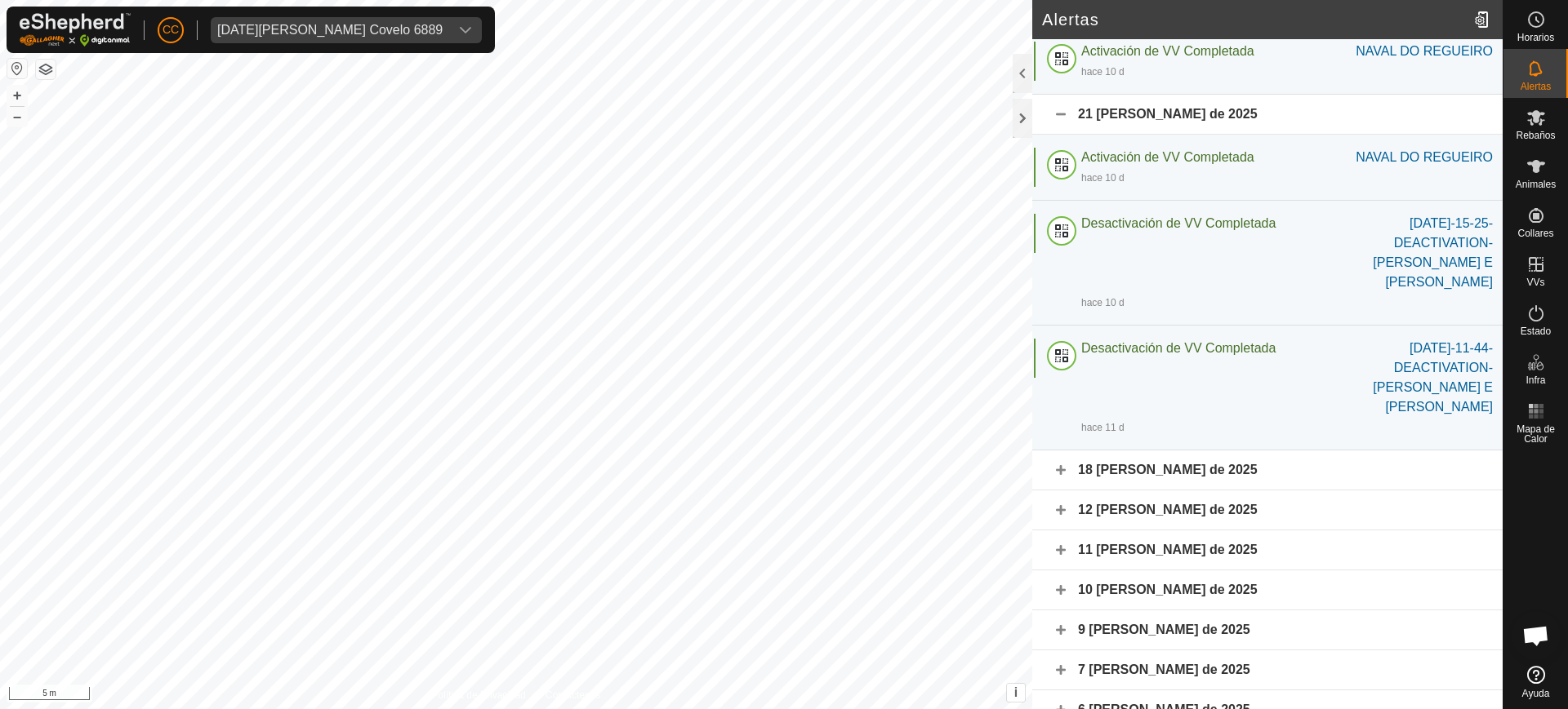
scroll to position [842, 0]
click at [1196, 465] on div "18 [PERSON_NAME] de 2025" at bounding box center [1267, 470] width 471 height 40
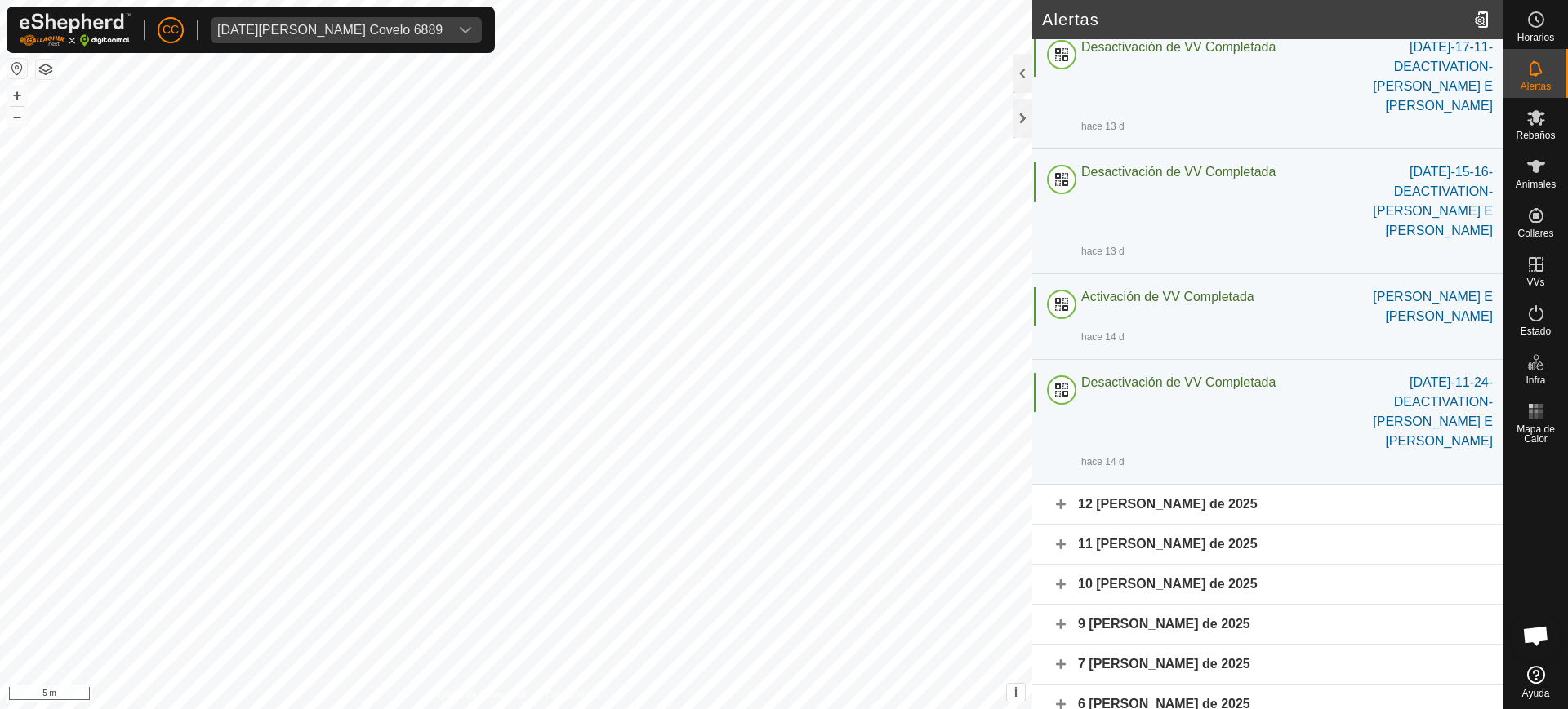
scroll to position [1592, 0]
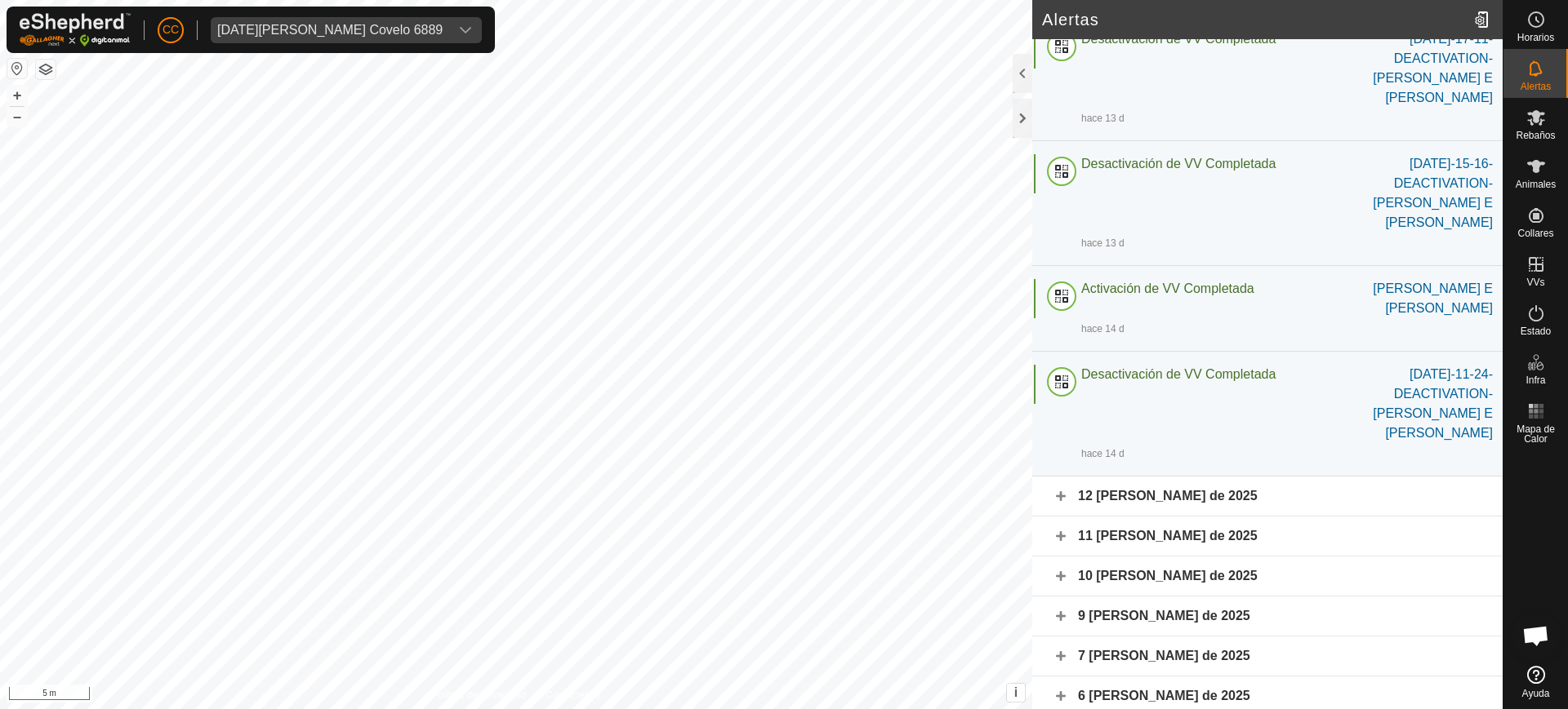
click at [1210, 501] on div "12 [PERSON_NAME] de 2025" at bounding box center [1267, 497] width 471 height 40
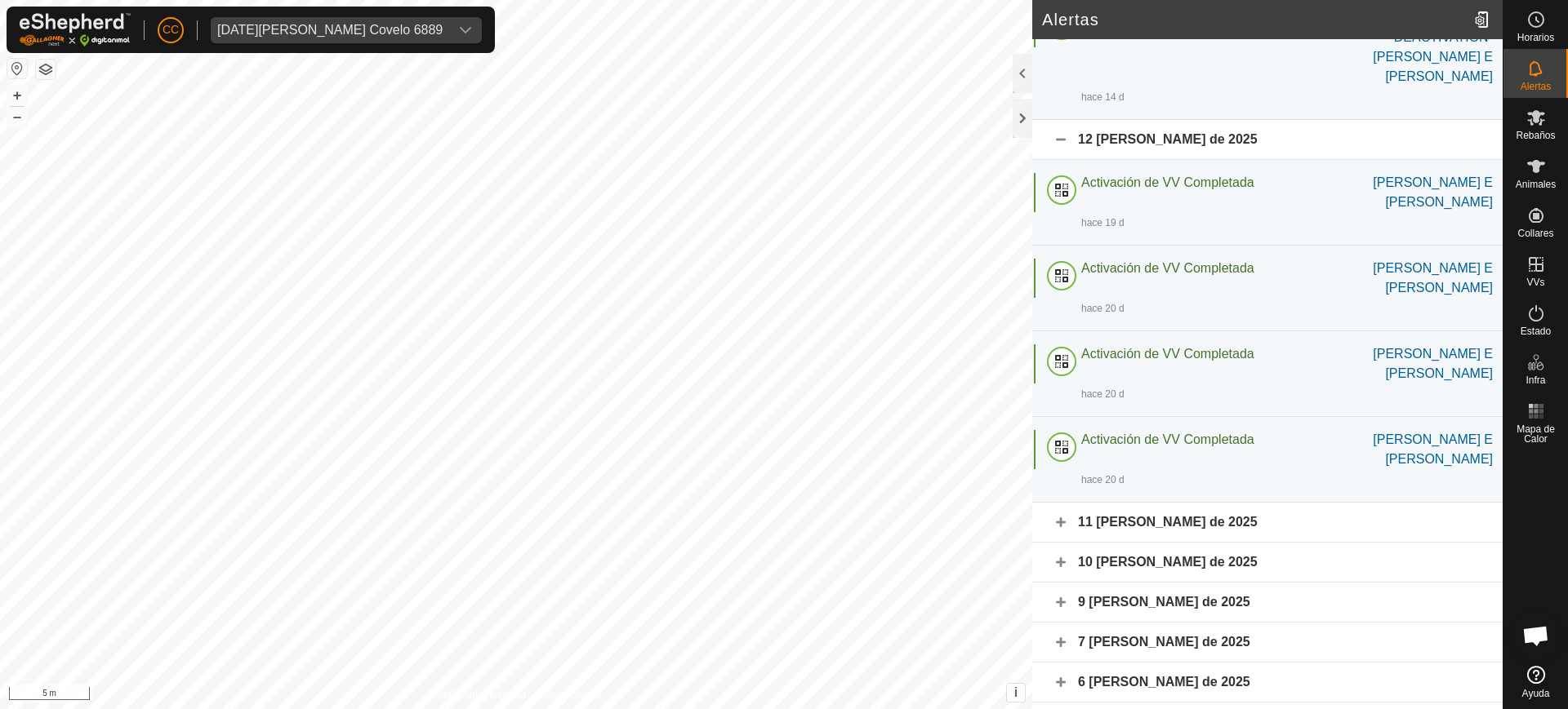
scroll to position [1982, 0]
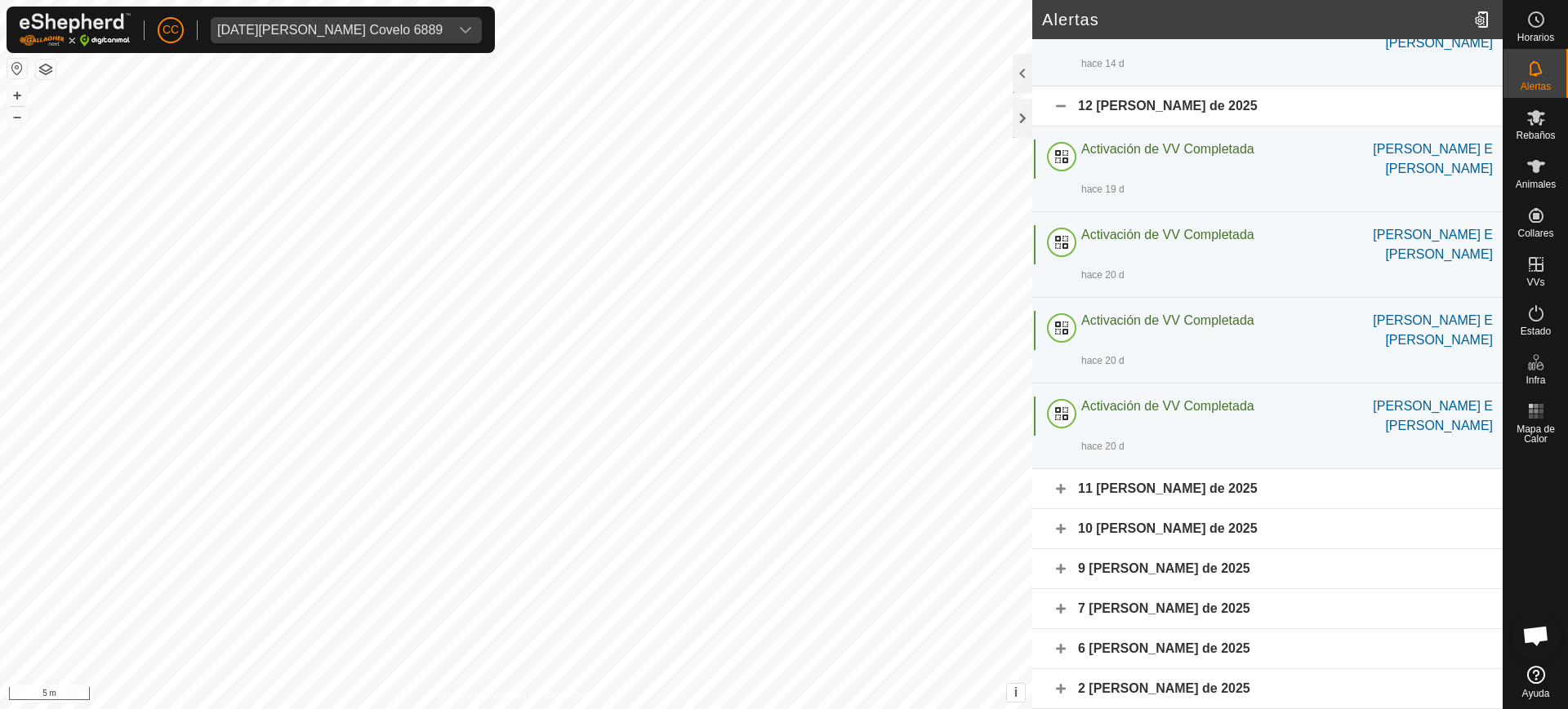
click at [1185, 488] on div "11 [PERSON_NAME] de 2025" at bounding box center [1267, 489] width 471 height 40
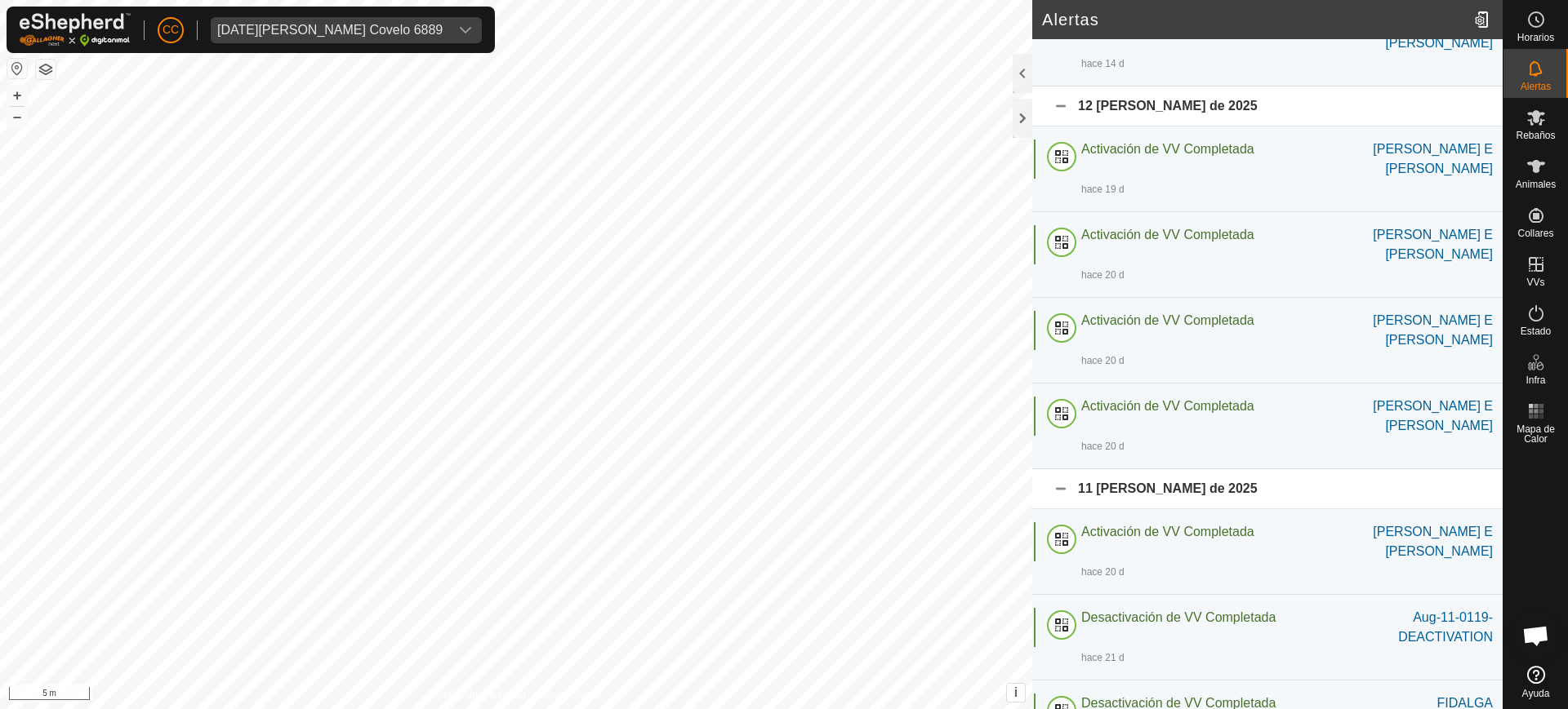
scroll to position [2219, 0]
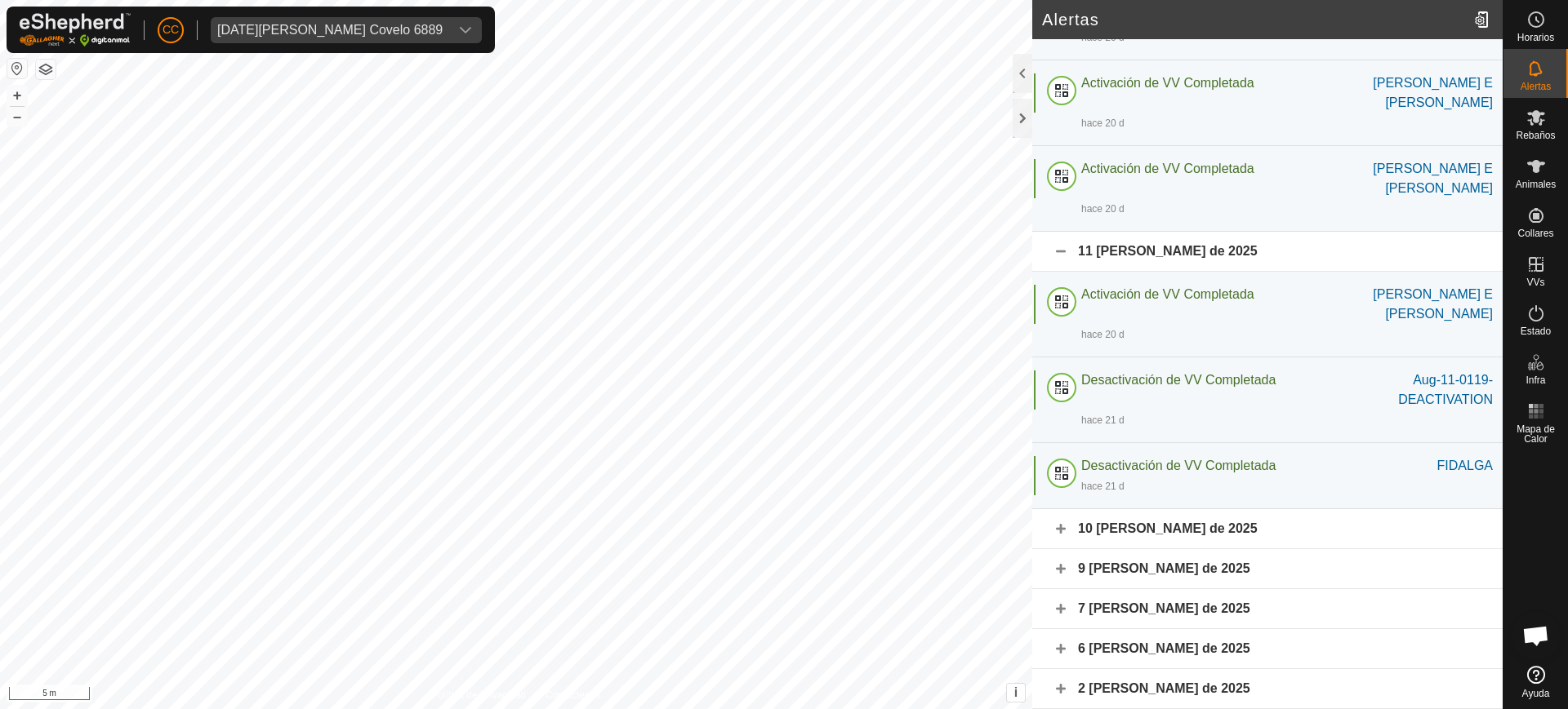
click at [1179, 527] on div "10 [PERSON_NAME] de 2025" at bounding box center [1267, 529] width 471 height 40
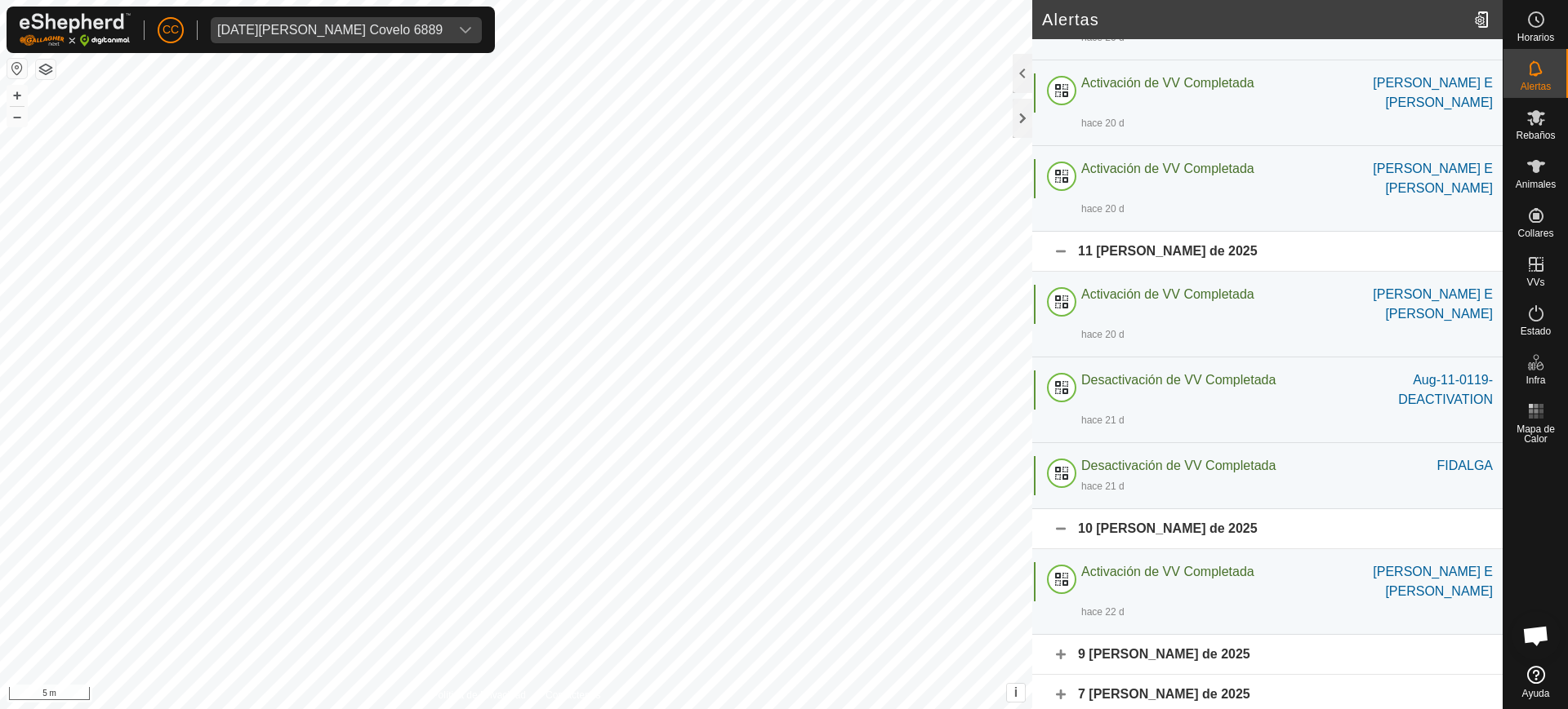
scroll to position [2305, 0]
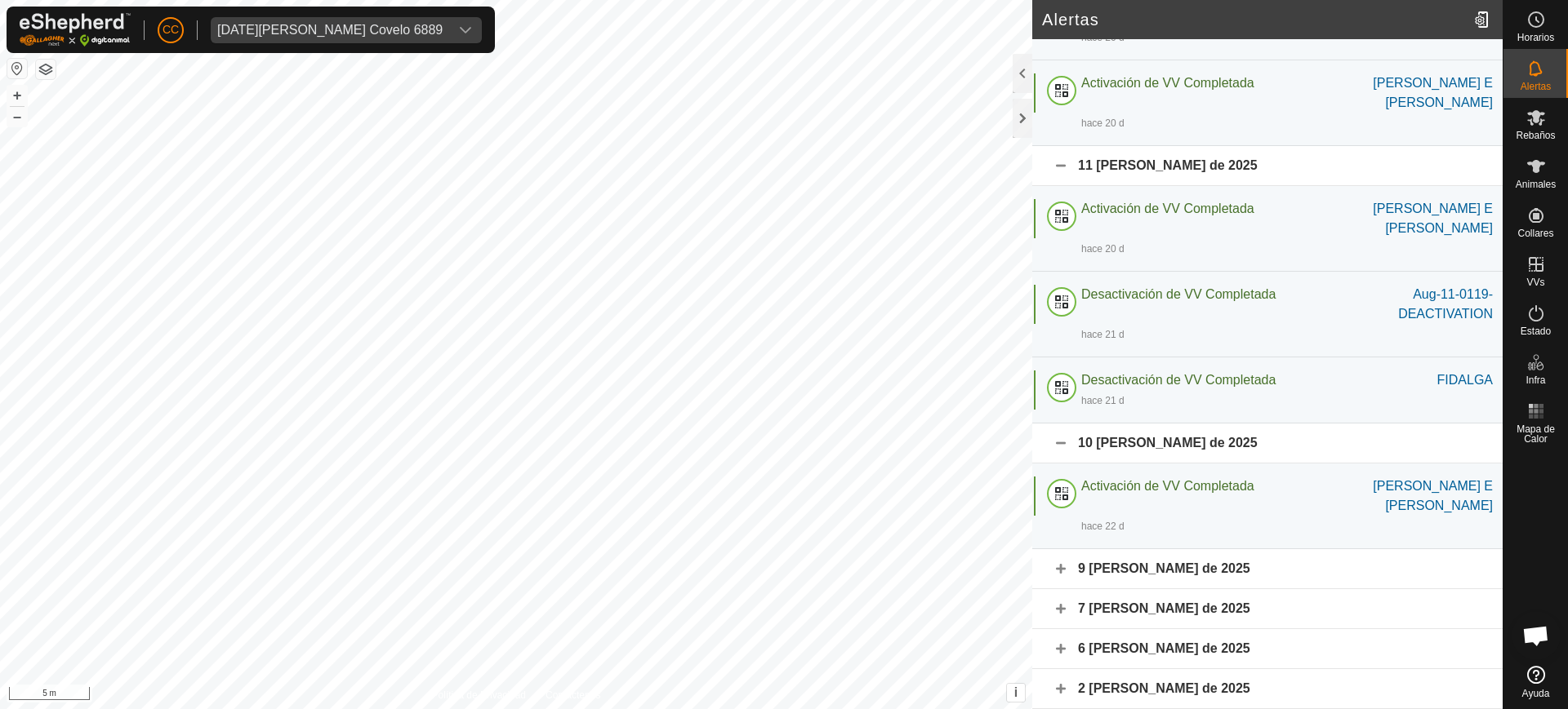
click at [1187, 572] on div "9 [PERSON_NAME] de 2025" at bounding box center [1267, 569] width 471 height 40
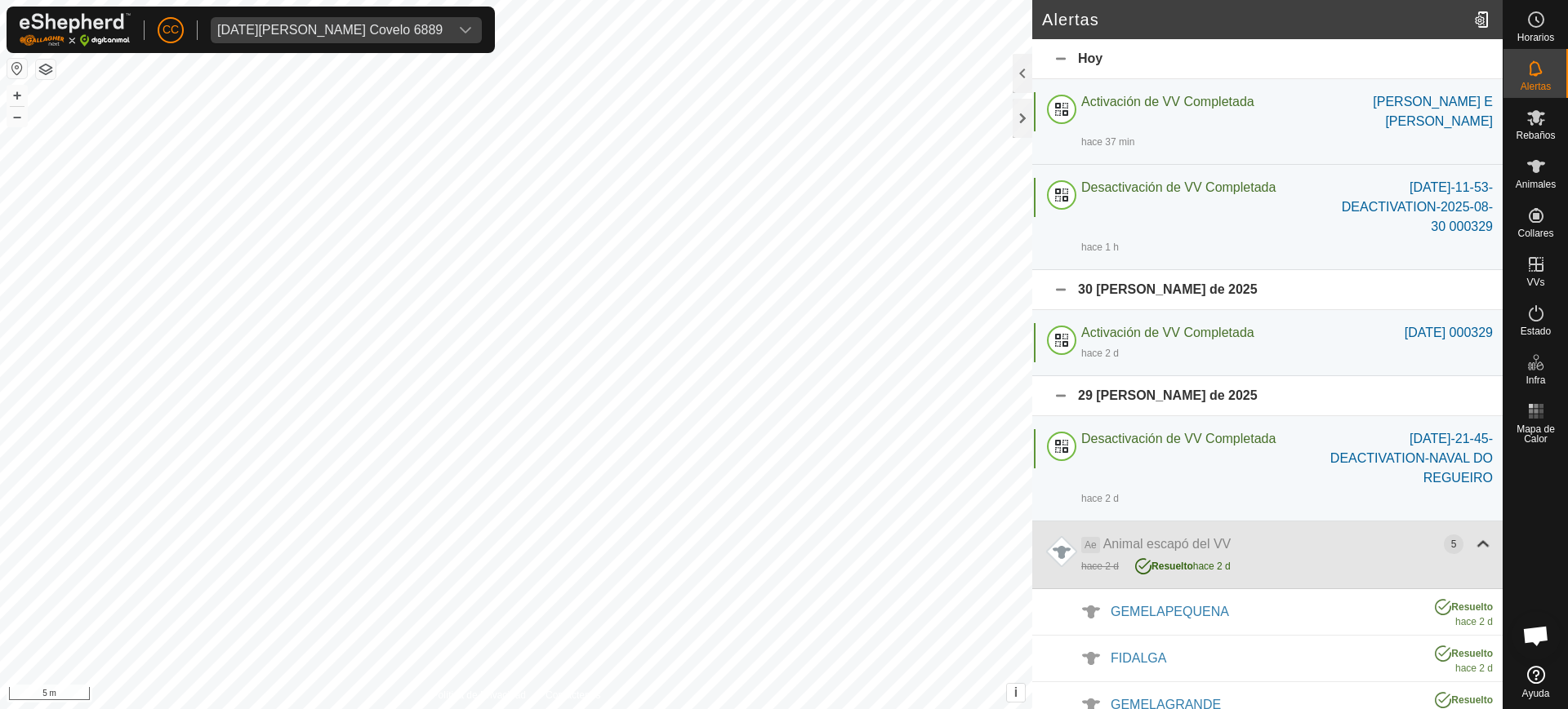
scroll to position [73, 0]
